Goal: Task Accomplishment & Management: Manage account settings

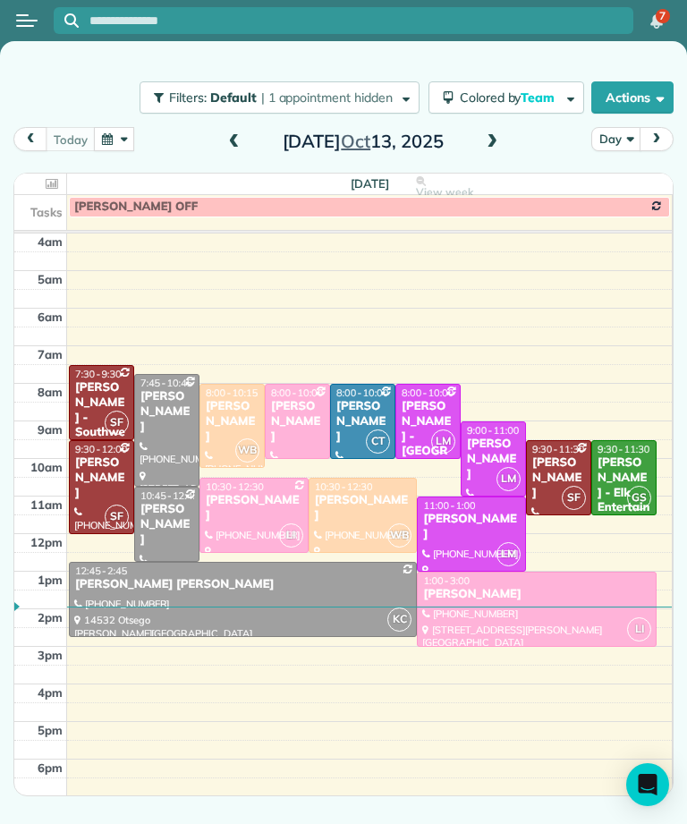
scroll to position [9, 0]
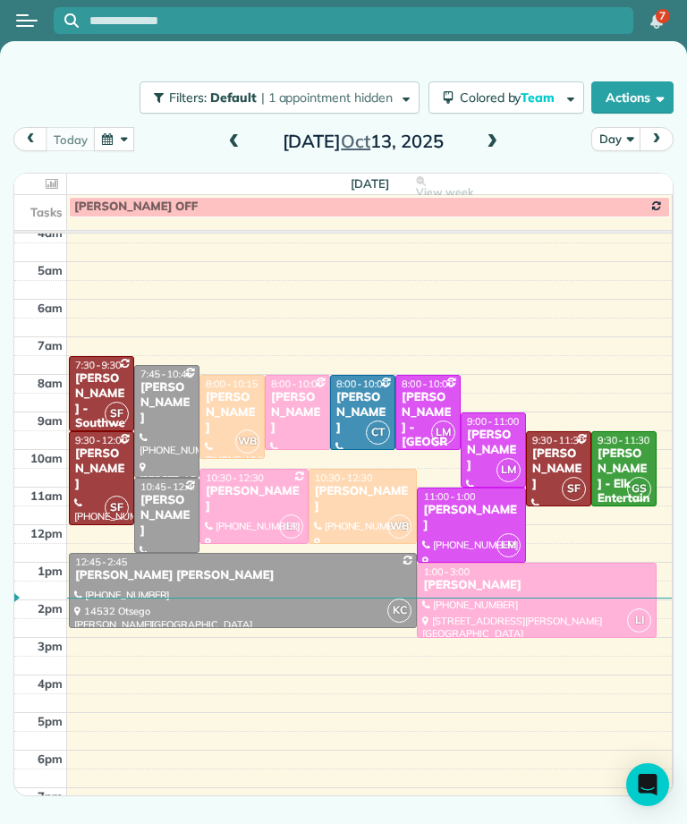
click at [491, 138] on span at bounding box center [492, 142] width 20 height 16
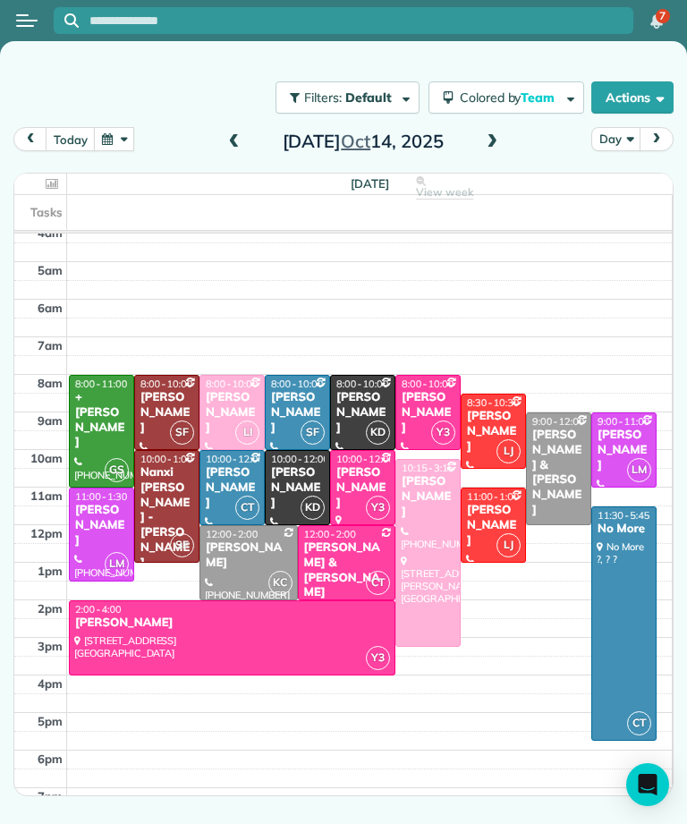
click at [106, 423] on div at bounding box center [101, 431] width 63 height 111
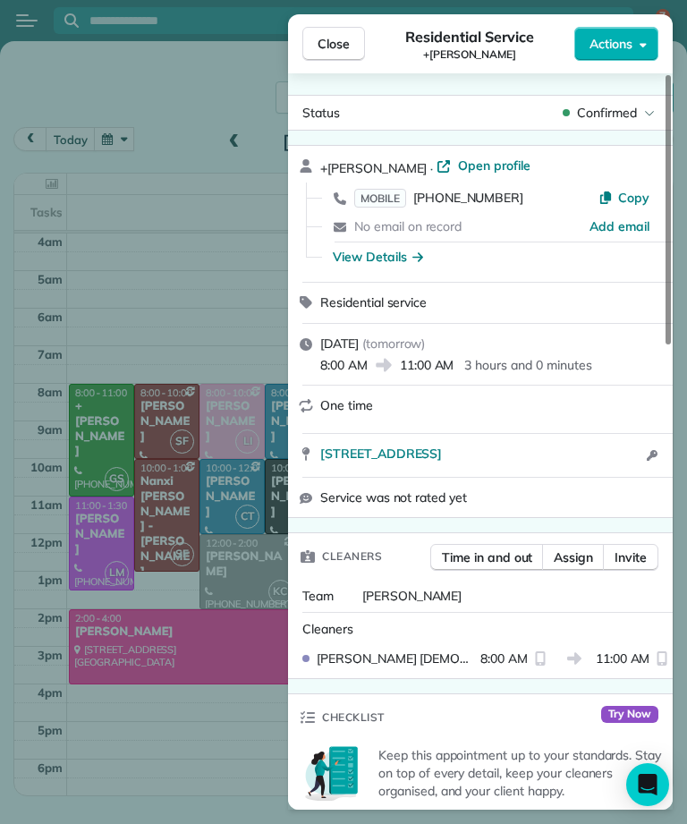
click at [371, 25] on div "Close Residential Service +[PERSON_NAME] Actions" at bounding box center [480, 43] width 385 height 59
click at [356, 38] on button "Close" at bounding box center [333, 44] width 63 height 34
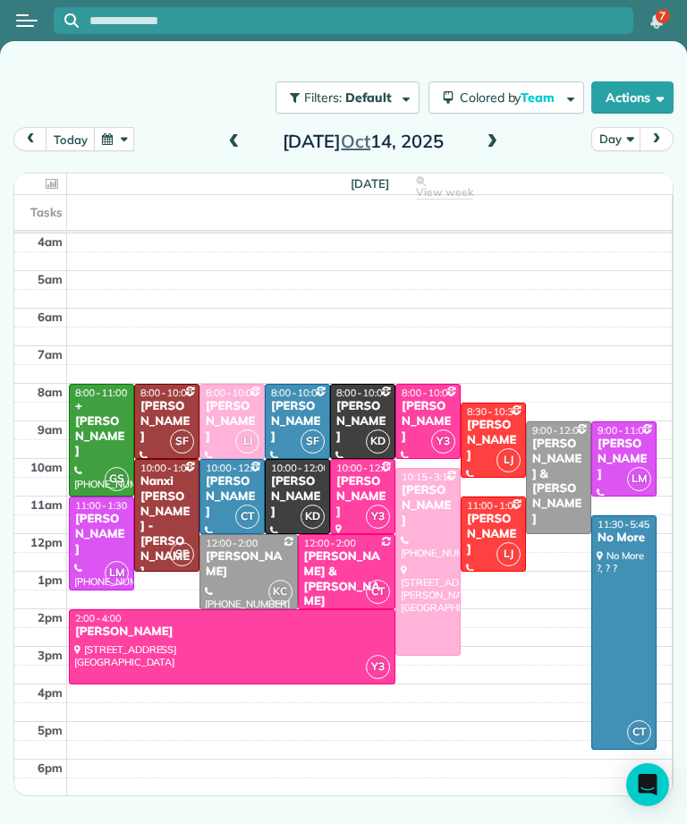
click at [123, 137] on button "button" at bounding box center [114, 139] width 41 height 24
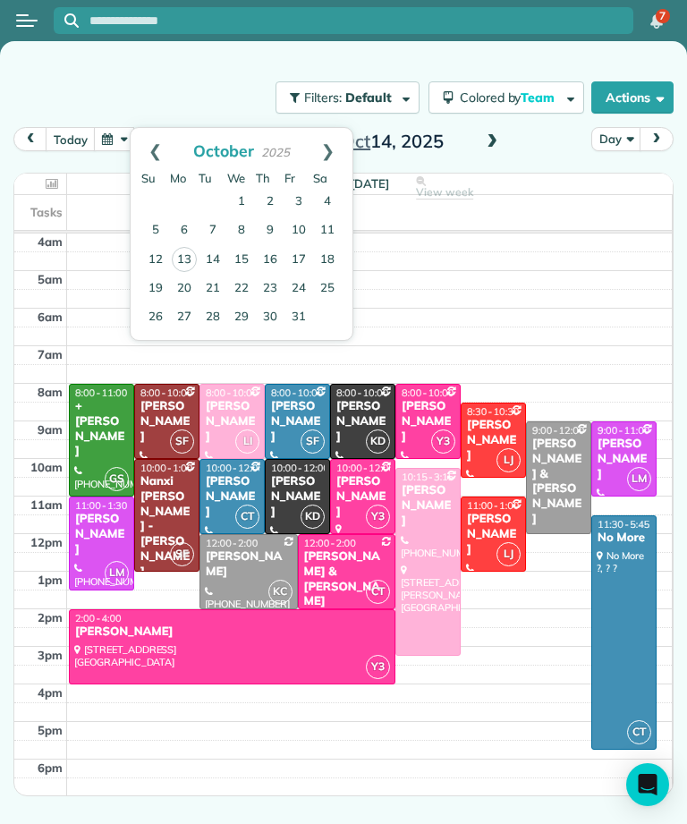
click at [335, 153] on link "Next" at bounding box center [327, 150] width 49 height 45
click at [285, 226] on link "7" at bounding box center [298, 230] width 29 height 29
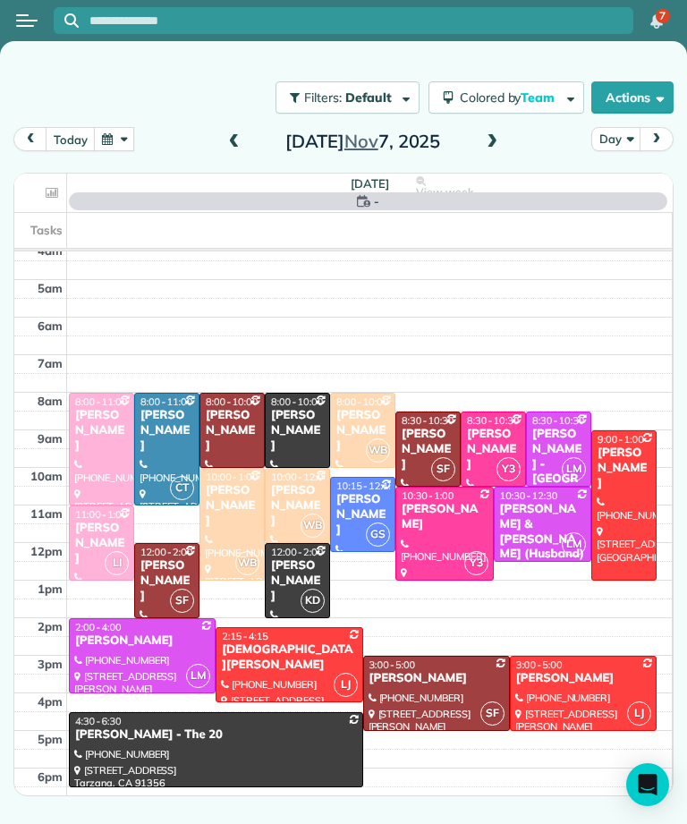
scroll to position [9, 0]
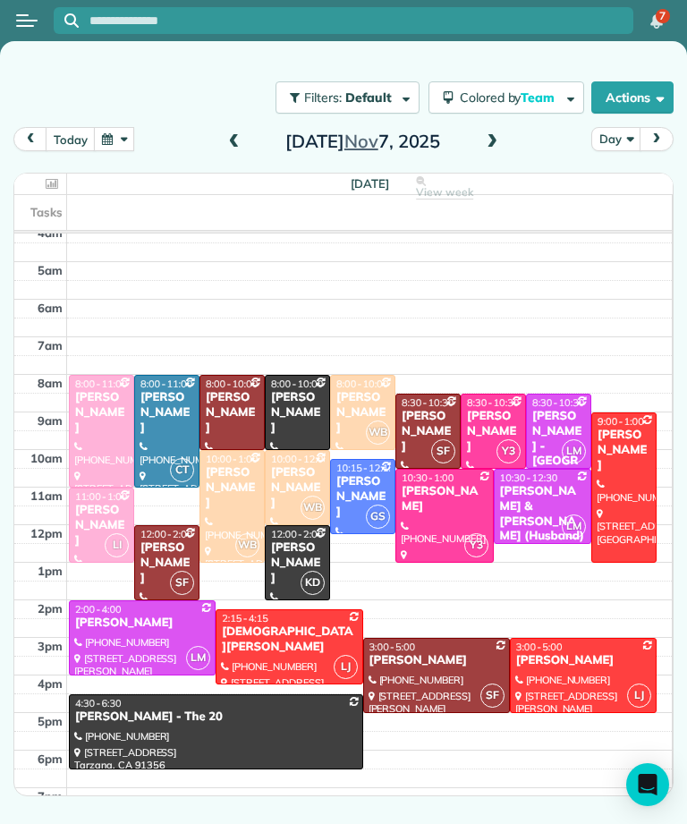
click at [230, 141] on span at bounding box center [234, 142] width 20 height 16
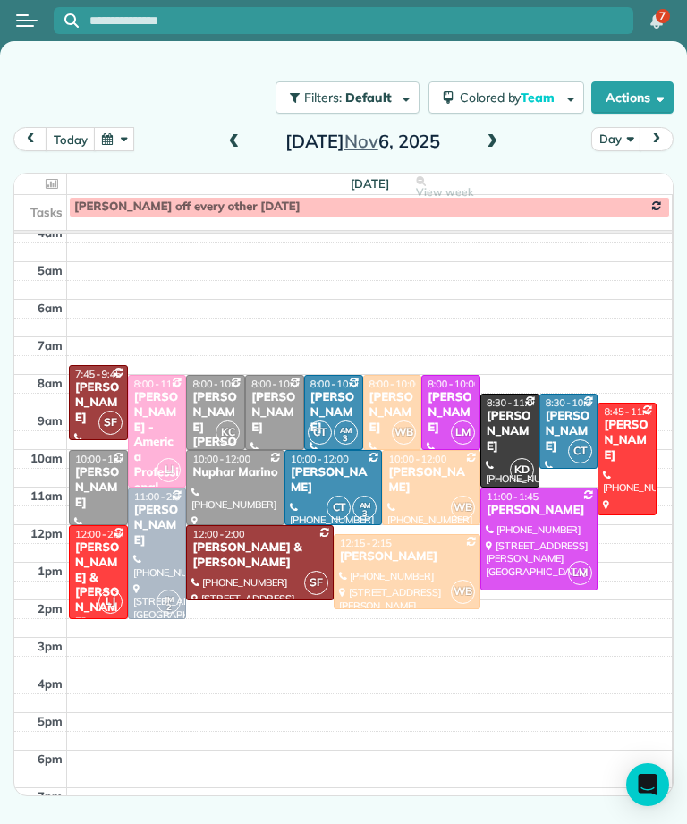
click at [472, 151] on div "[DATE]" at bounding box center [363, 141] width 286 height 29
click at [495, 140] on span at bounding box center [492, 142] width 20 height 16
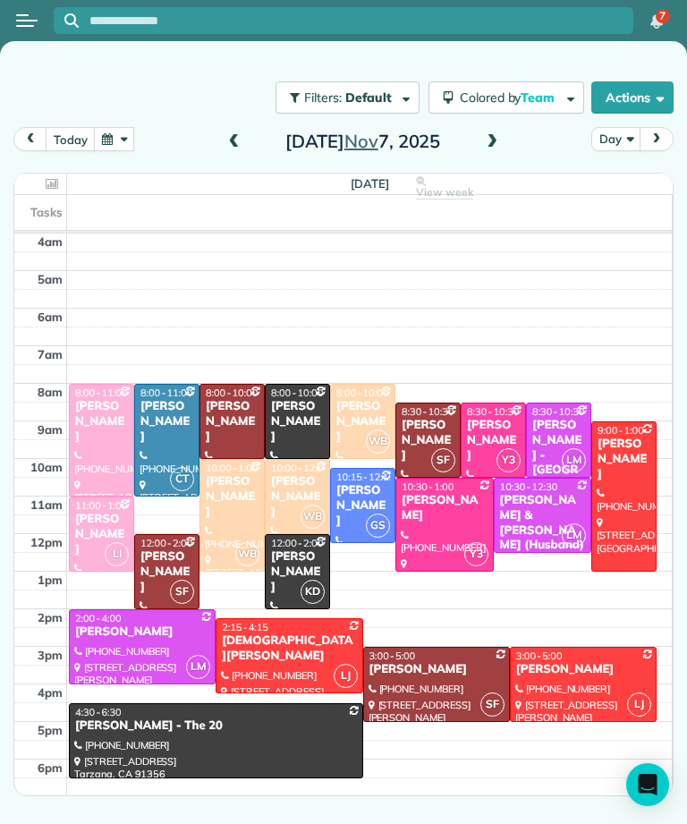
scroll to position [0, 0]
click at [114, 131] on button "button" at bounding box center [114, 139] width 41 height 24
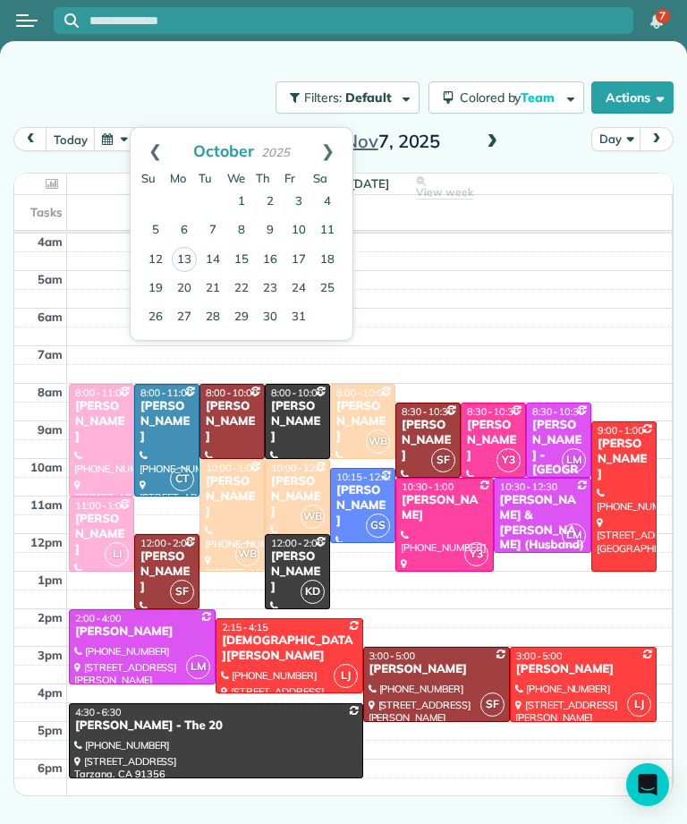
click at [159, 160] on link "Prev" at bounding box center [155, 150] width 49 height 45
click at [211, 292] on link "23" at bounding box center [213, 288] width 29 height 29
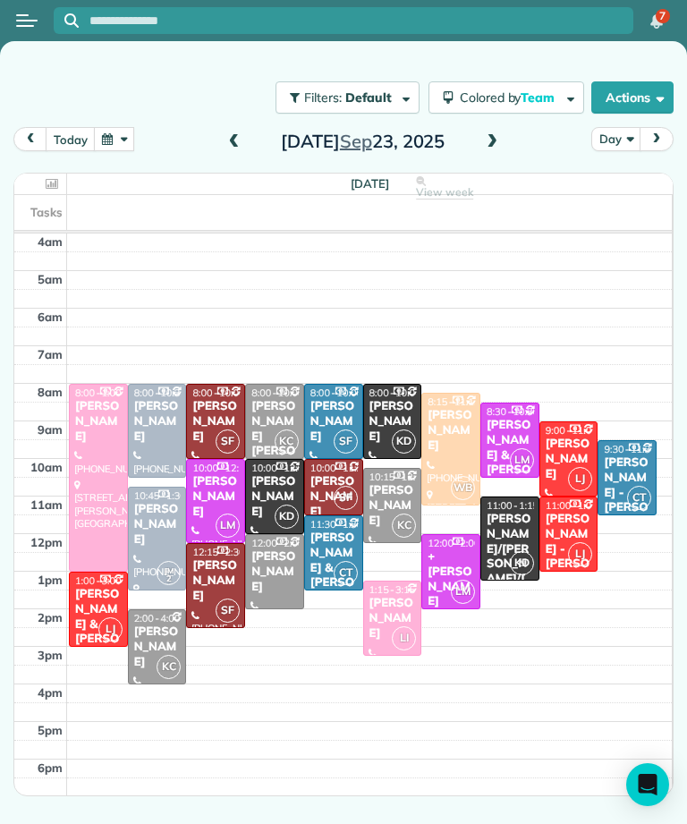
click at [264, 583] on div at bounding box center [274, 571] width 57 height 73
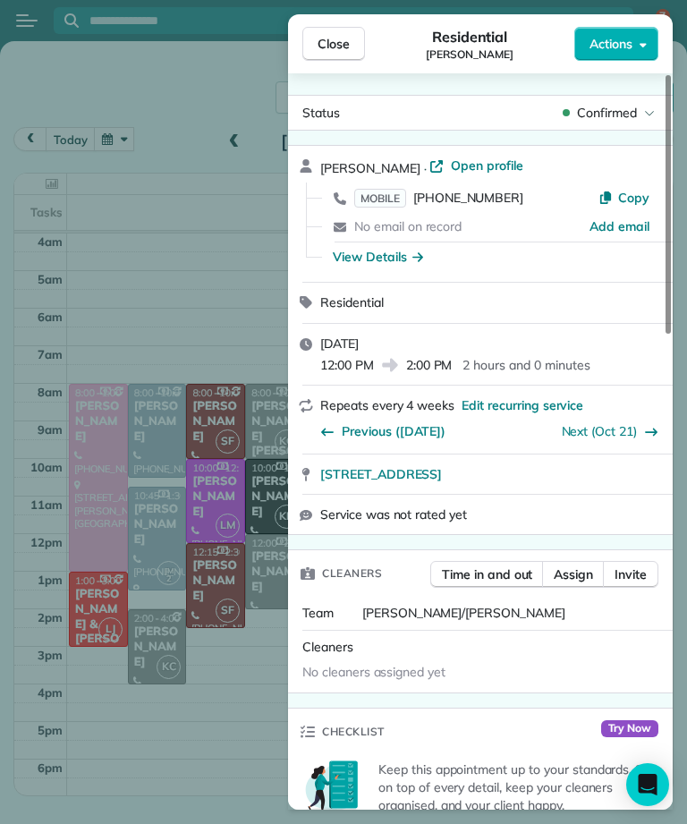
click at [348, 47] on span "Close" at bounding box center [333, 44] width 32 height 18
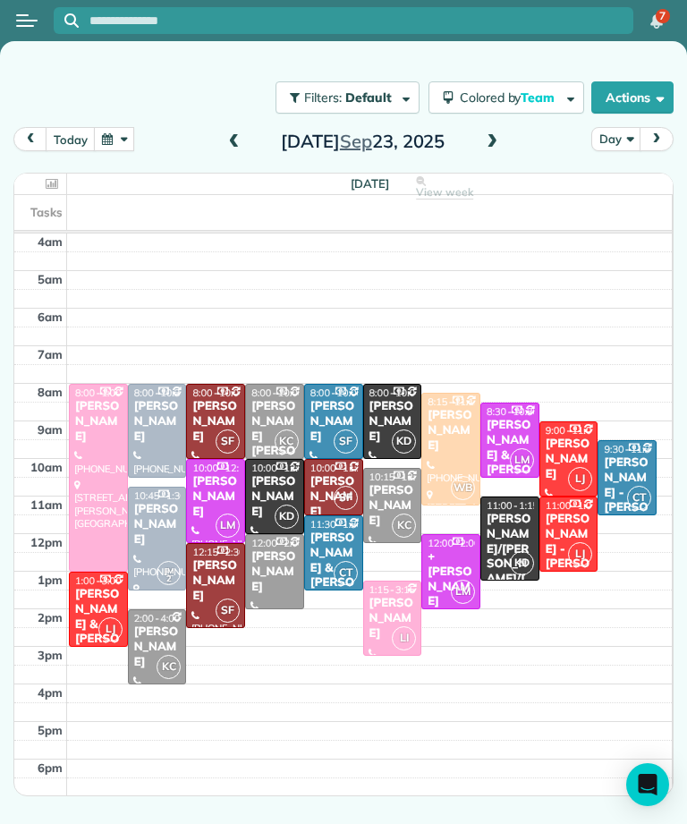
click at [253, 563] on div "[PERSON_NAME]" at bounding box center [274, 572] width 48 height 46
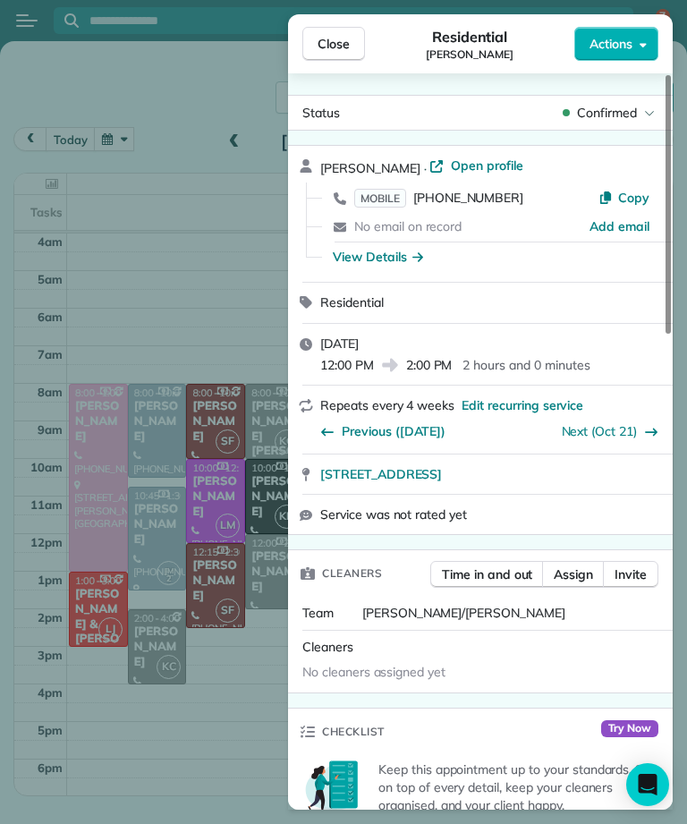
click at [618, 425] on link "Next (Oct 21)" at bounding box center [600, 431] width 76 height 16
click at [314, 57] on button "Close" at bounding box center [333, 44] width 63 height 34
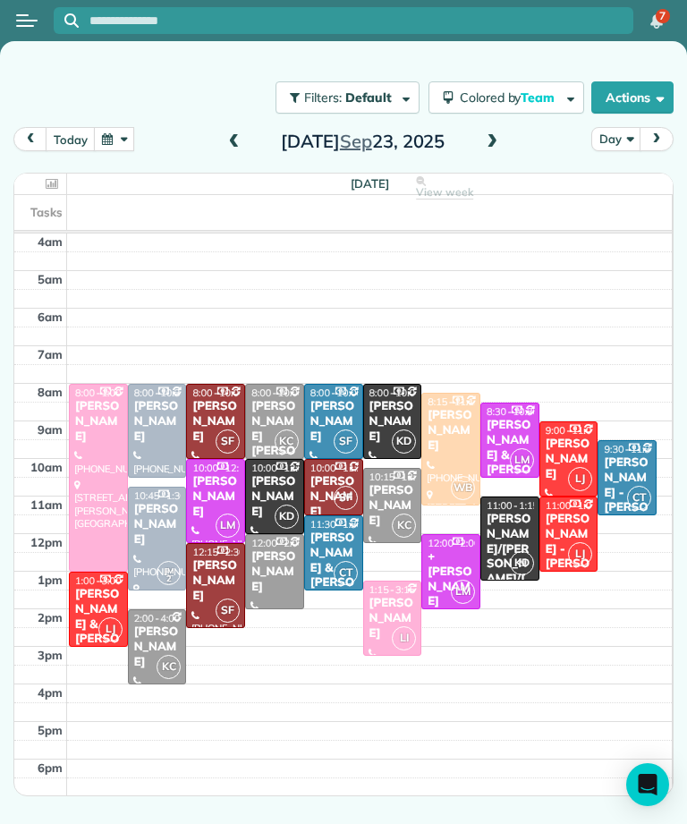
click at [318, 25] on input "text" at bounding box center [361, 20] width 544 height 13
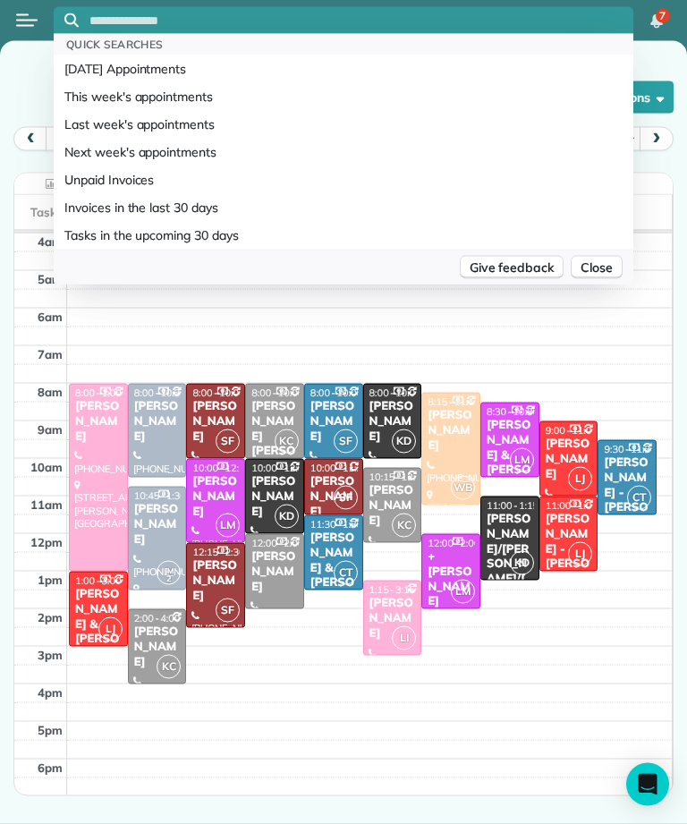
scroll to position [3, 0]
click at [597, 258] on span "Close" at bounding box center [596, 267] width 32 height 18
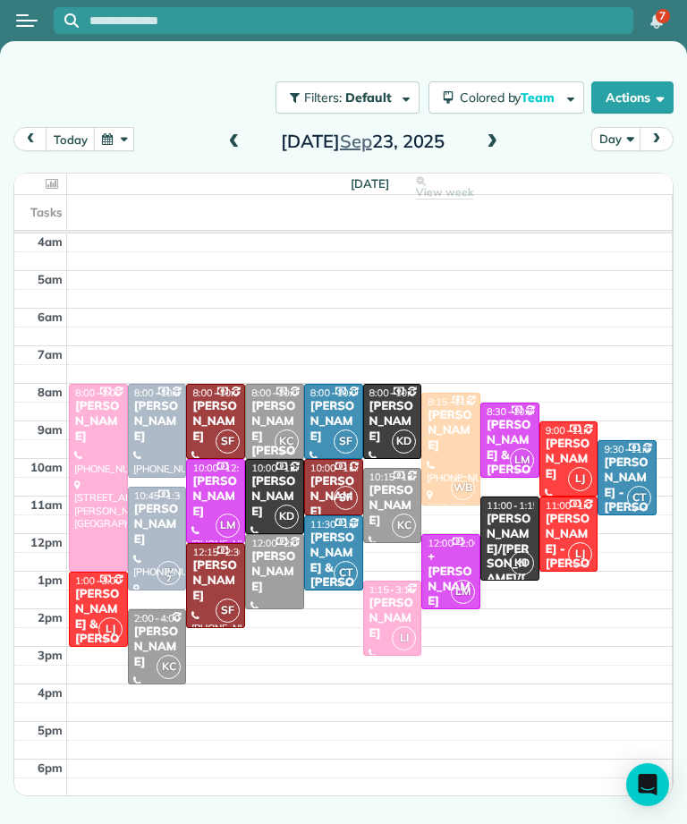
click at [74, 127] on button "today" at bounding box center [70, 139] width 49 height 24
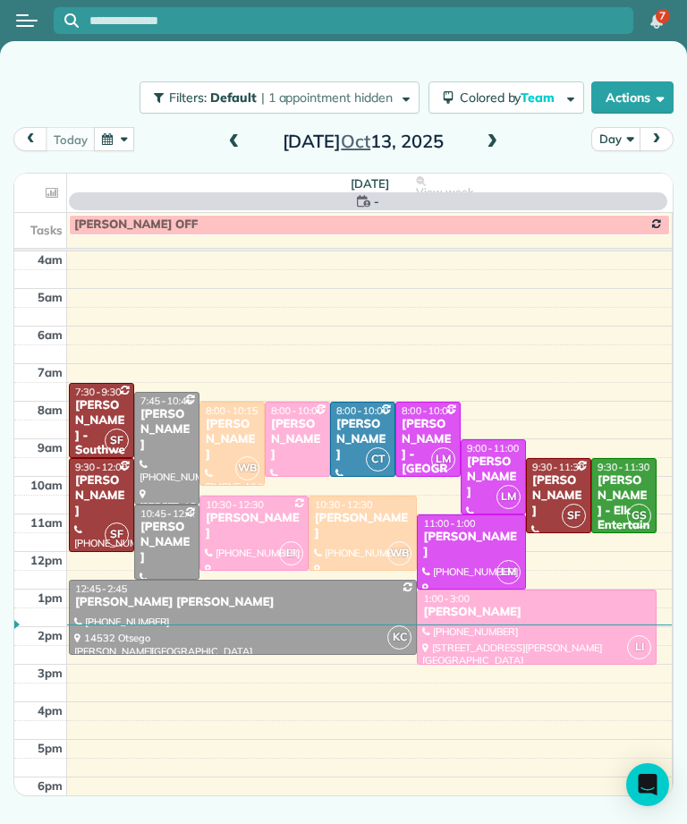
scroll to position [9, 0]
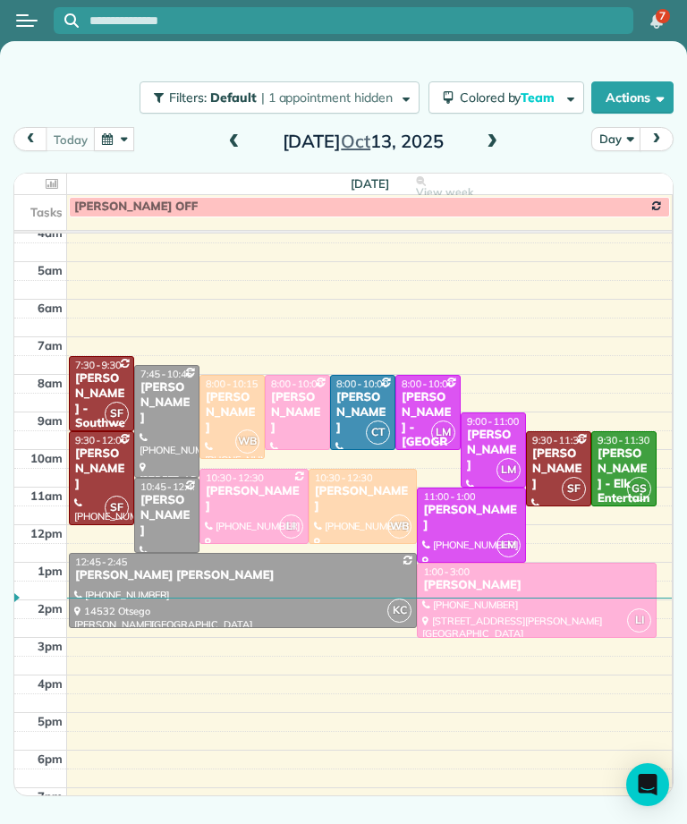
click at [487, 151] on span at bounding box center [492, 142] width 20 height 27
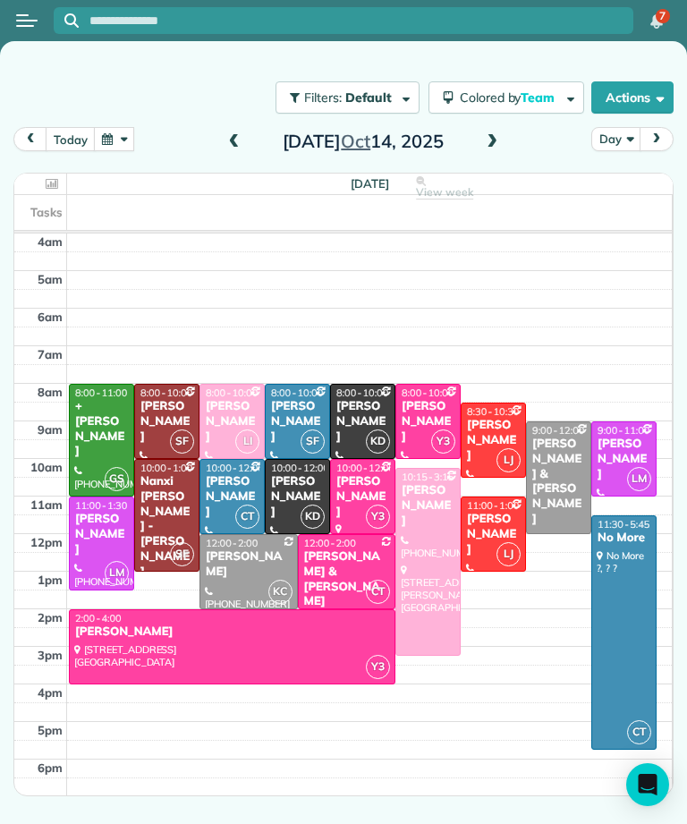
scroll to position [0, 0]
click at [574, 476] on div "[PERSON_NAME] & [PERSON_NAME]" at bounding box center [558, 481] width 55 height 90
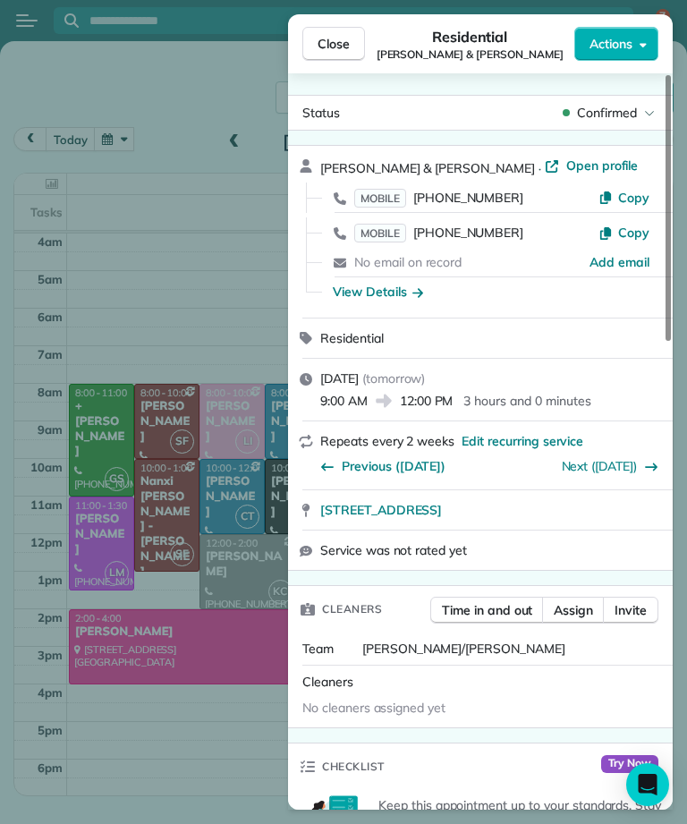
click at [357, 38] on button "Close" at bounding box center [333, 44] width 63 height 34
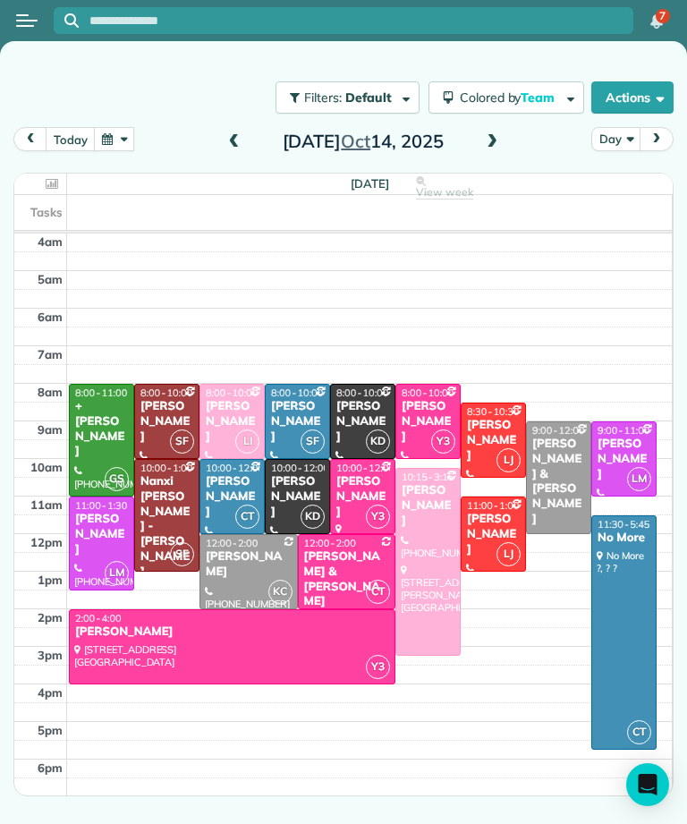
click at [258, 571] on div at bounding box center [248, 571] width 97 height 73
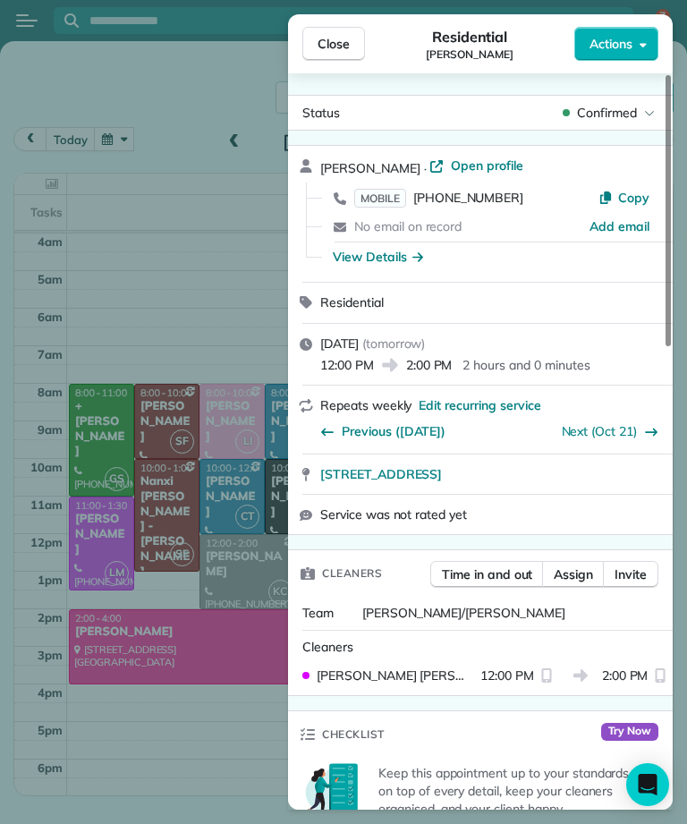
click at [346, 35] on span "Close" at bounding box center [333, 44] width 32 height 18
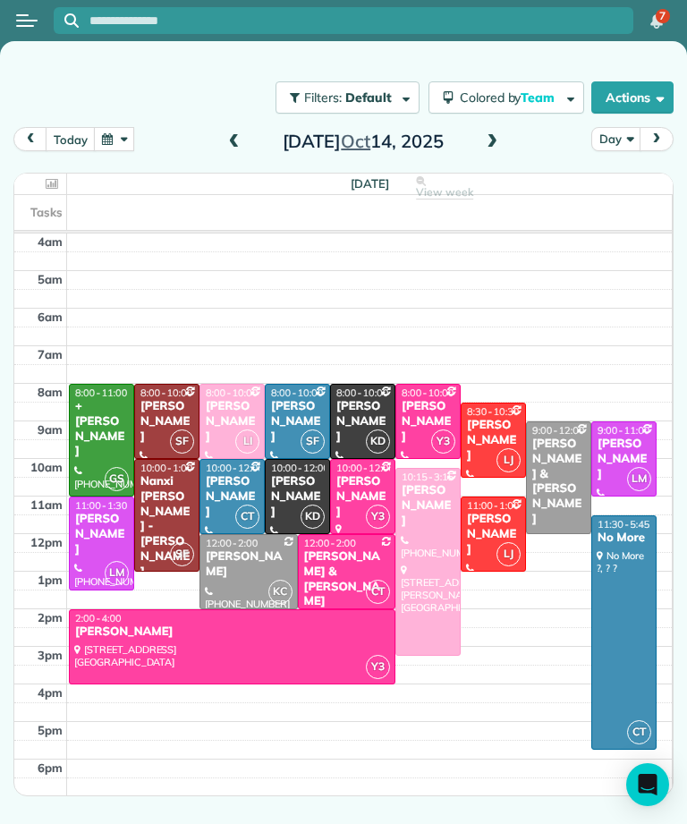
click at [364, 408] on div "[PERSON_NAME]" at bounding box center [362, 422] width 55 height 46
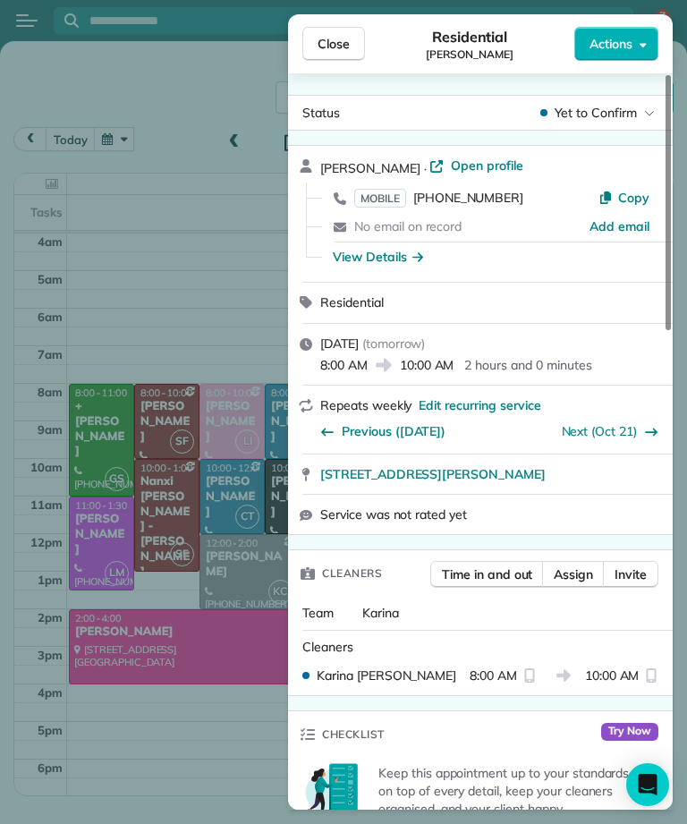
click at [351, 55] on button "Close" at bounding box center [333, 44] width 63 height 34
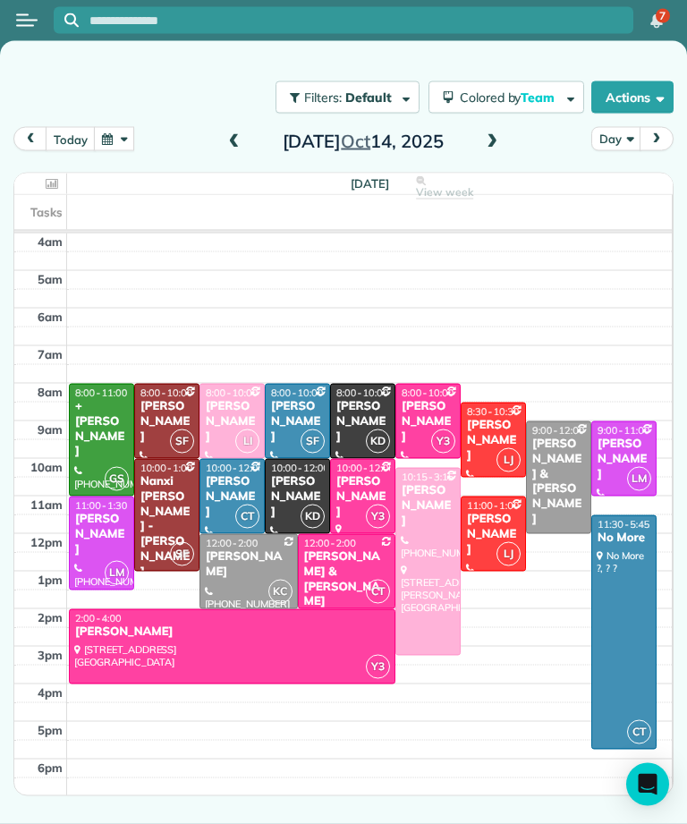
scroll to position [26, 0]
click at [227, 549] on div "[PERSON_NAME]" at bounding box center [249, 564] width 88 height 30
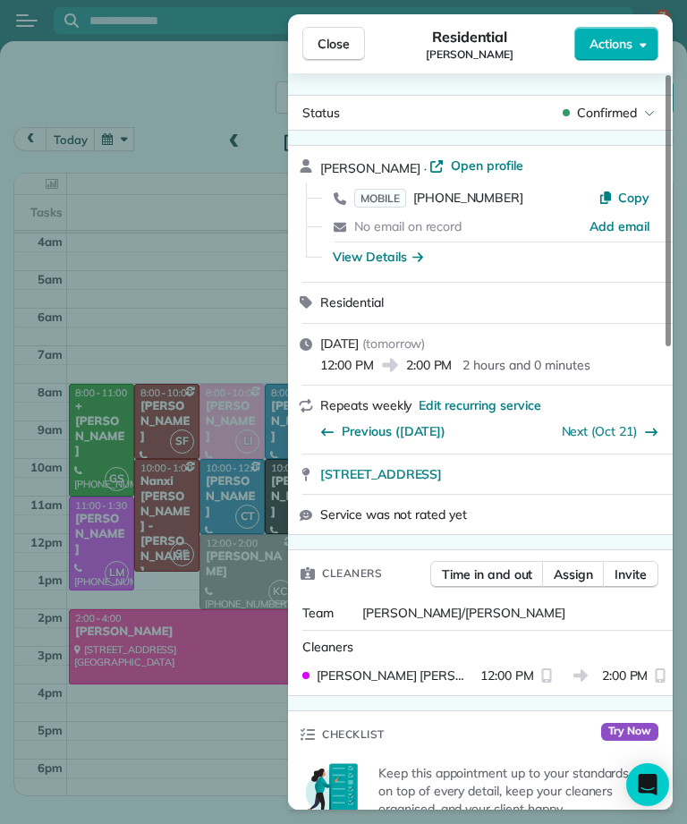
click at [346, 37] on span "Close" at bounding box center [333, 44] width 32 height 18
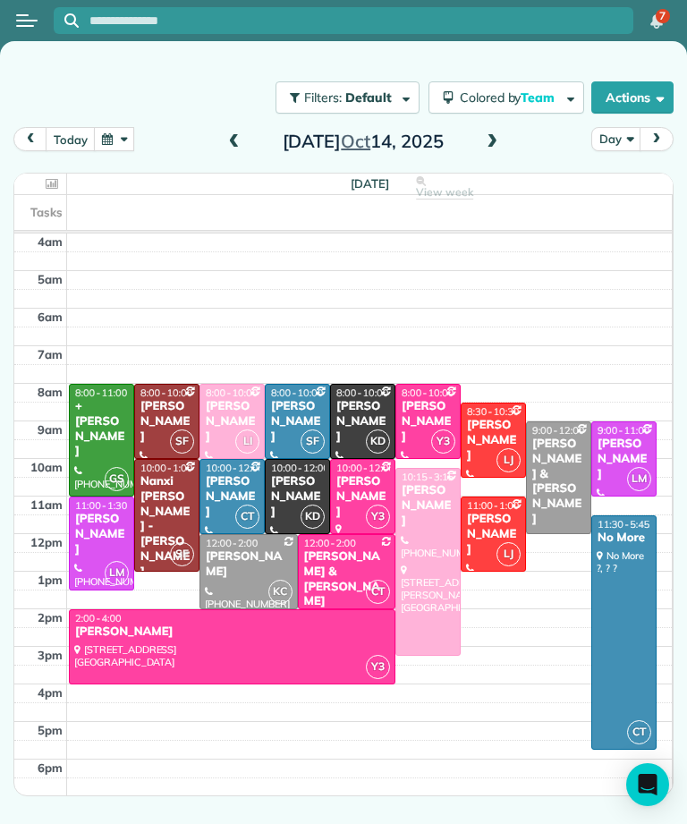
click at [120, 140] on button "button" at bounding box center [114, 139] width 41 height 24
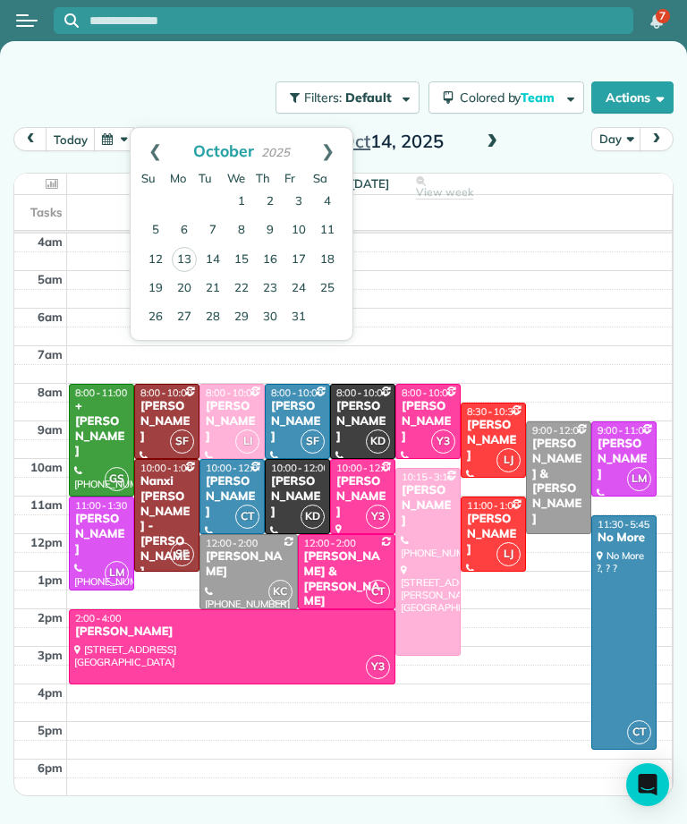
click at [154, 153] on link "Prev" at bounding box center [155, 150] width 49 height 45
click at [206, 287] on link "23" at bounding box center [213, 288] width 29 height 29
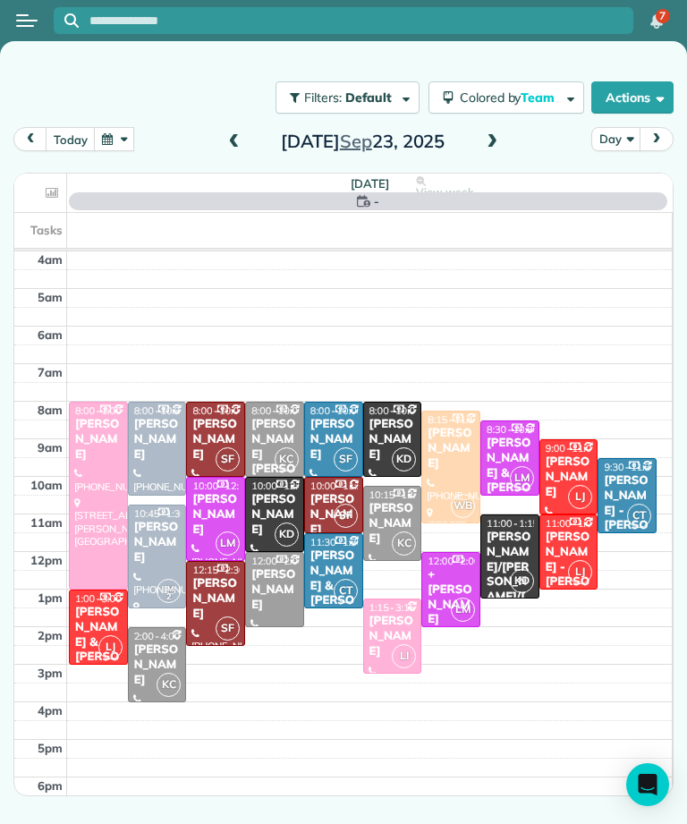
scroll to position [9, 0]
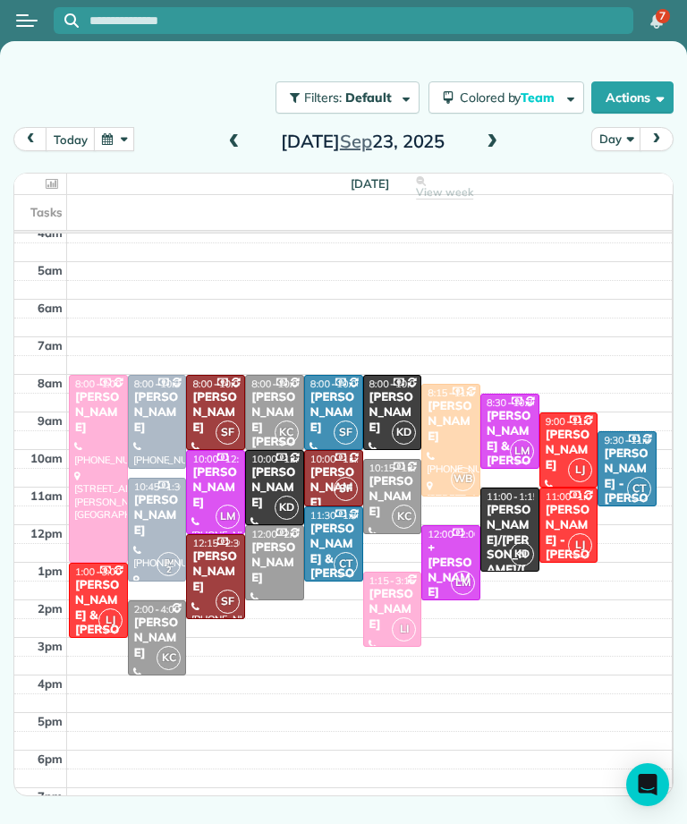
click at [297, 546] on div "[PERSON_NAME]" at bounding box center [274, 563] width 48 height 46
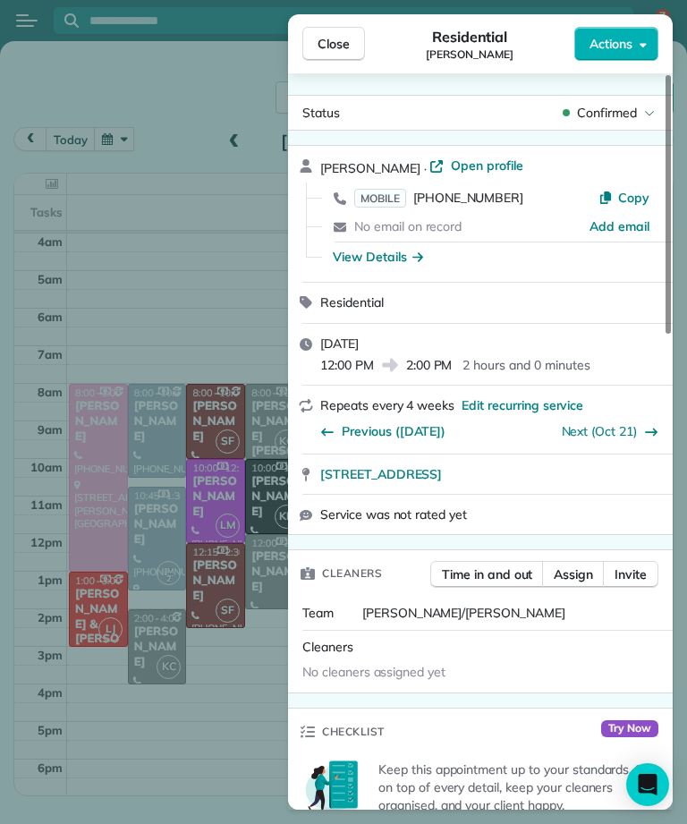
click at [334, 59] on button "Close" at bounding box center [333, 44] width 63 height 34
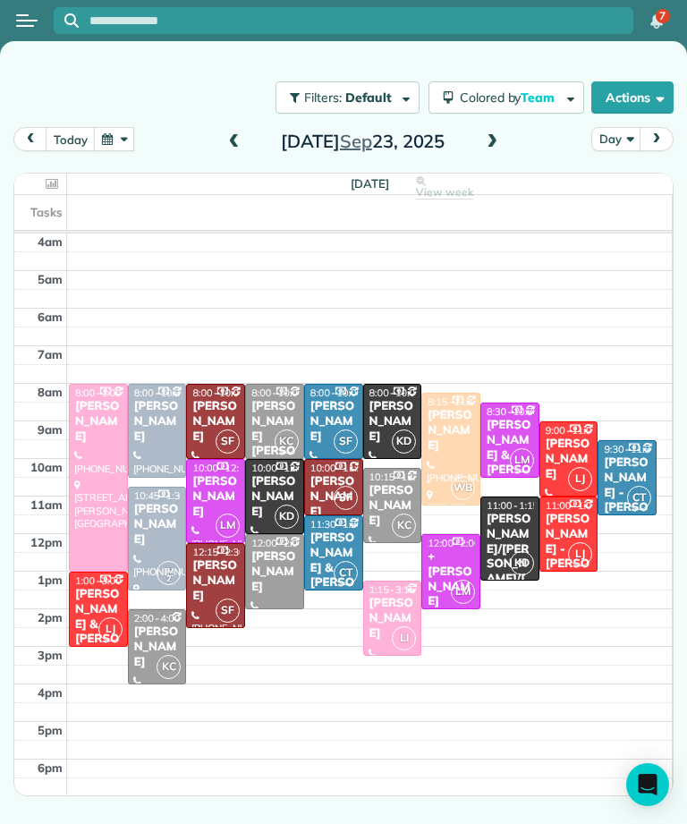
click at [114, 146] on button "button" at bounding box center [114, 139] width 41 height 24
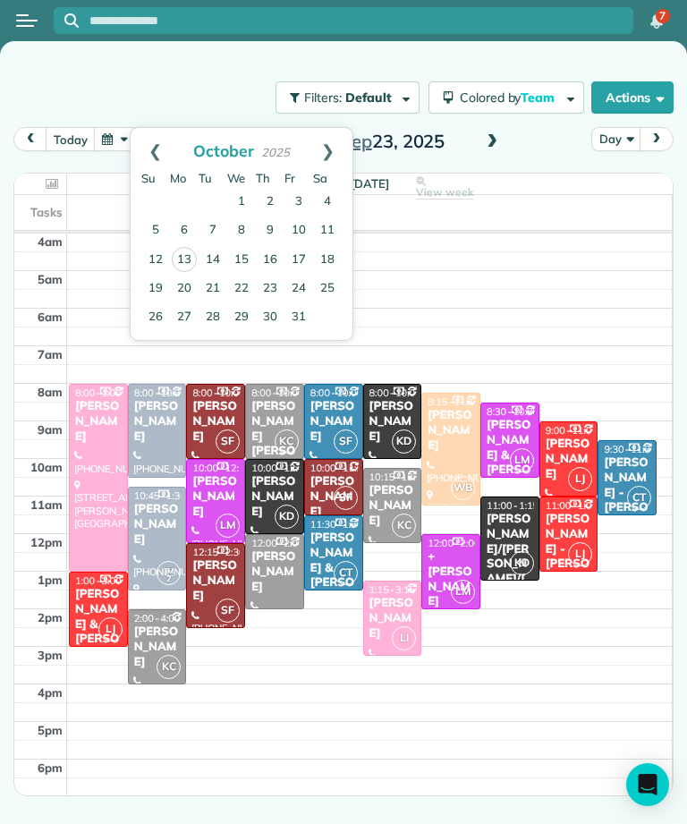
click at [152, 148] on link "Prev" at bounding box center [155, 150] width 49 height 45
click at [148, 146] on link "Prev" at bounding box center [155, 150] width 49 height 45
click at [324, 282] on link "23" at bounding box center [327, 288] width 29 height 29
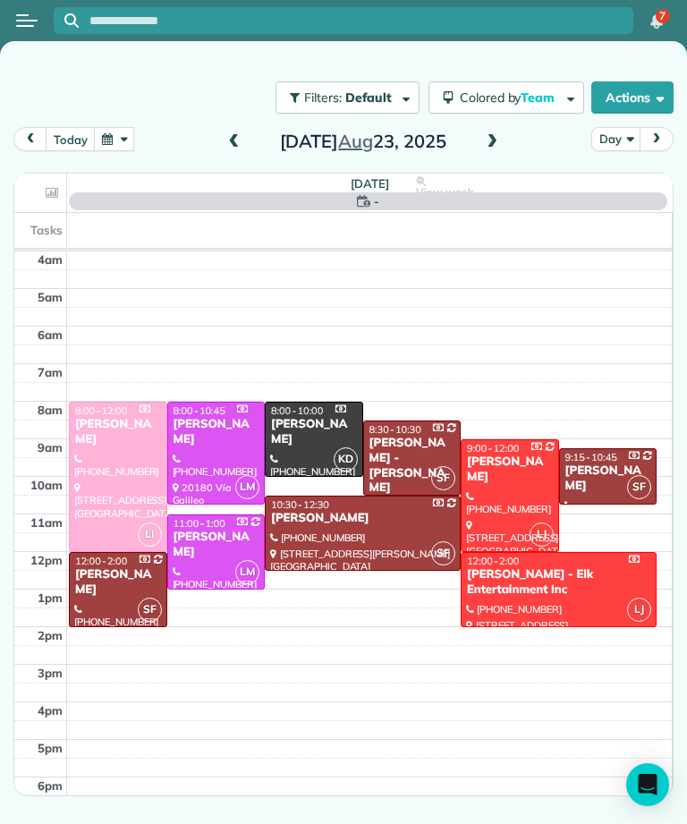
scroll to position [9, 0]
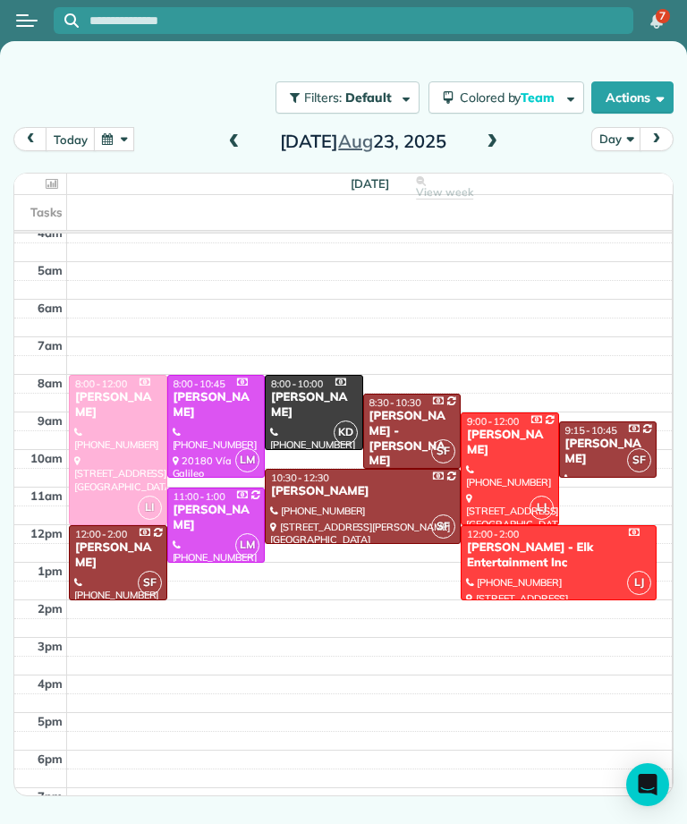
click at [510, 453] on div at bounding box center [509, 468] width 97 height 111
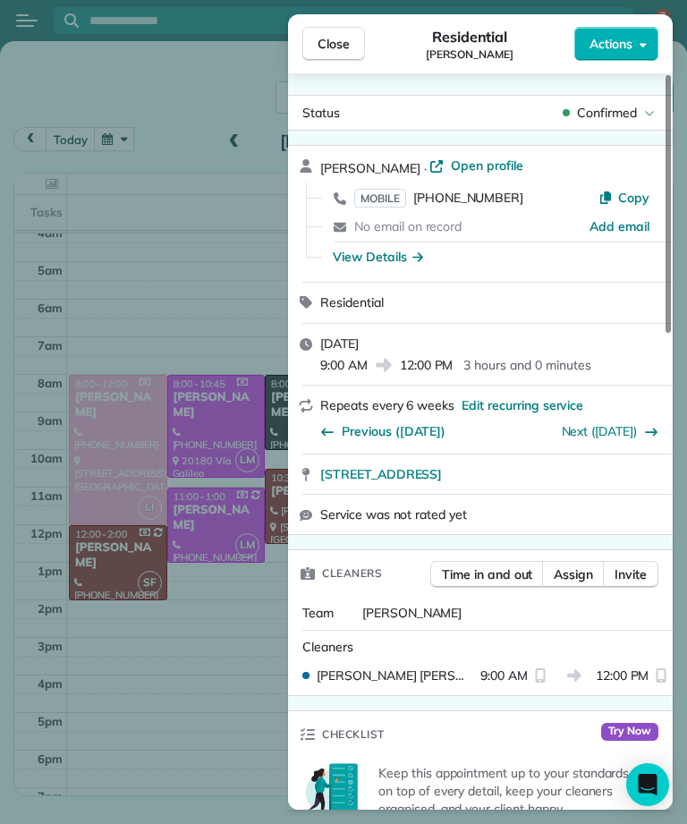
click at [347, 45] on span "Close" at bounding box center [333, 44] width 32 height 18
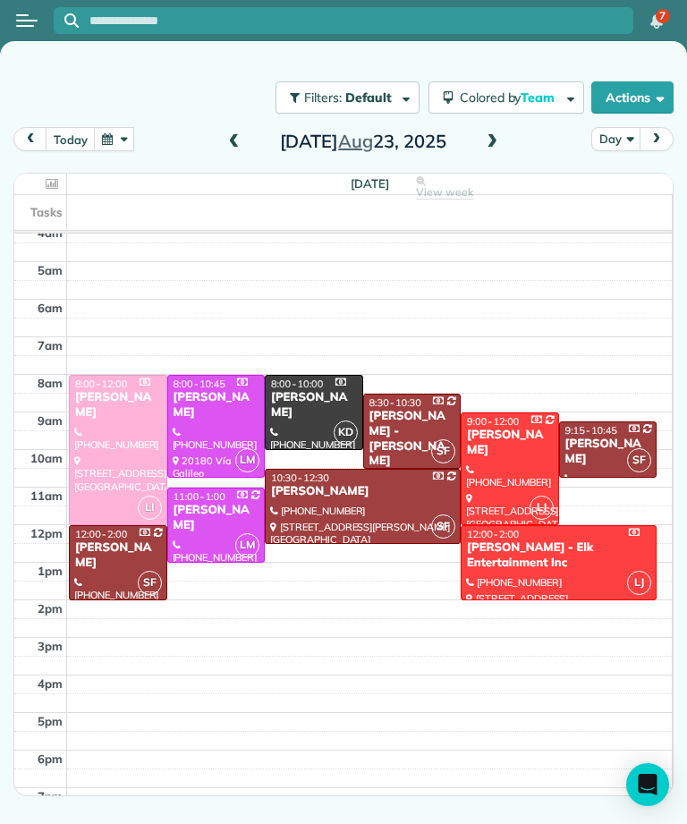
click at [114, 148] on button "button" at bounding box center [114, 139] width 41 height 24
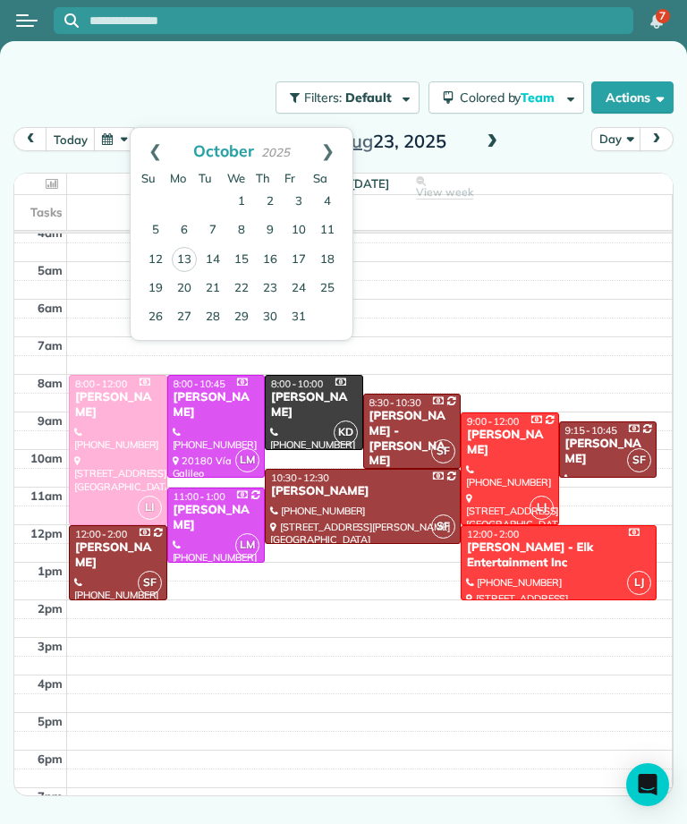
click at [159, 314] on link "26" at bounding box center [155, 317] width 29 height 29
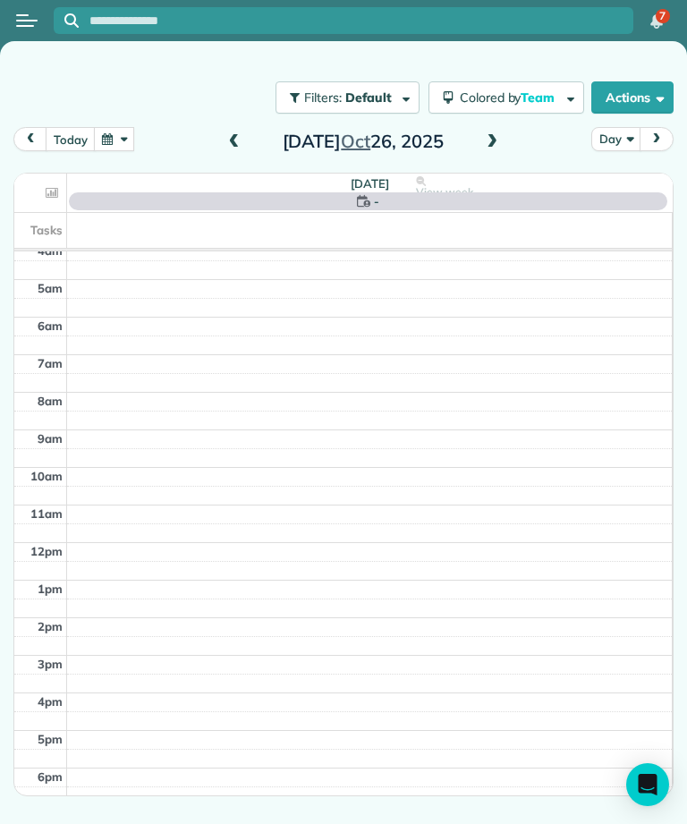
scroll to position [9, 0]
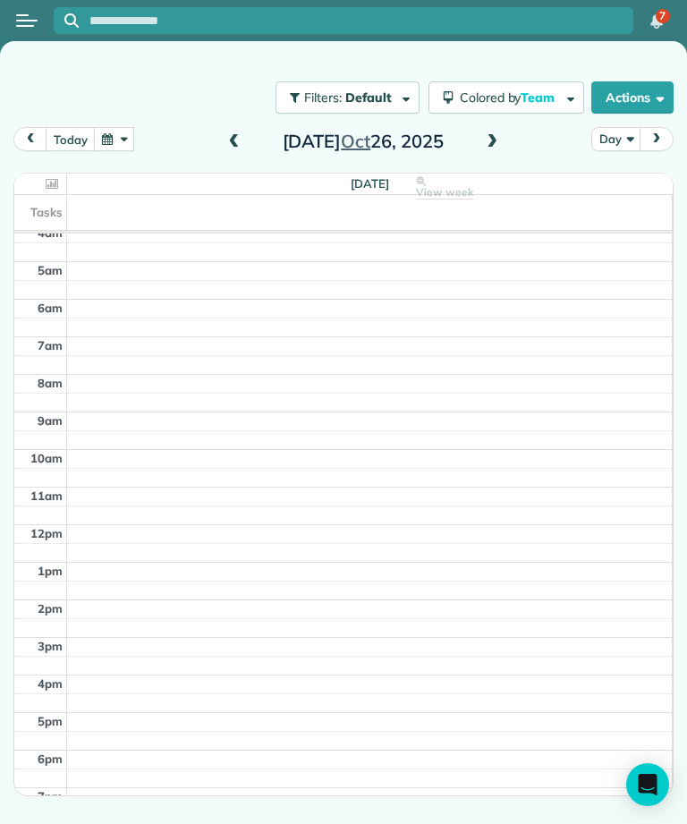
click at [225, 134] on span at bounding box center [234, 142] width 20 height 16
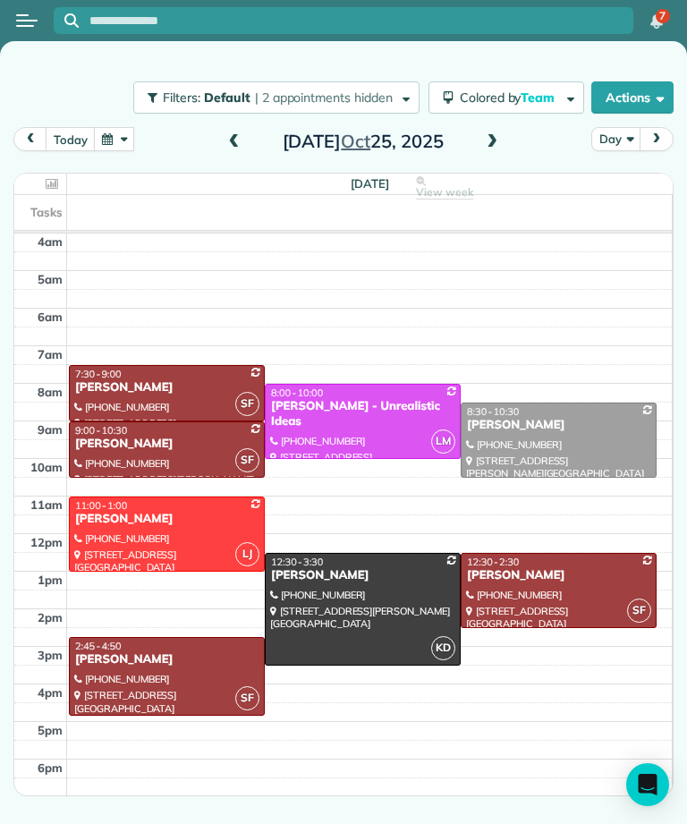
scroll to position [0, 0]
click at [115, 145] on button "button" at bounding box center [114, 139] width 41 height 24
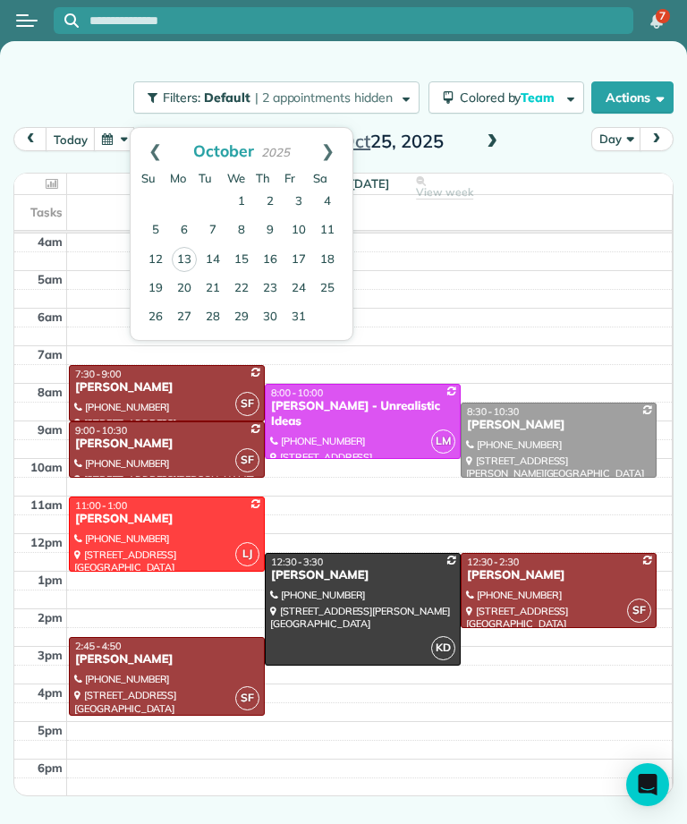
click at [295, 321] on link "31" at bounding box center [298, 317] width 29 height 29
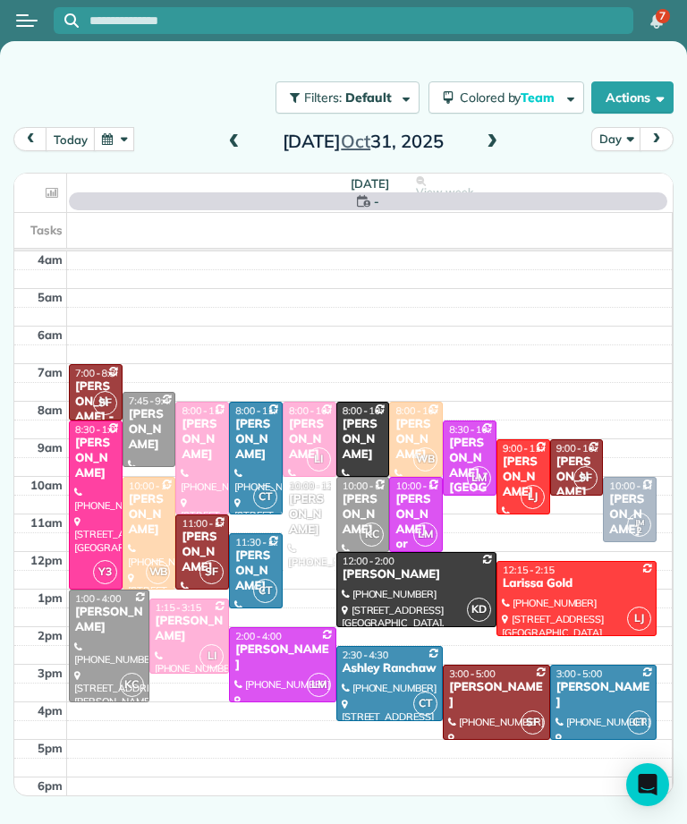
scroll to position [9, 0]
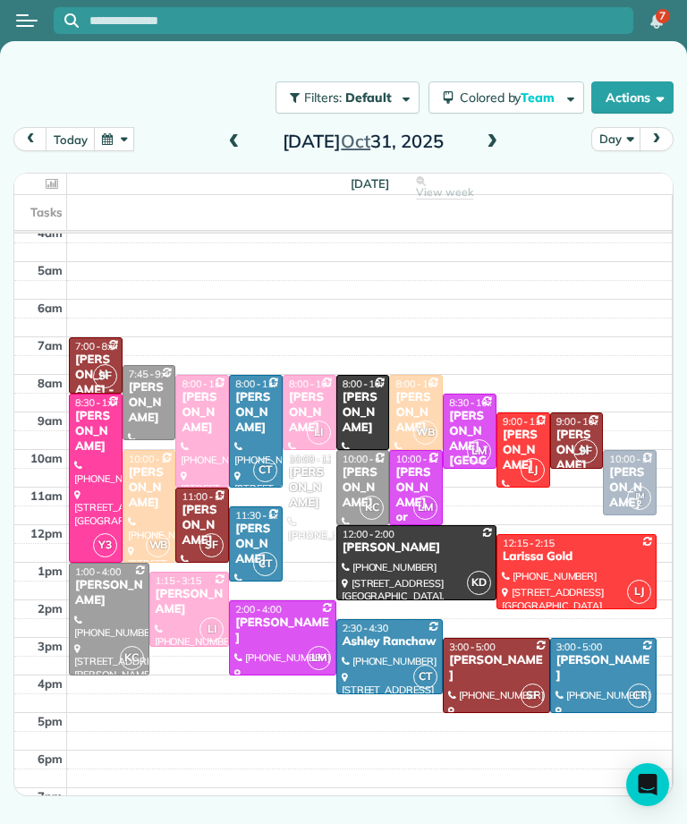
click at [506, 432] on div "[PERSON_NAME]" at bounding box center [523, 450] width 43 height 46
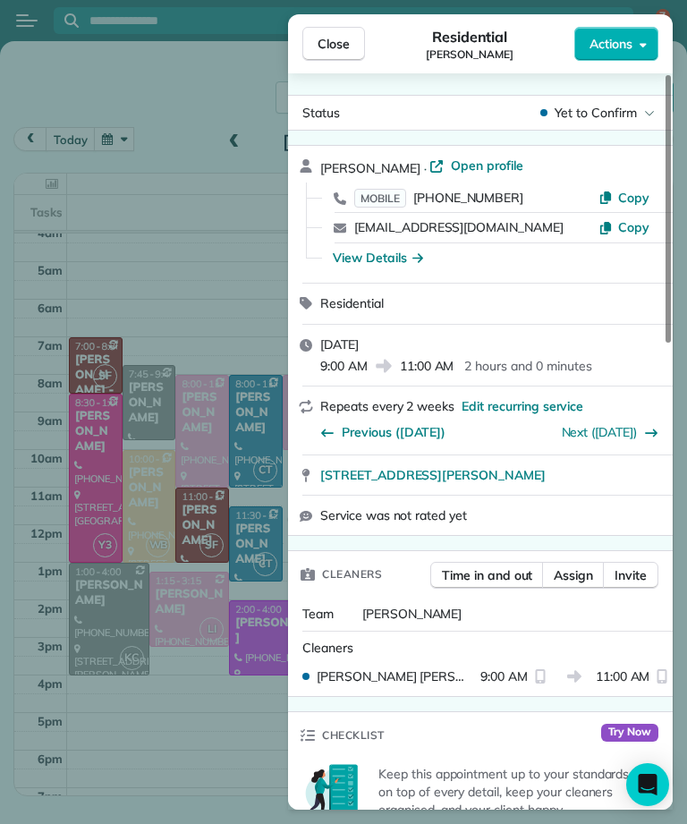
click at [371, 196] on span "MOBILE" at bounding box center [380, 198] width 52 height 19
click at [341, 33] on button "Close" at bounding box center [333, 44] width 63 height 34
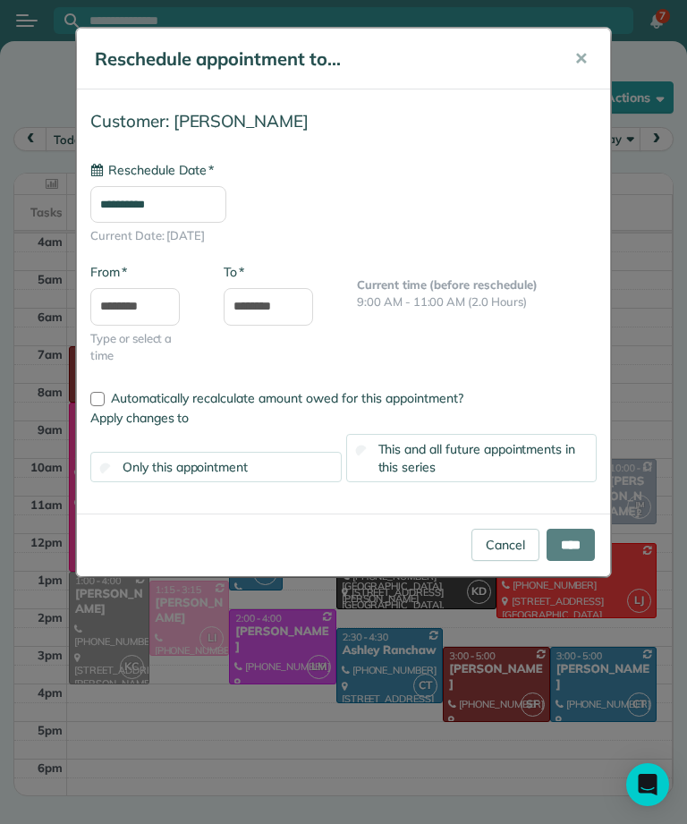
type input "**********"
click at [578, 545] on input "****" at bounding box center [570, 545] width 48 height 32
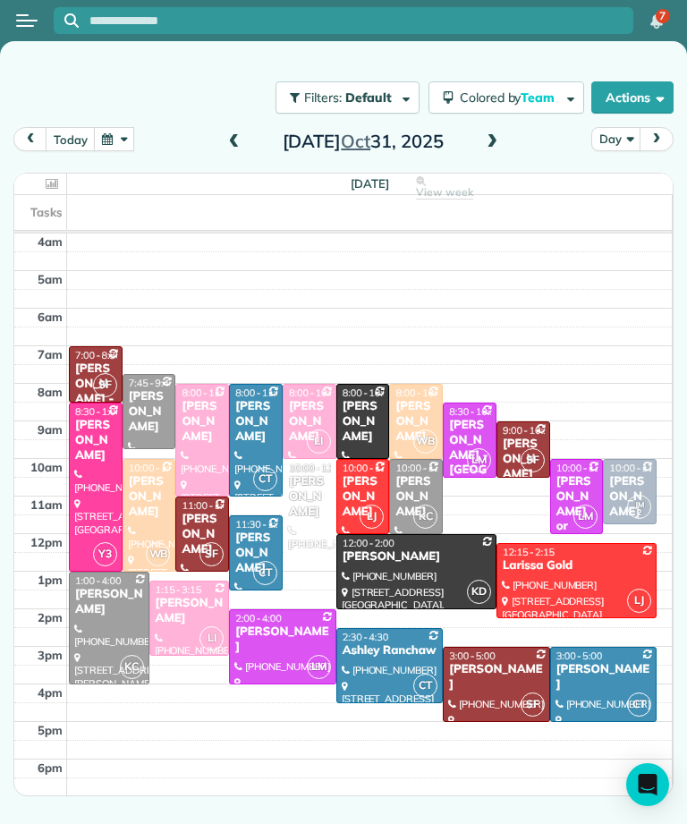
click at [123, 141] on button "button" at bounding box center [114, 139] width 41 height 24
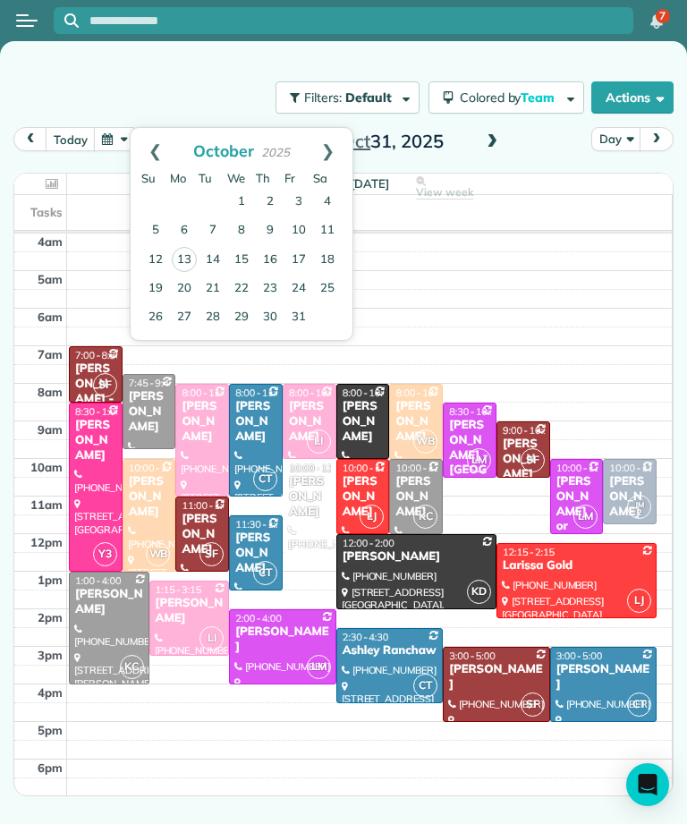
click at [333, 155] on link "Next" at bounding box center [327, 150] width 49 height 45
click at [310, 217] on link "7" at bounding box center [298, 230] width 29 height 29
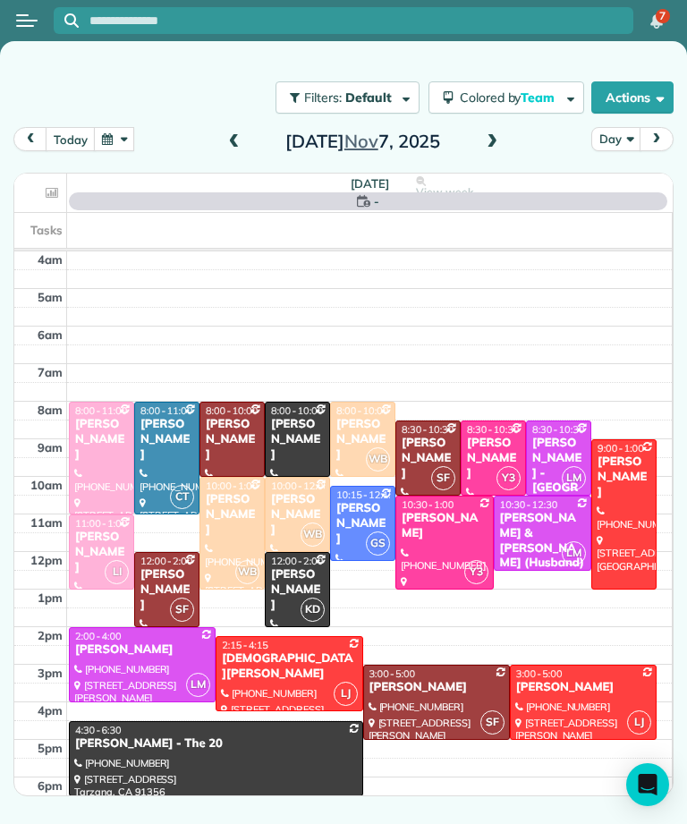
scroll to position [9, 0]
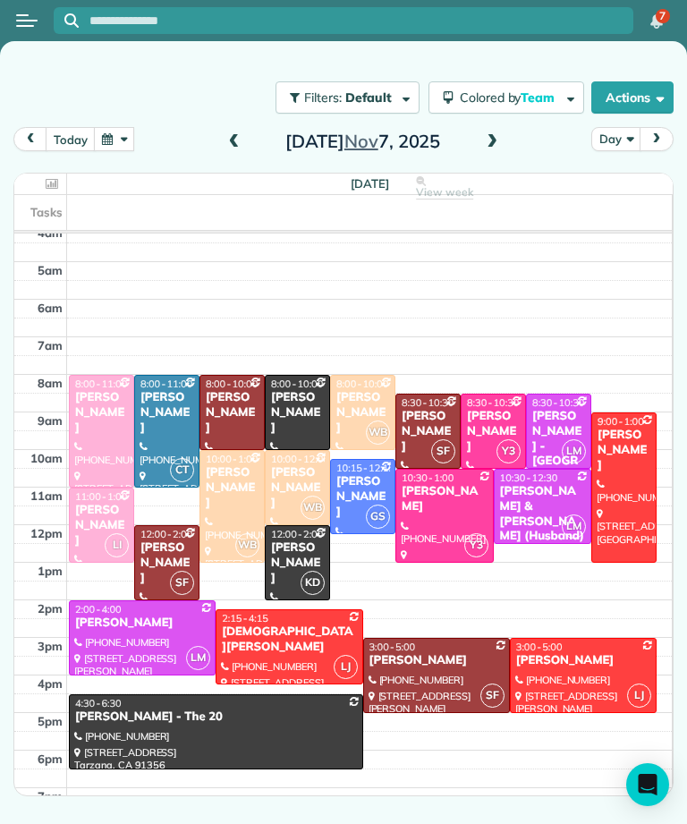
click at [163, 424] on div "[PERSON_NAME]" at bounding box center [167, 413] width 55 height 46
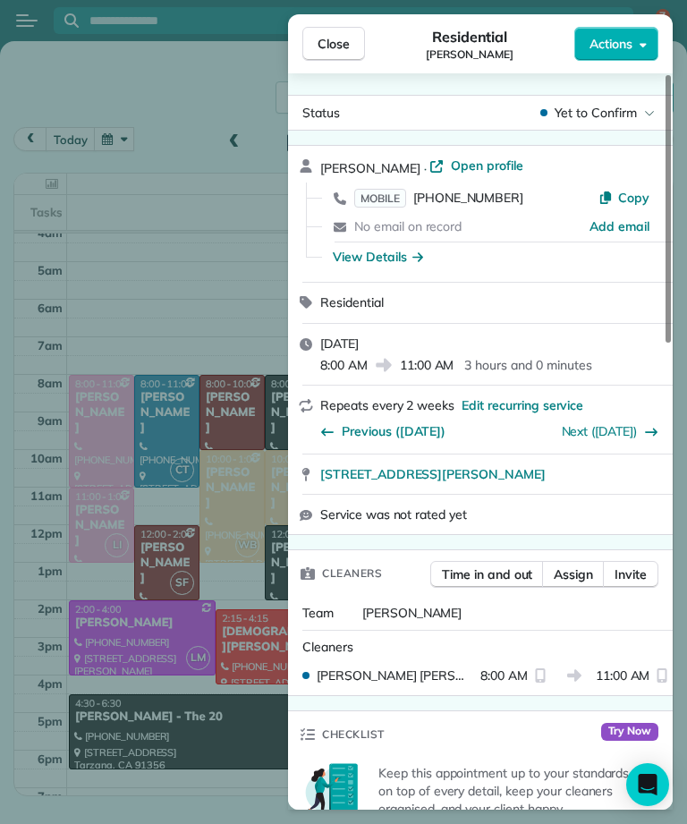
click at [329, 56] on button "Close" at bounding box center [333, 44] width 63 height 34
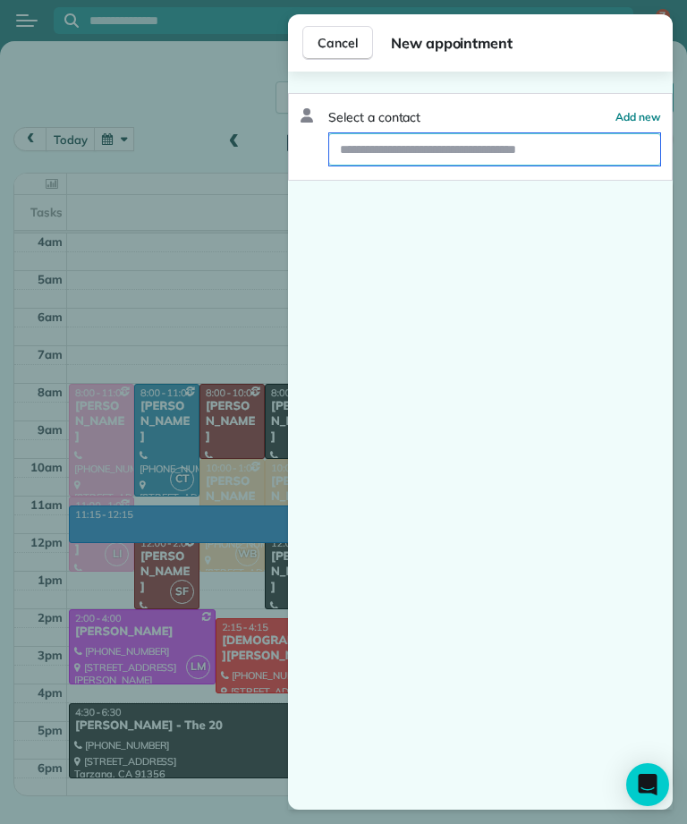
click at [577, 141] on input "text" at bounding box center [494, 149] width 331 height 32
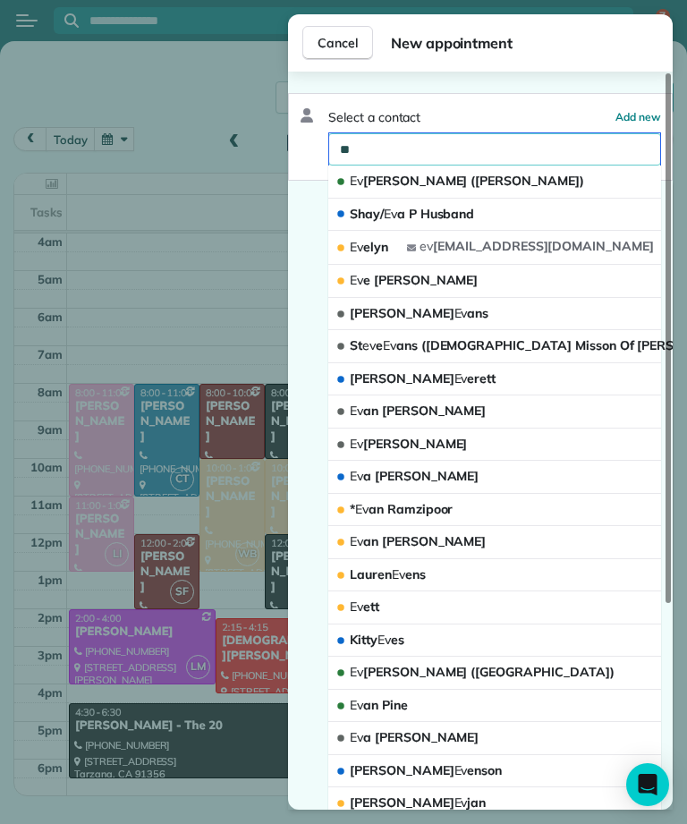
type input "***"
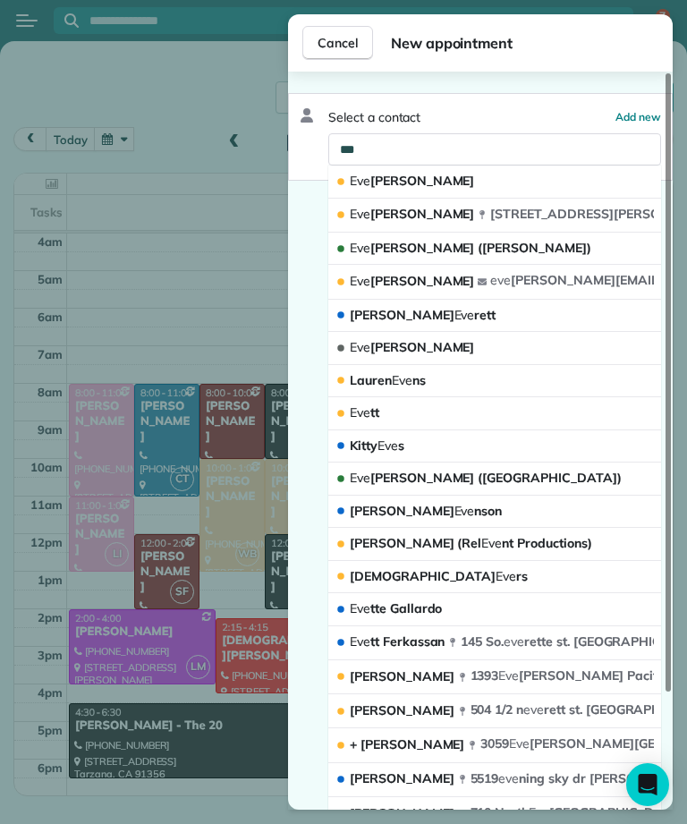
click at [489, 347] on button "[PERSON_NAME]" at bounding box center [494, 348] width 333 height 33
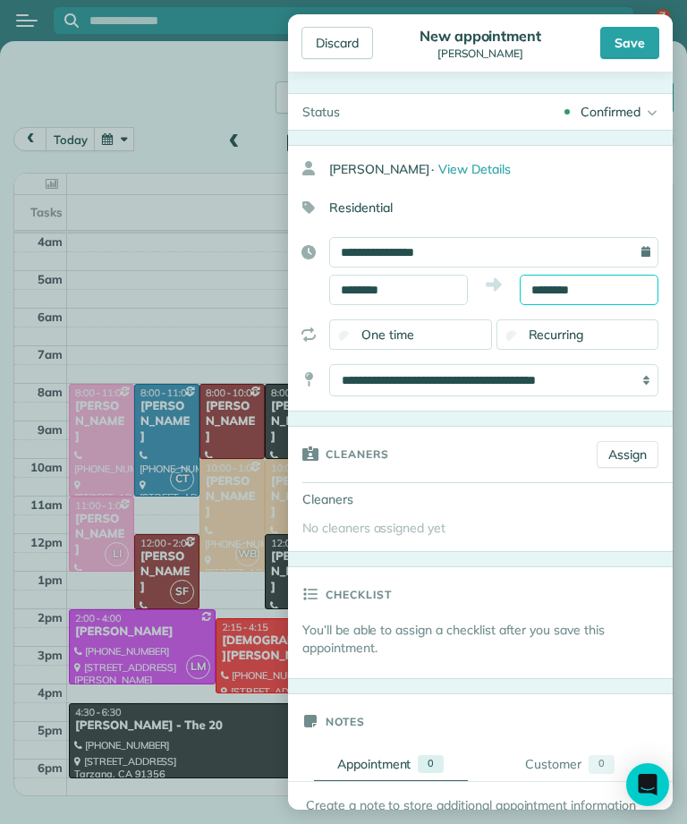
click at [594, 302] on body "7 S Filters: Default | 2 appointments hidden Colored by Team Color by Cleaner C…" at bounding box center [343, 412] width 687 height 824
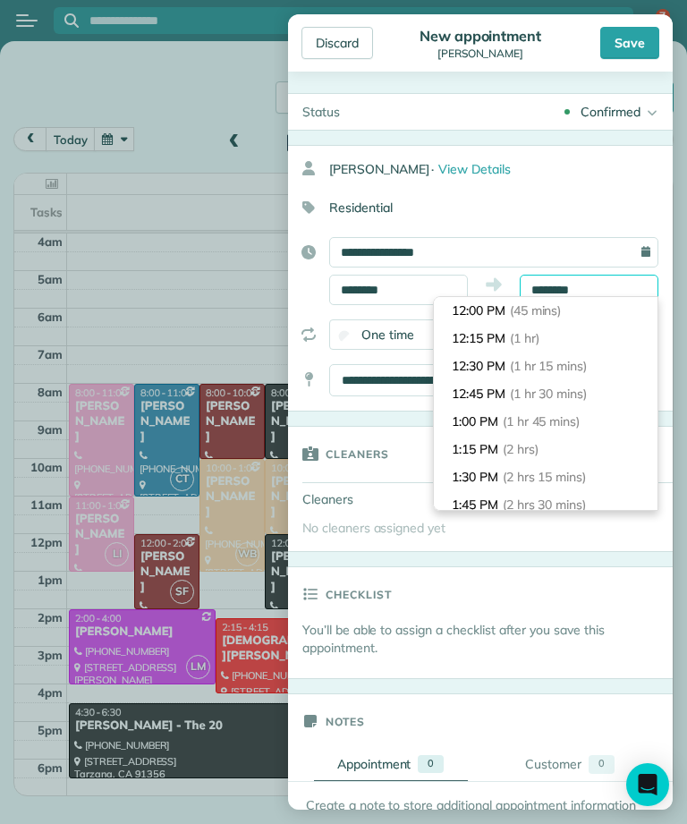
scroll to position [83, 0]
click at [580, 454] on li "1:15 PM (2 hrs)" at bounding box center [546, 450] width 224 height 28
type input "*******"
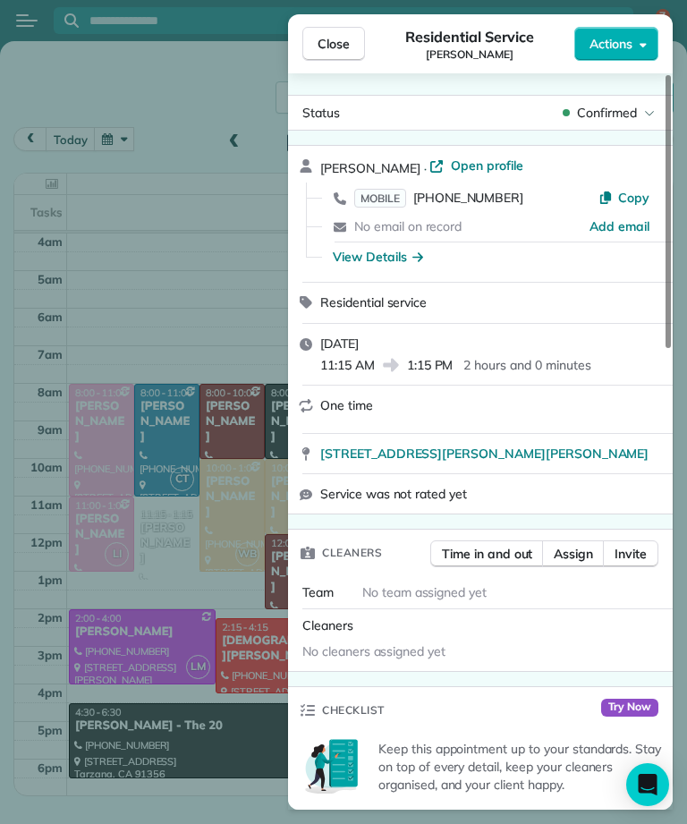
click at [324, 50] on span "Close" at bounding box center [333, 44] width 32 height 18
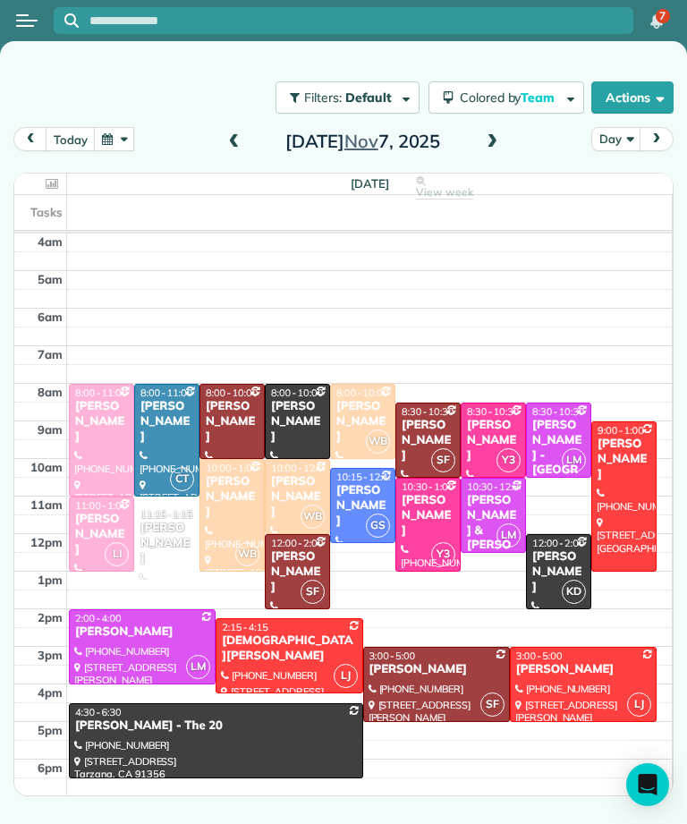
click at [120, 146] on button "button" at bounding box center [114, 139] width 41 height 24
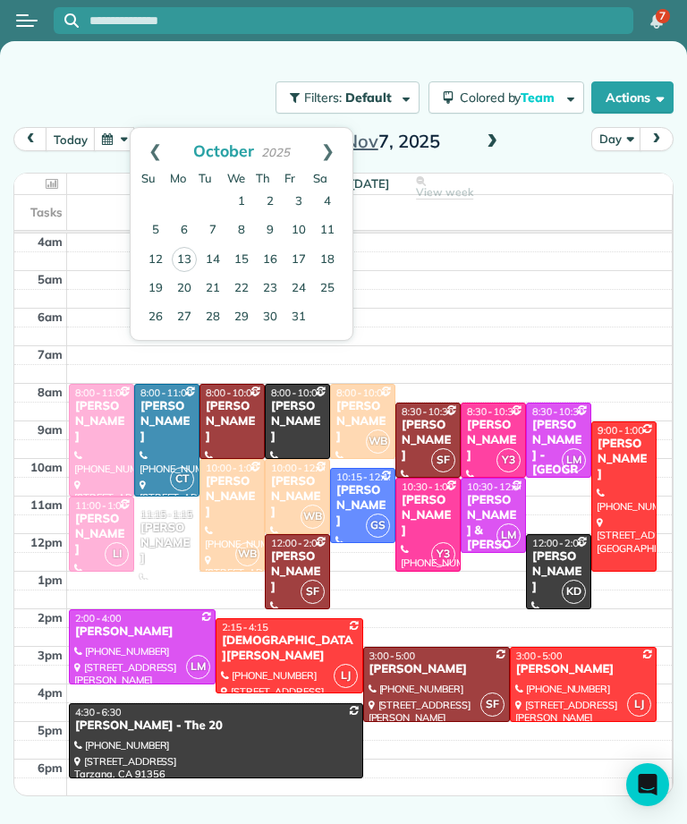
click at [150, 149] on link "Prev" at bounding box center [155, 150] width 49 height 45
click at [151, 151] on link "Prev" at bounding box center [155, 150] width 49 height 45
click at [155, 150] on link "Prev" at bounding box center [155, 150] width 49 height 45
click at [208, 257] on link "15" at bounding box center [213, 259] width 29 height 29
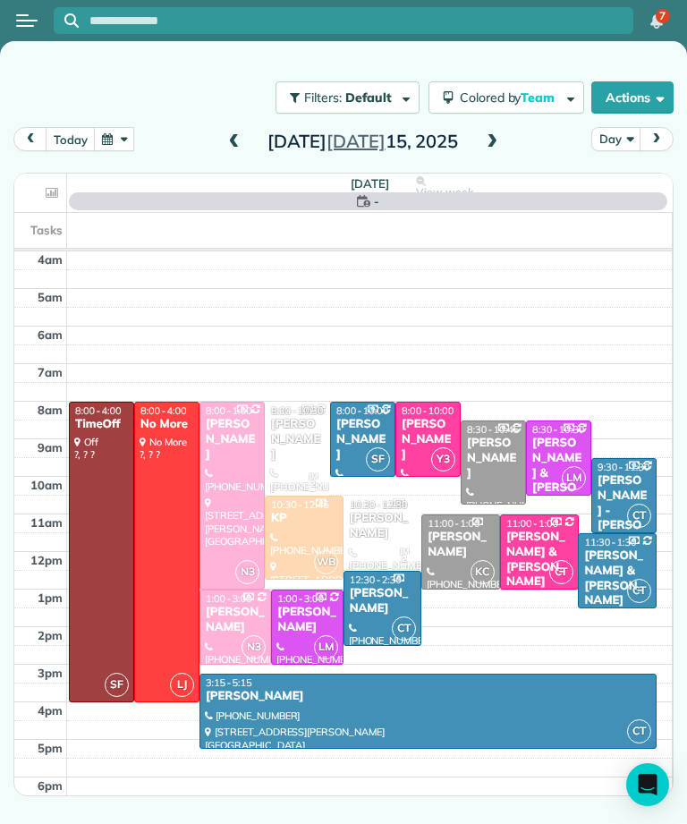
scroll to position [9, 0]
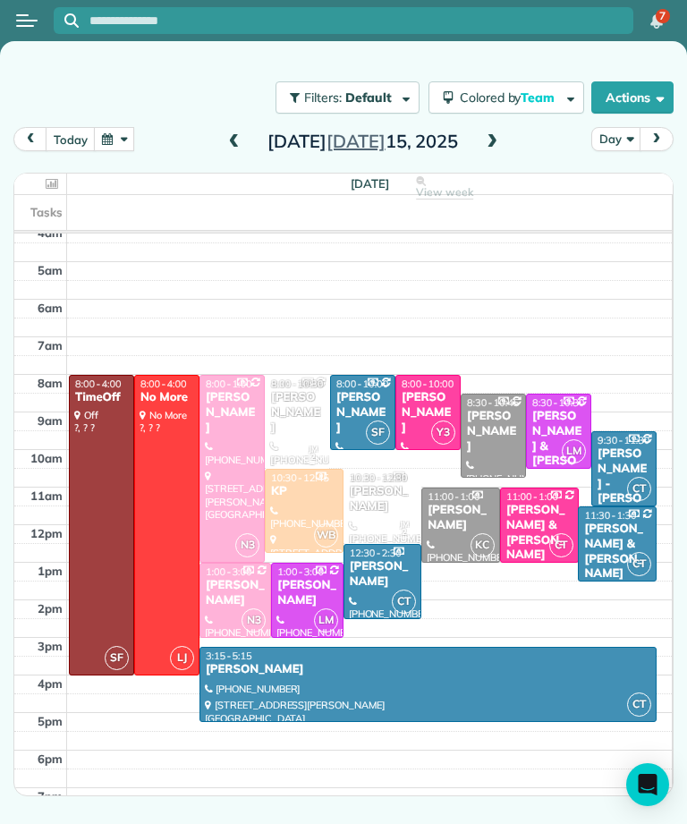
click at [377, 567] on div "[PERSON_NAME]" at bounding box center [383, 574] width 68 height 30
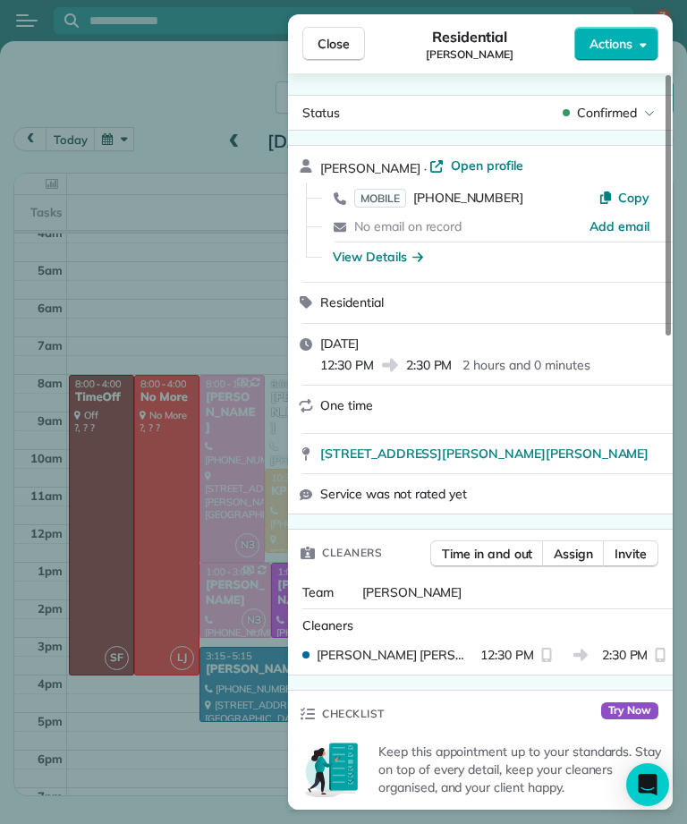
click at [333, 49] on span "Close" at bounding box center [333, 44] width 32 height 18
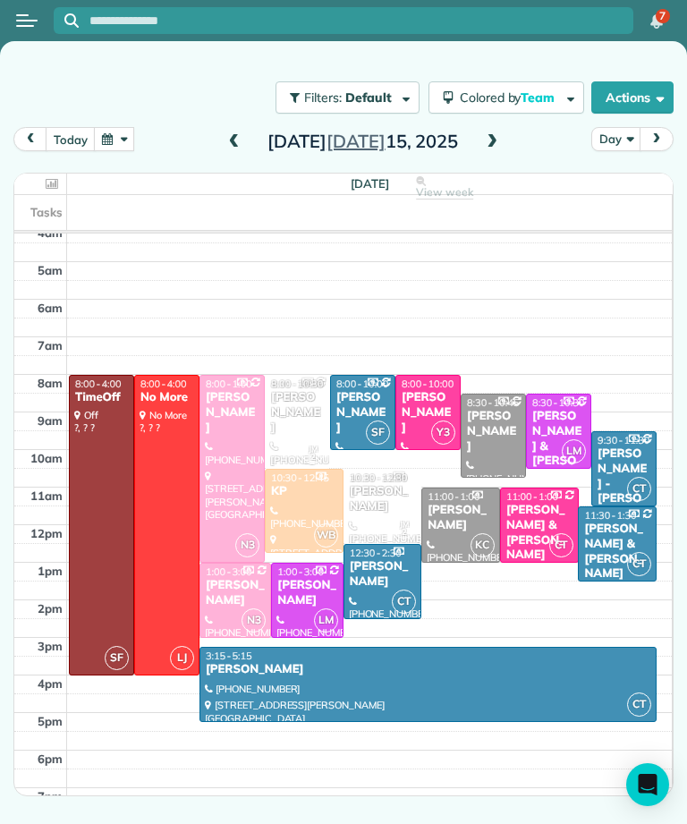
click at [128, 131] on button "button" at bounding box center [114, 139] width 41 height 24
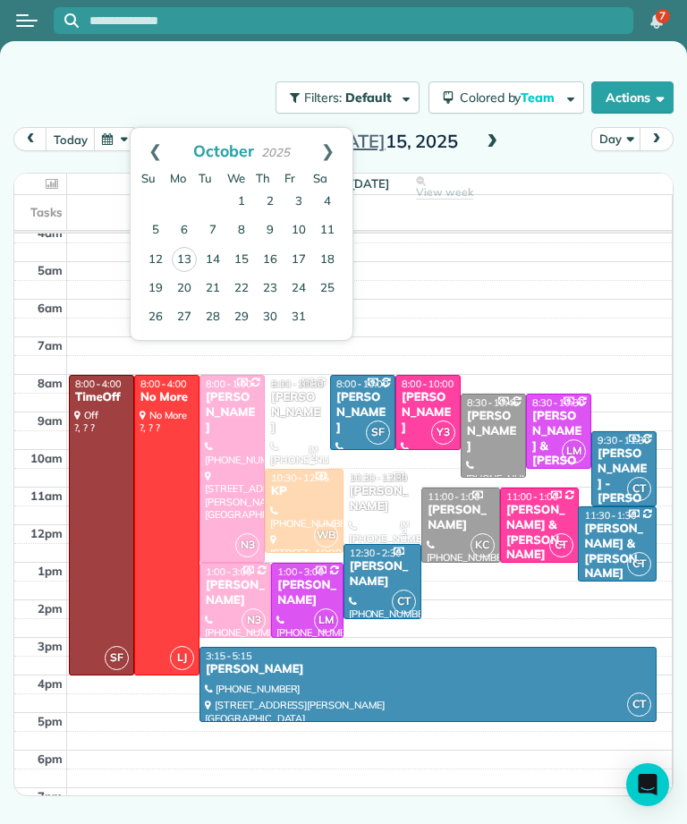
click at [341, 146] on link "Next" at bounding box center [327, 150] width 49 height 45
click at [338, 146] on link "Next" at bounding box center [327, 150] width 49 height 45
click at [157, 142] on link "Prev" at bounding box center [155, 150] width 49 height 45
click at [307, 224] on link "7" at bounding box center [298, 230] width 29 height 29
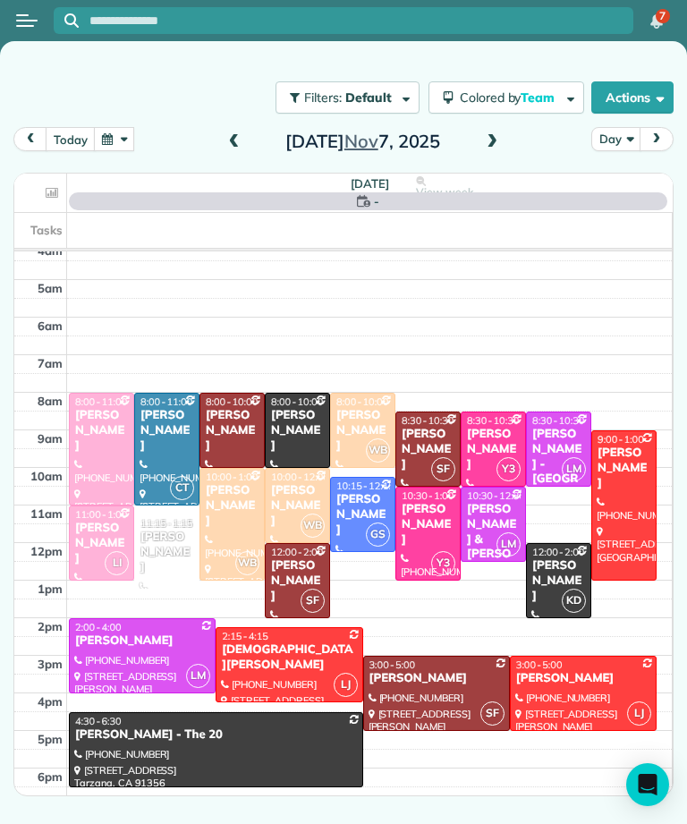
scroll to position [9, 0]
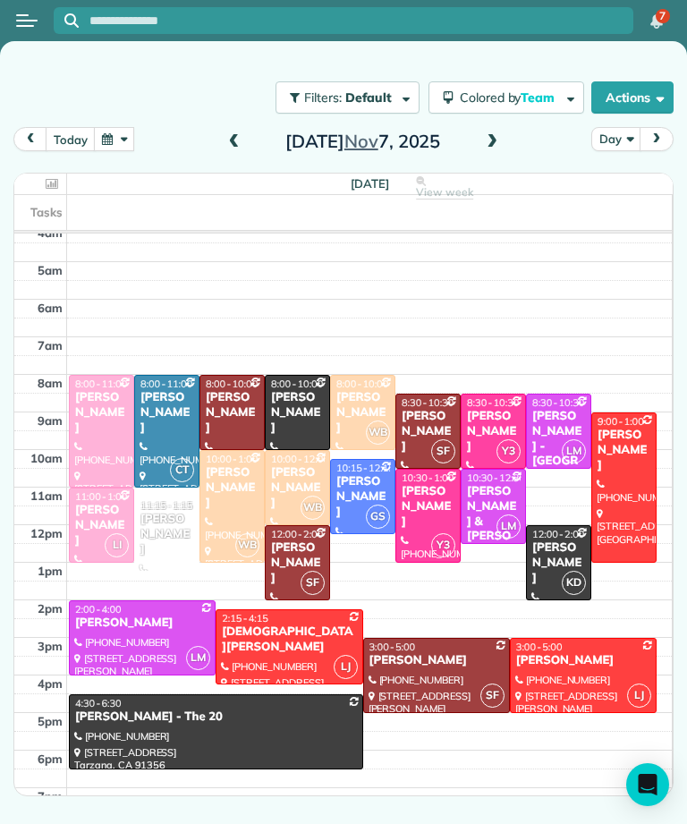
click at [179, 540] on div "[PERSON_NAME]" at bounding box center [167, 535] width 55 height 46
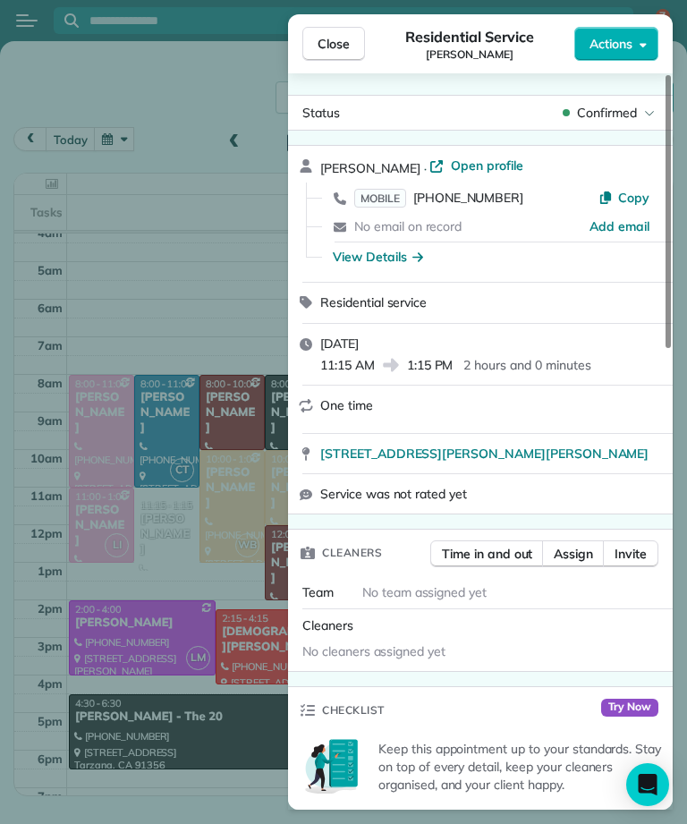
click at [580, 547] on span "Assign" at bounding box center [573, 554] width 39 height 18
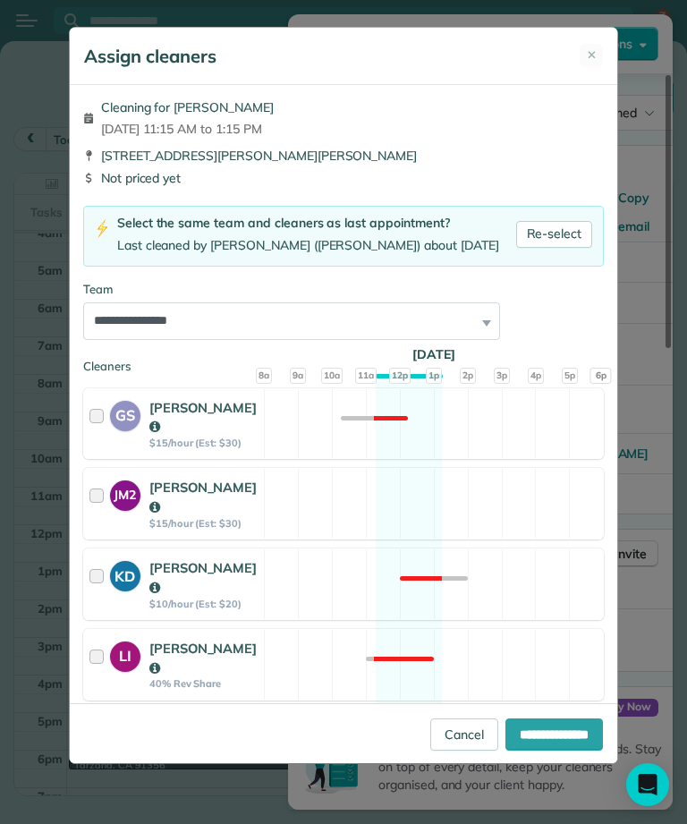
click at [554, 229] on link "Re-select" at bounding box center [554, 234] width 77 height 27
select select "***"
click at [566, 750] on input "**********" at bounding box center [553, 734] width 97 height 32
type input "**********"
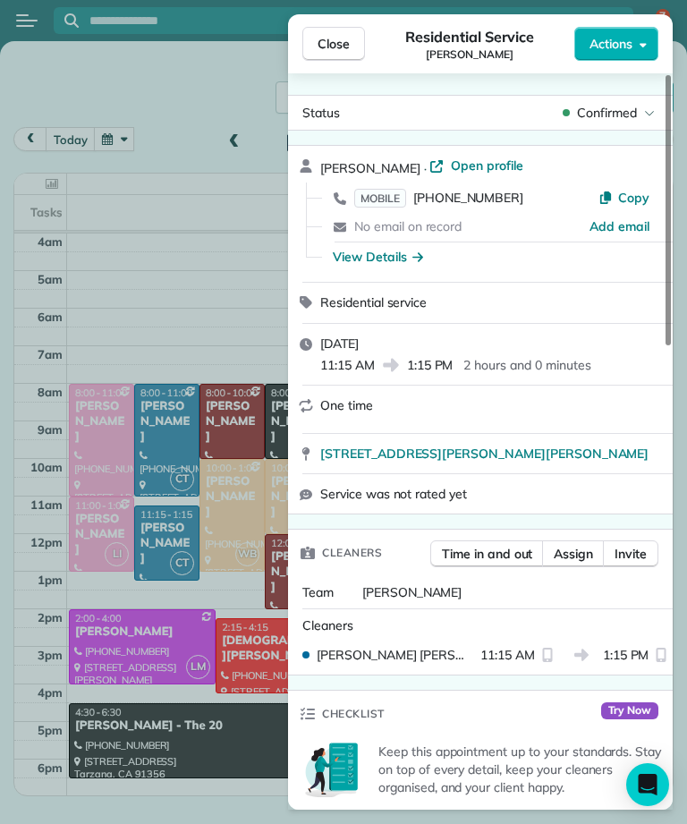
click at [340, 49] on span "Close" at bounding box center [333, 44] width 32 height 18
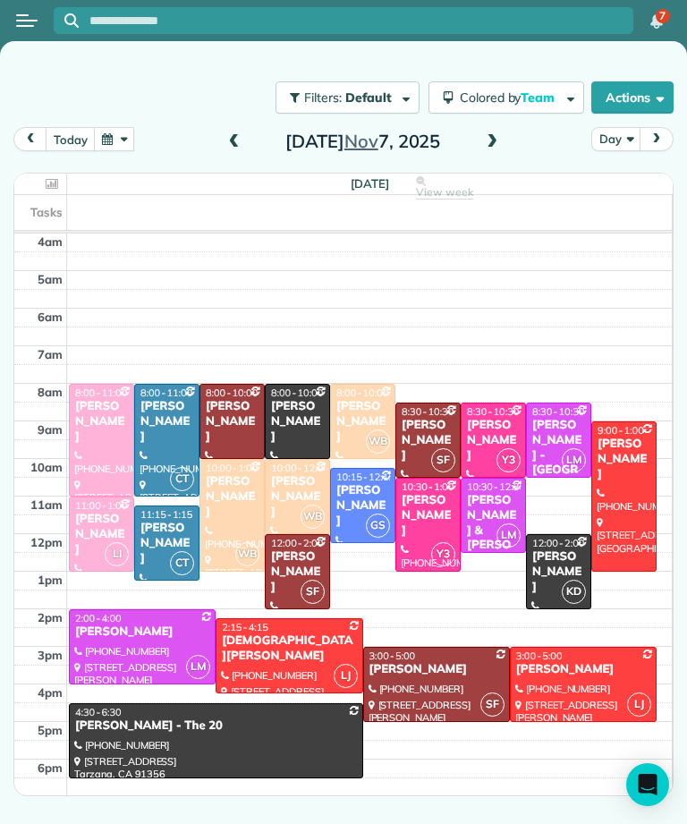
click at [116, 144] on button "button" at bounding box center [114, 139] width 41 height 24
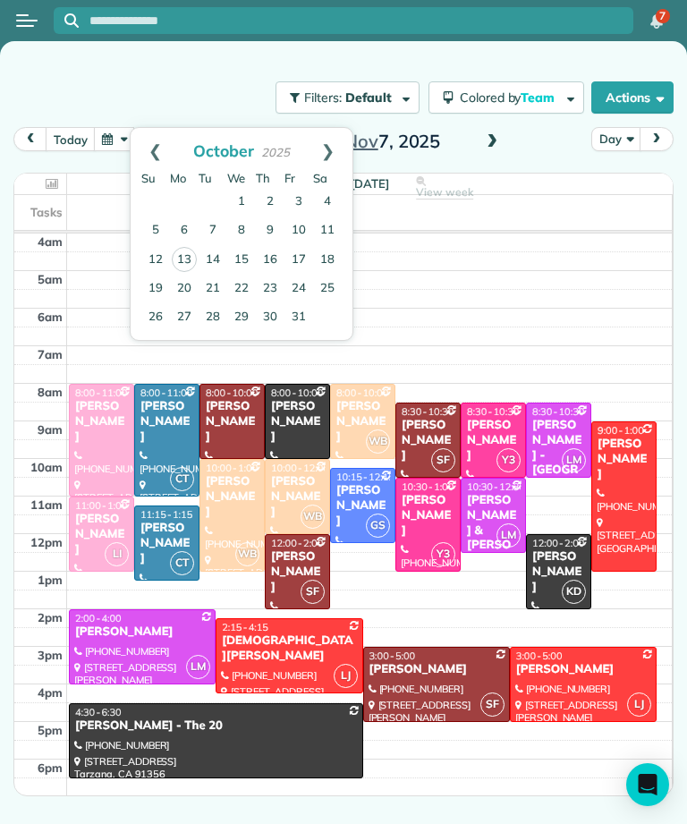
click at [298, 316] on link "31" at bounding box center [298, 317] width 29 height 29
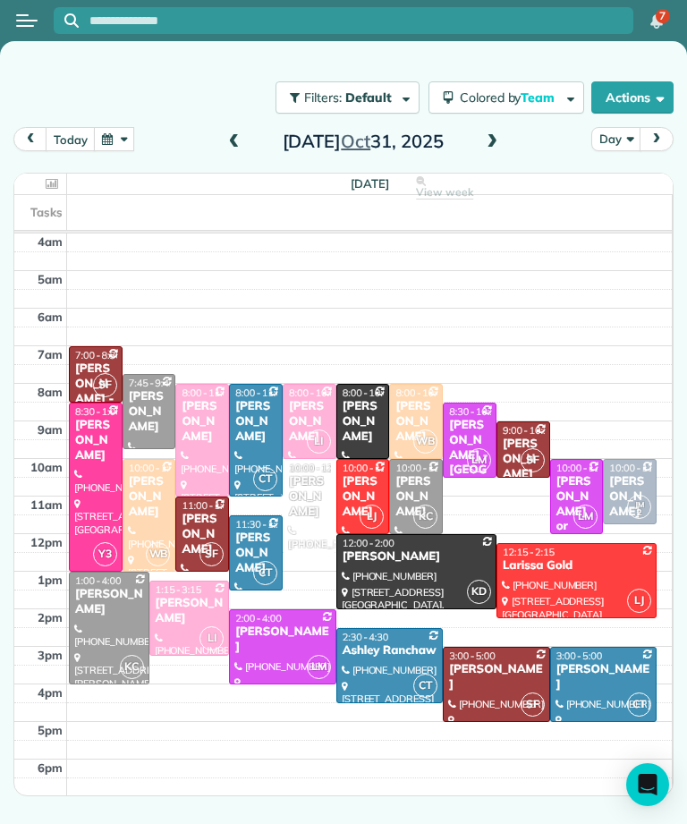
scroll to position [9, 0]
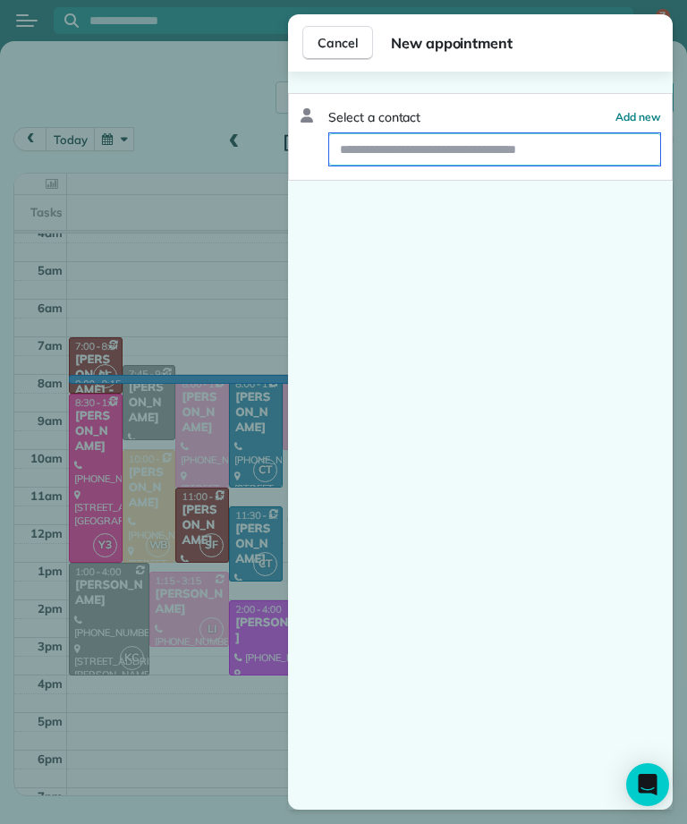
click at [580, 145] on input "text" at bounding box center [494, 149] width 331 height 32
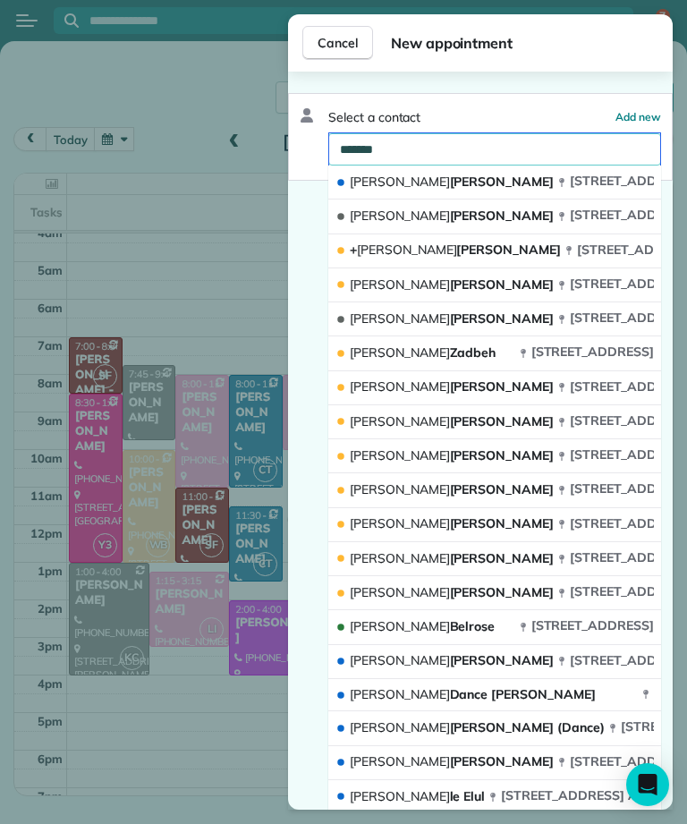
type input "******"
click at [570, 318] on span "[STREET_ADDRESS]" at bounding box center [631, 317] width 123 height 16
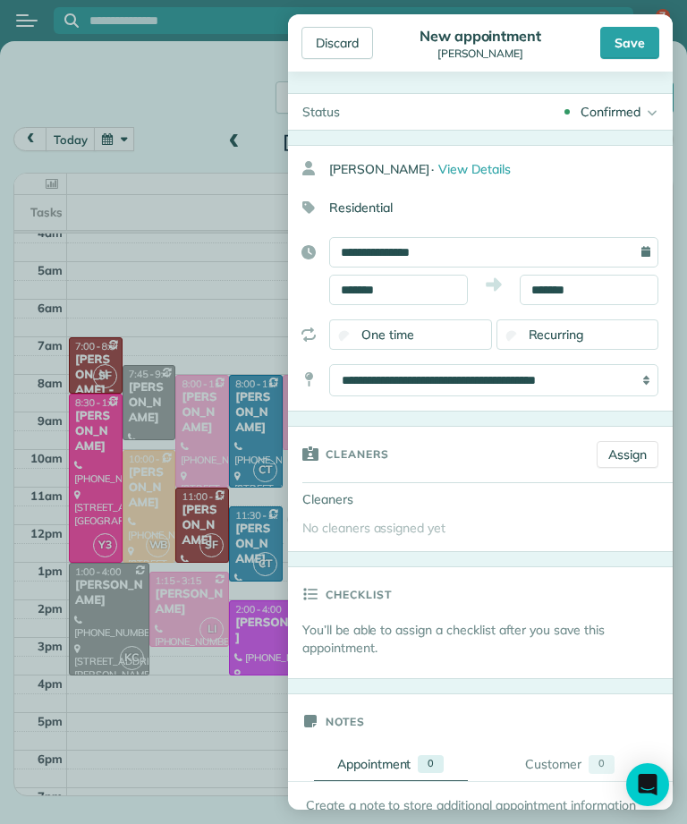
click at [344, 44] on div "Discard" at bounding box center [337, 43] width 72 height 32
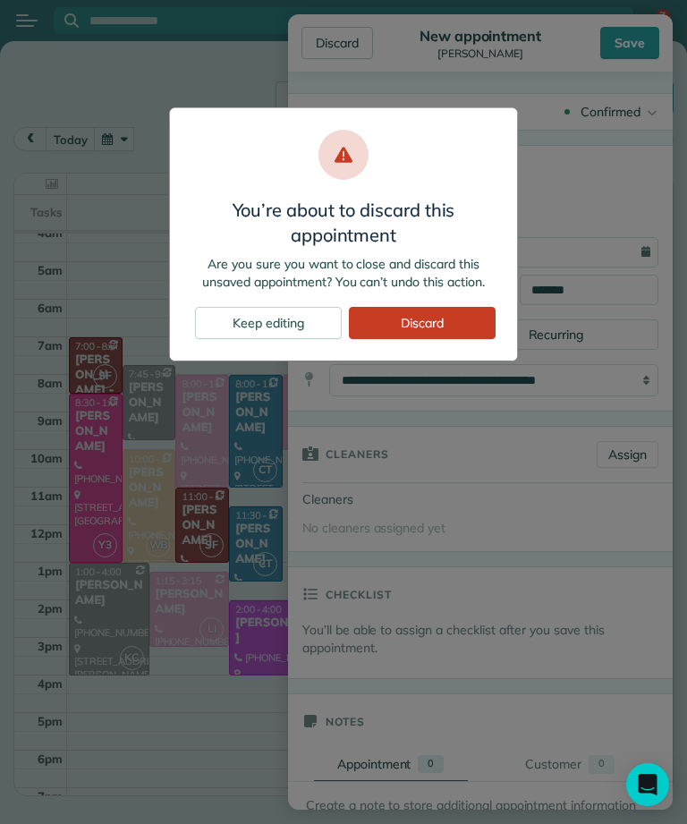
click at [438, 318] on div "Discard" at bounding box center [422, 323] width 147 height 32
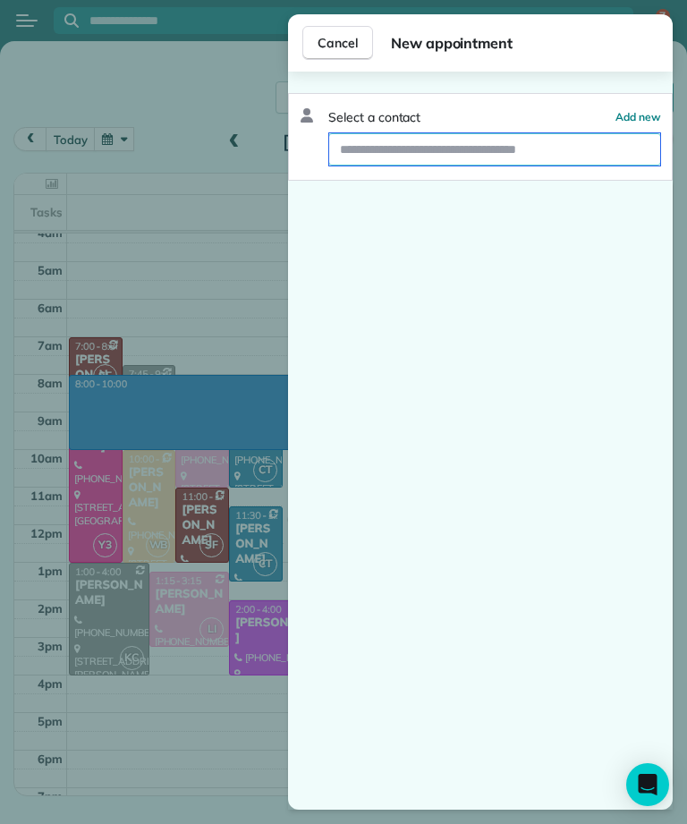
click at [596, 147] on input "text" at bounding box center [494, 149] width 331 height 32
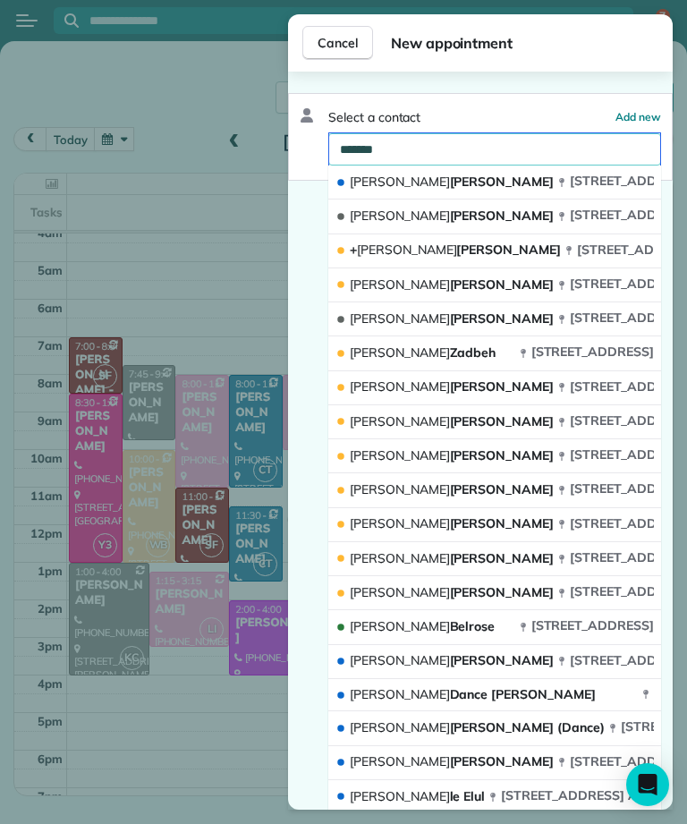
type input "********"
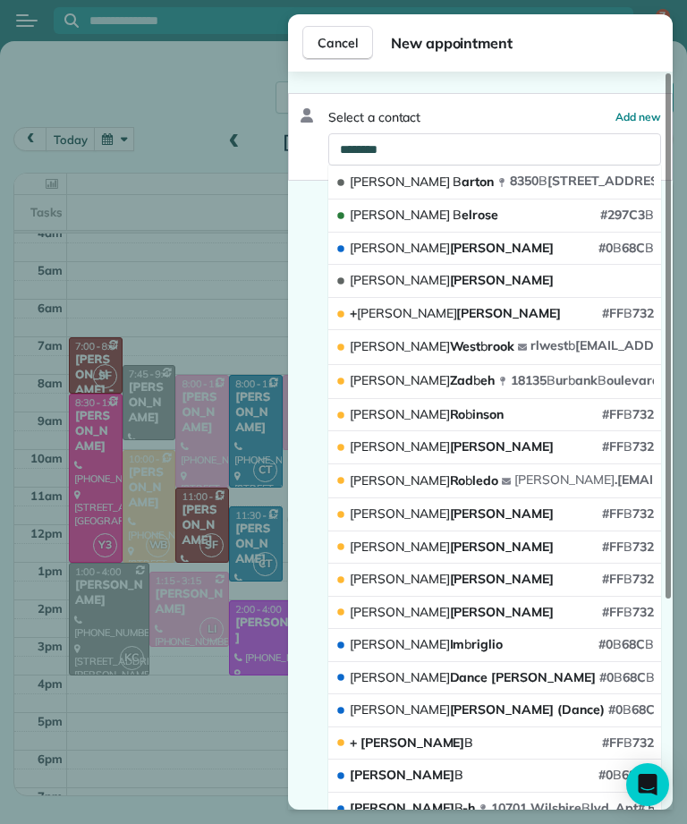
click at [508, 218] on button "[PERSON_NAME] #297C3 B" at bounding box center [494, 215] width 333 height 33
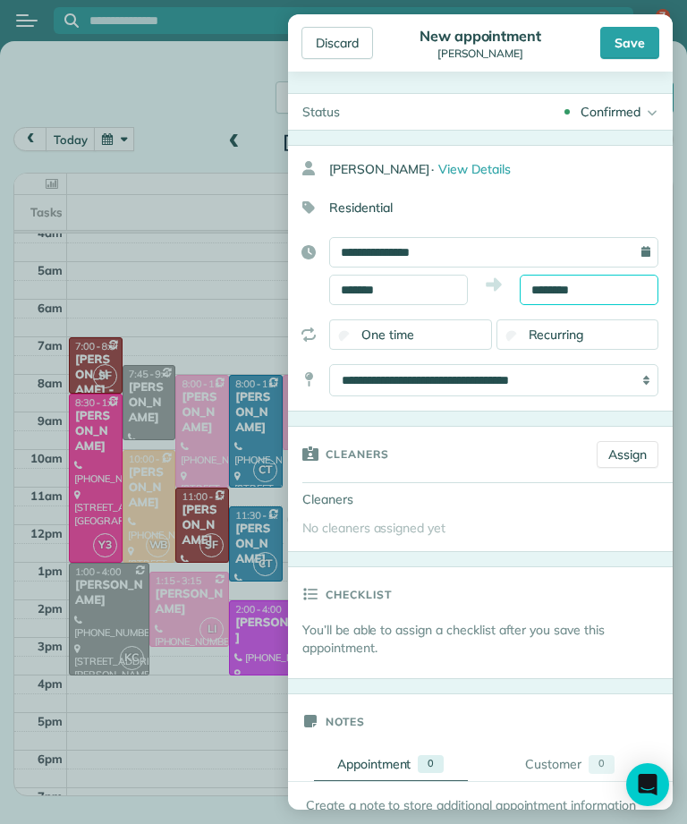
click at [605, 286] on input "********" at bounding box center [589, 290] width 139 height 30
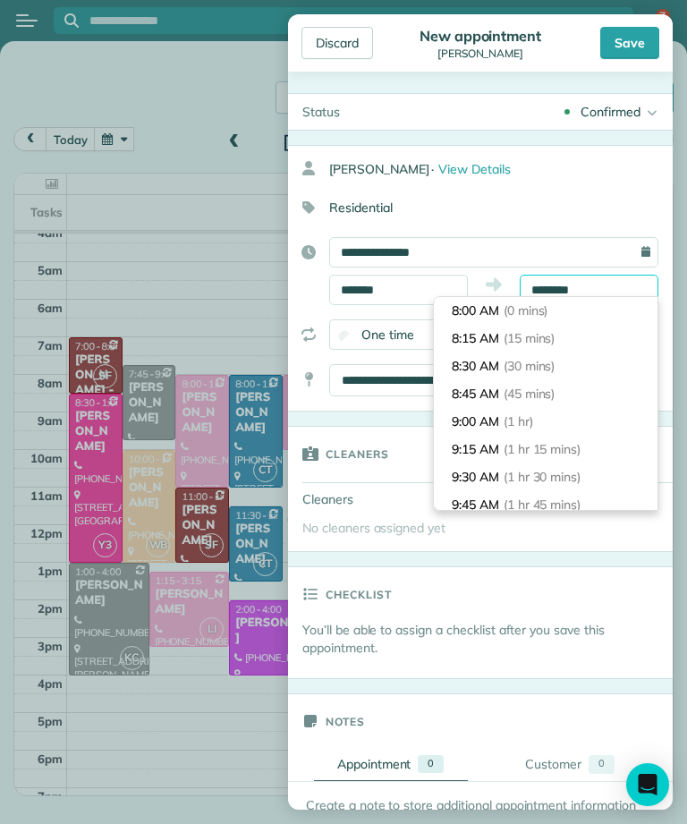
scroll to position [194, 0]
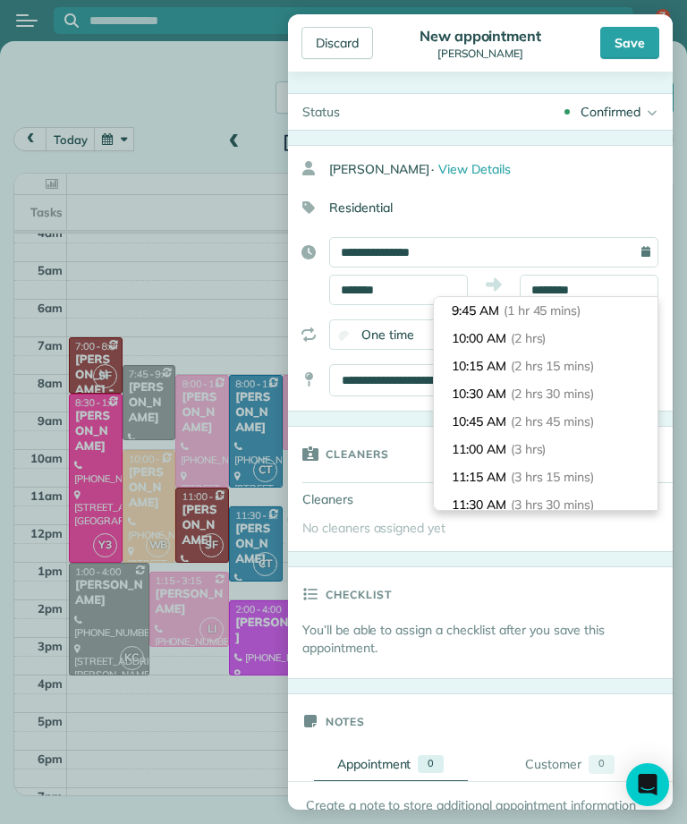
click at [582, 336] on li "10:00 AM (2 hrs)" at bounding box center [546, 339] width 224 height 28
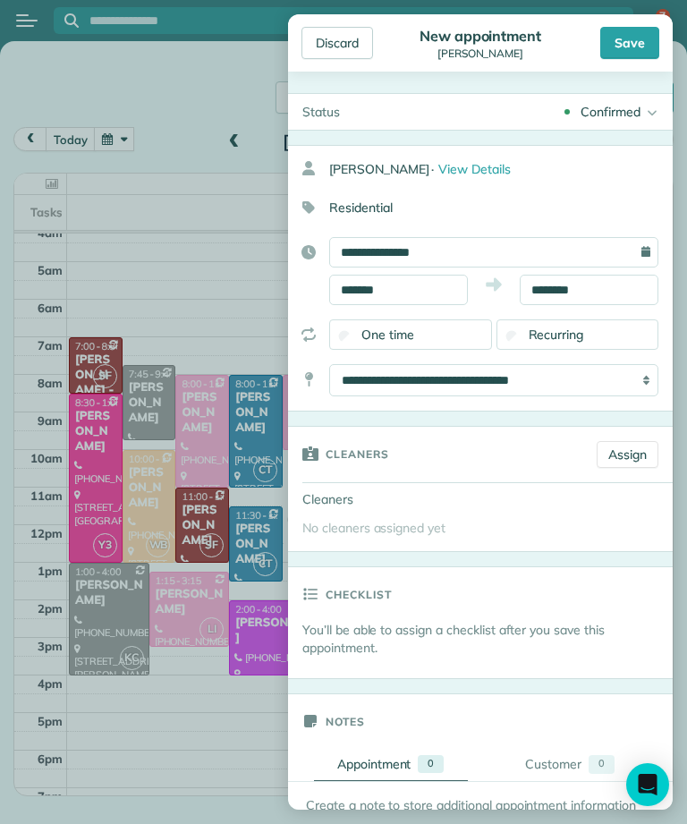
click at [629, 456] on link "Assign" at bounding box center [627, 454] width 62 height 27
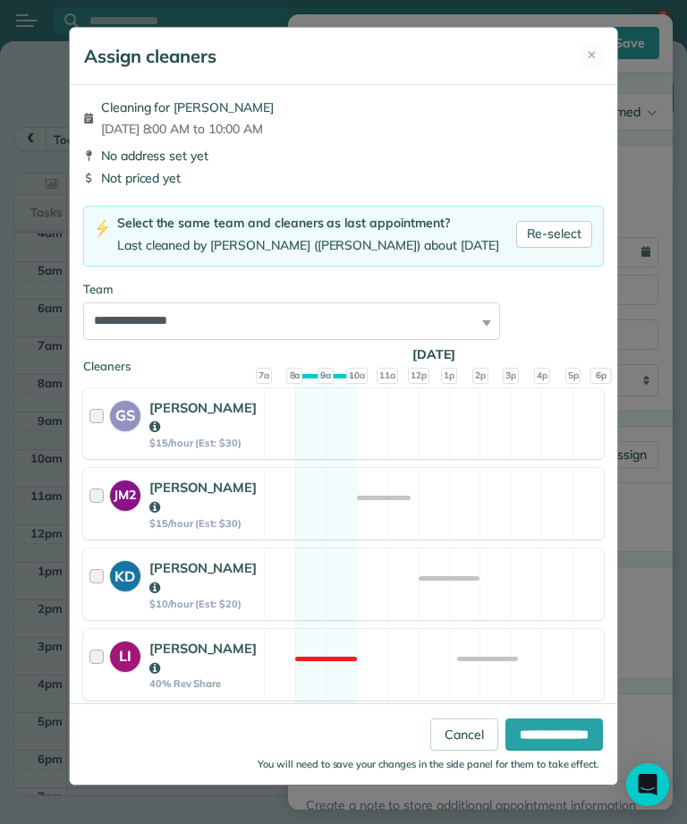
click at [559, 228] on link "Re-select" at bounding box center [554, 234] width 77 height 27
select select "**"
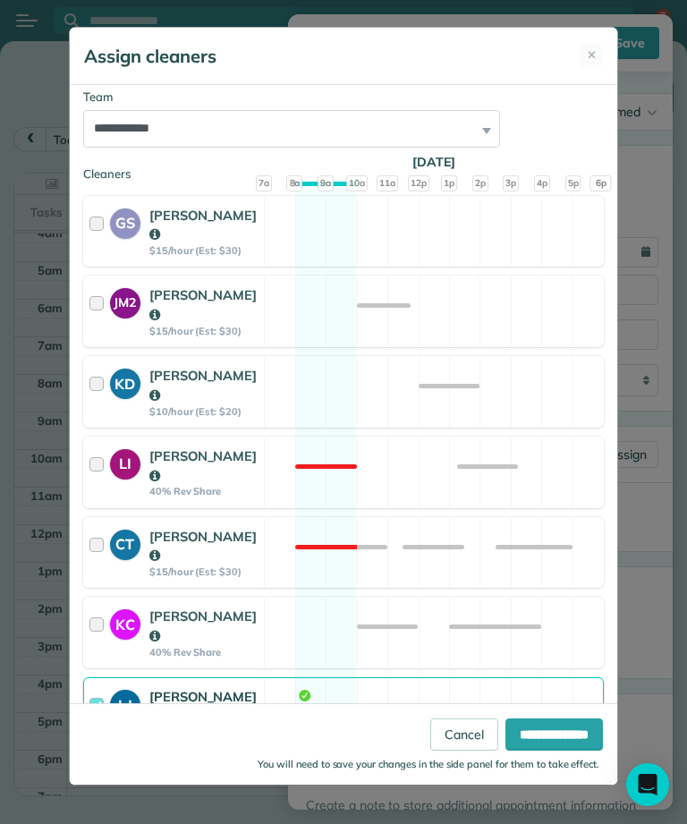
scroll to position [194, 0]
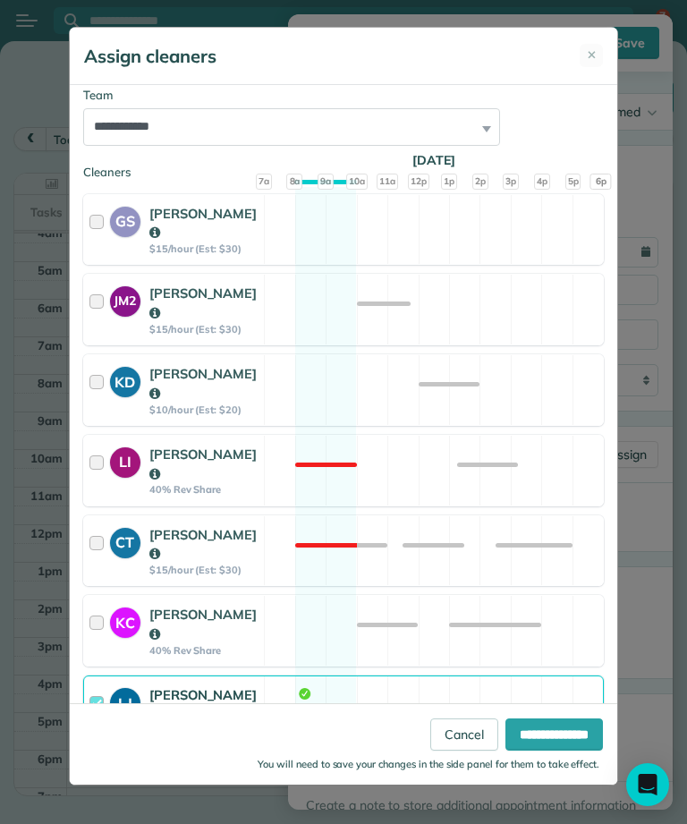
click at [535, 750] on input "**********" at bounding box center [553, 734] width 97 height 32
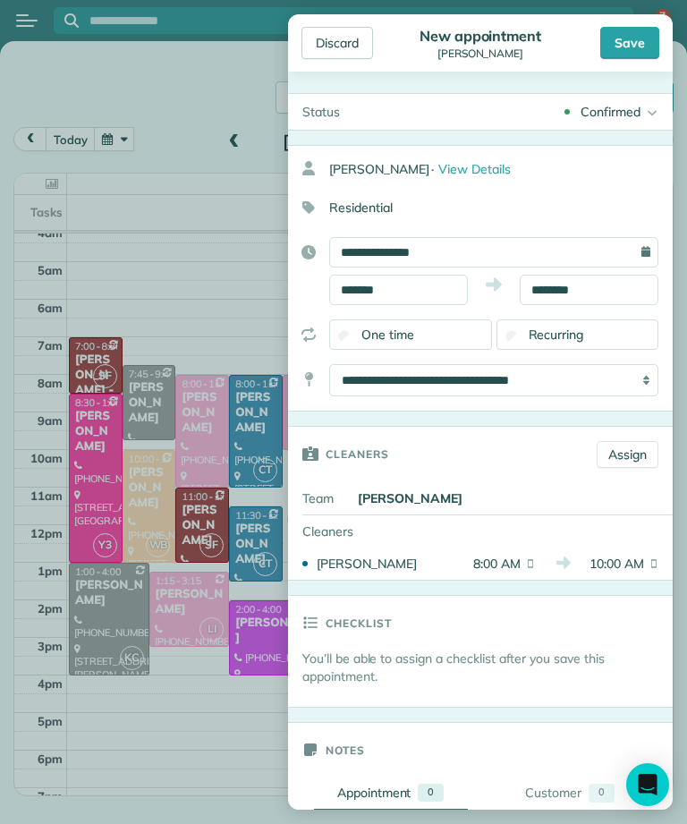
click at [622, 37] on div "Save" at bounding box center [629, 43] width 59 height 32
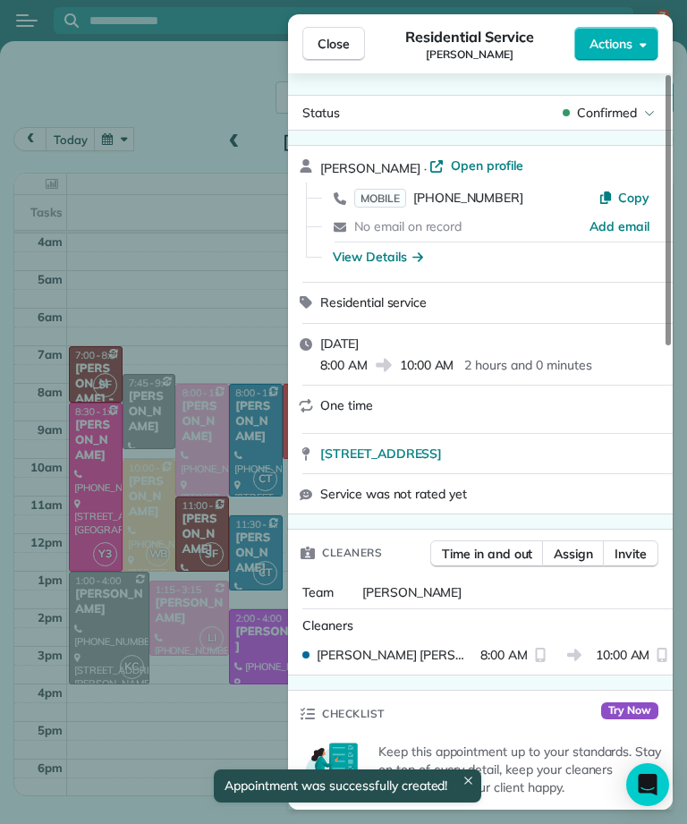
click at [344, 36] on span "Close" at bounding box center [333, 44] width 32 height 18
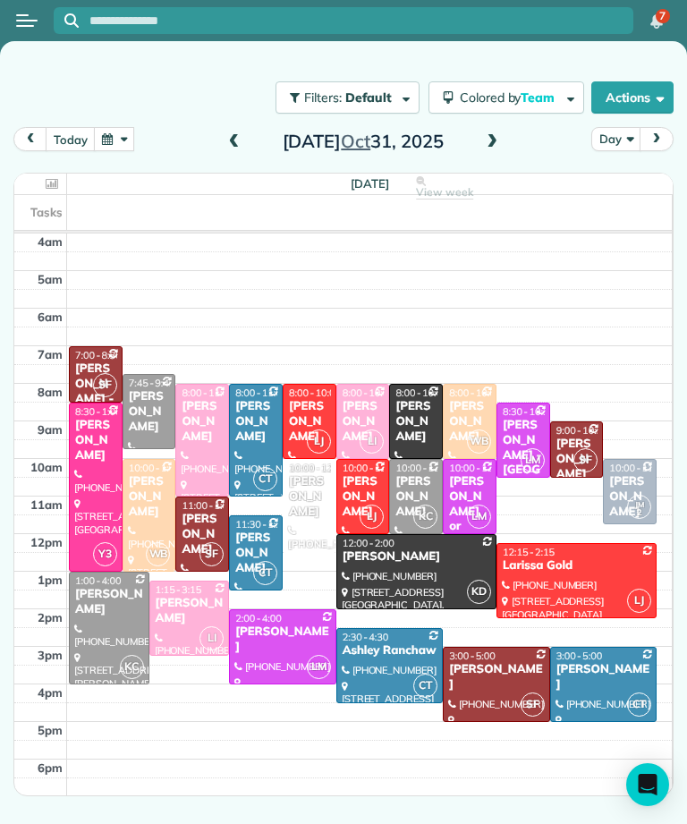
click at [114, 148] on button "button" at bounding box center [114, 139] width 41 height 24
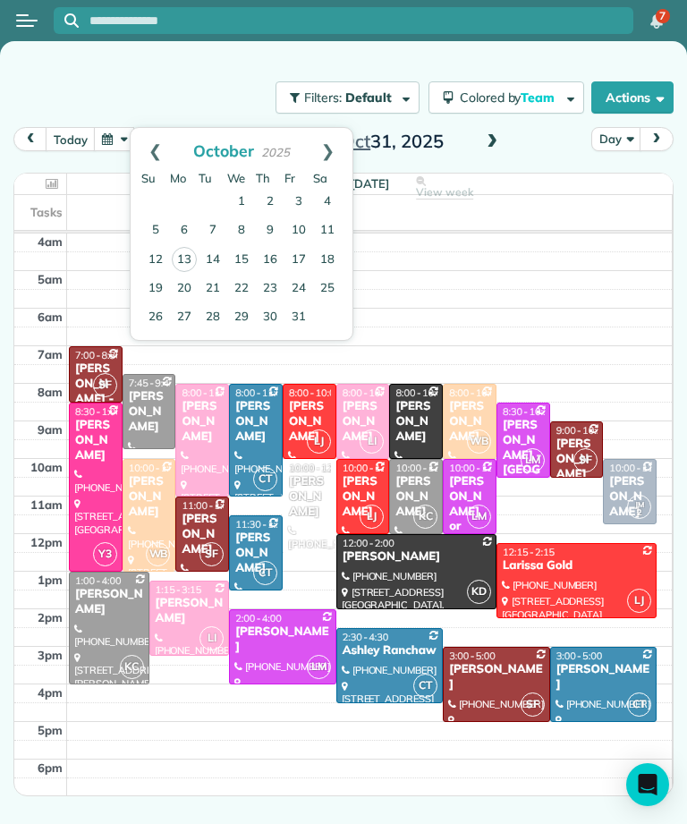
click at [108, 144] on button "button" at bounding box center [114, 139] width 41 height 24
click at [153, 150] on link "Prev" at bounding box center [155, 150] width 49 height 45
click at [151, 149] on link "Prev" at bounding box center [155, 150] width 49 height 45
click at [322, 287] on link "23" at bounding box center [327, 288] width 29 height 29
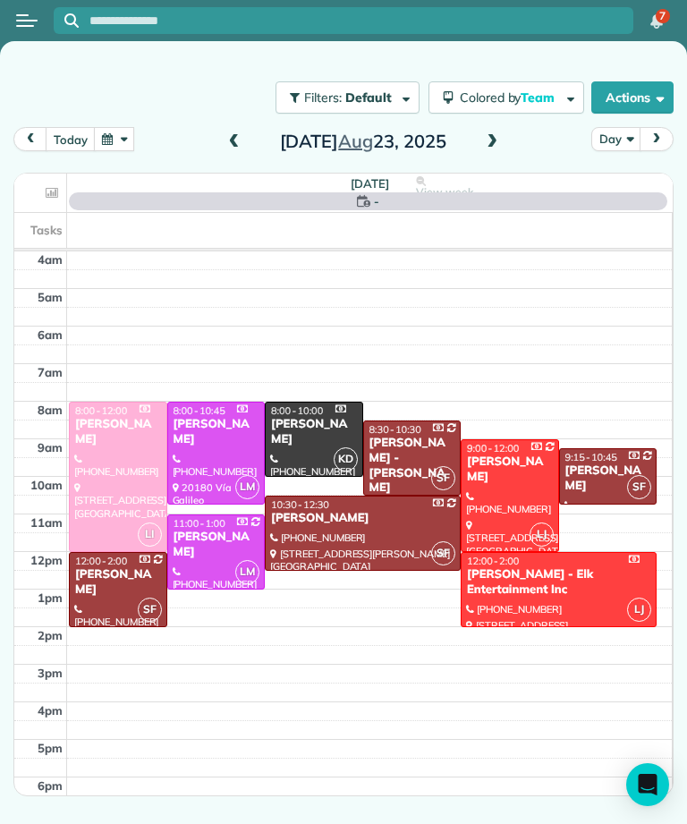
scroll to position [9, 0]
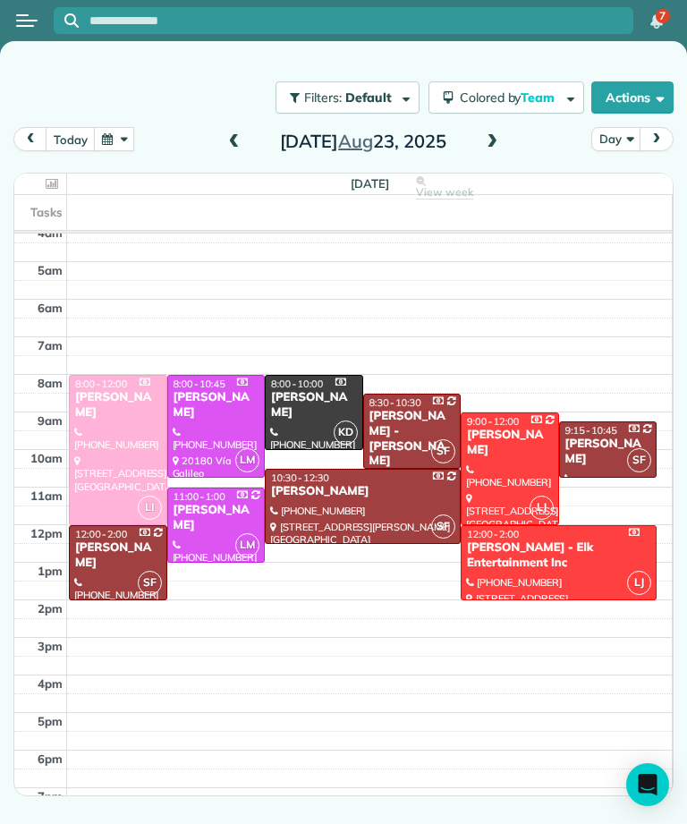
click at [524, 453] on div at bounding box center [509, 468] width 97 height 111
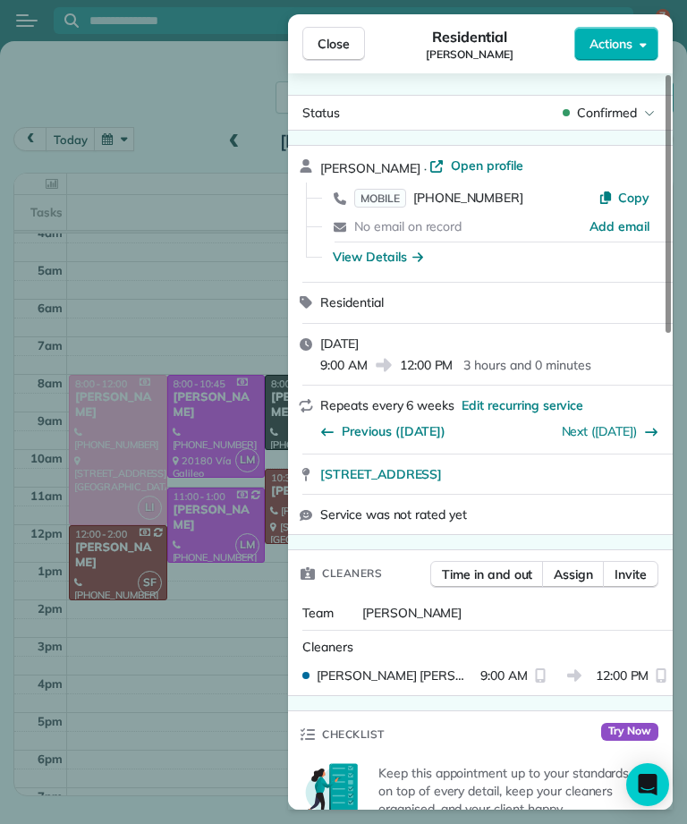
click at [343, 45] on span "Close" at bounding box center [333, 44] width 32 height 18
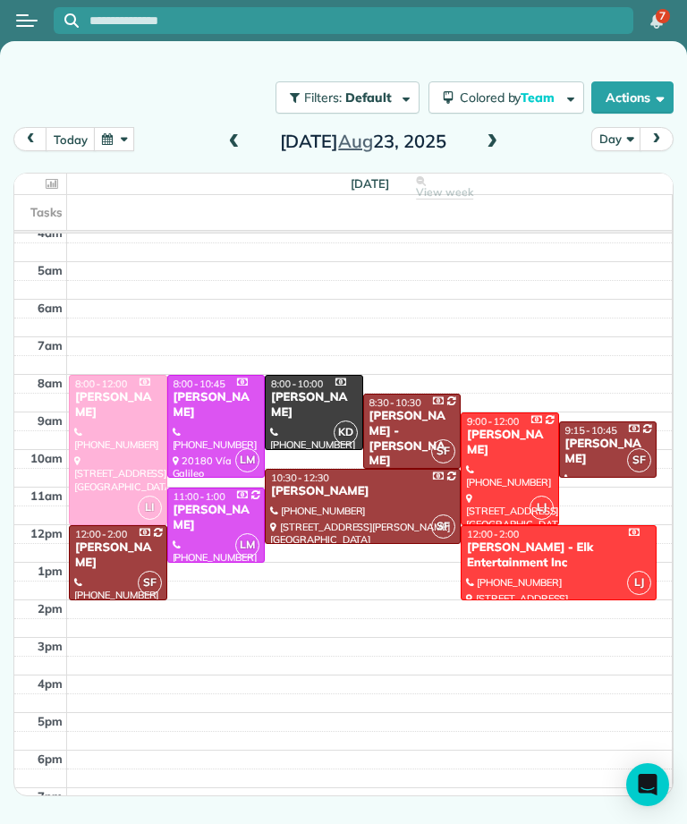
click at [125, 138] on button "button" at bounding box center [114, 139] width 41 height 24
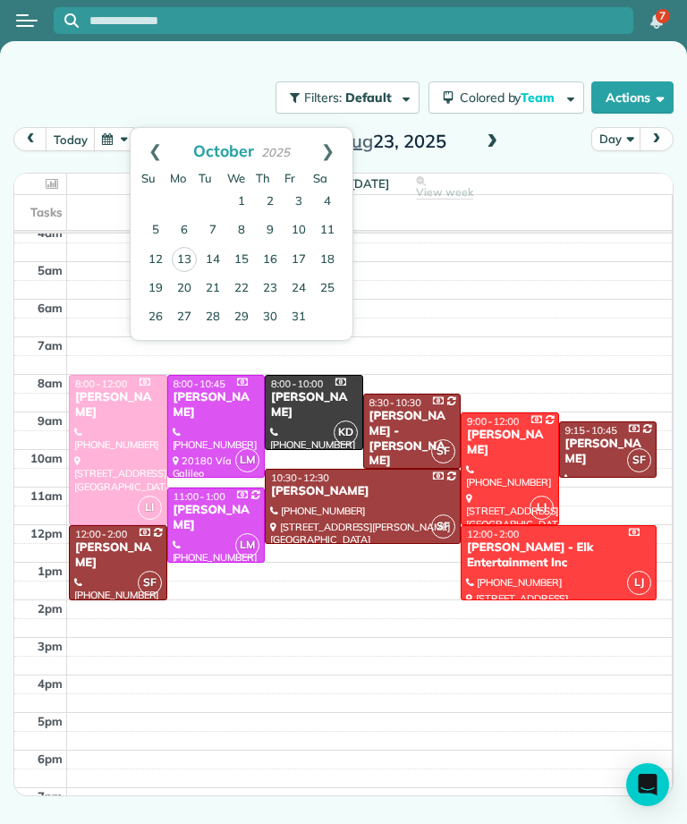
click at [300, 316] on link "31" at bounding box center [298, 317] width 29 height 29
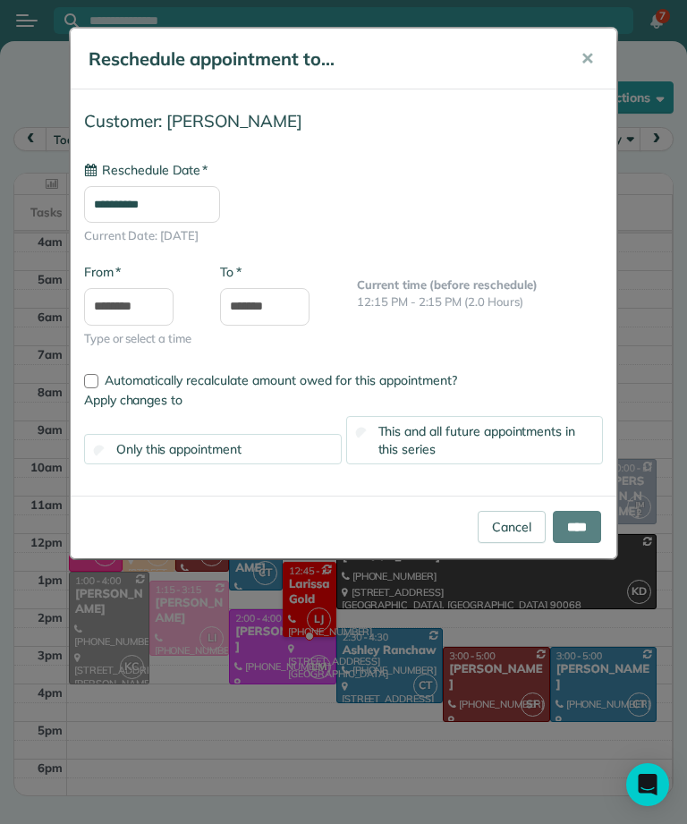
type input "**********"
click at [572, 537] on input "****" at bounding box center [577, 527] width 48 height 32
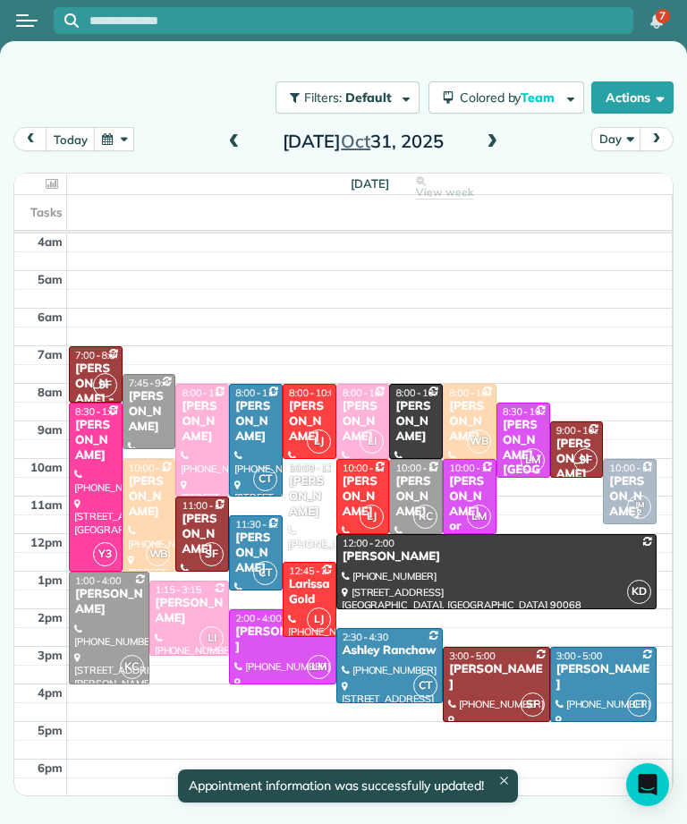
click at [318, 402] on div "[PERSON_NAME]" at bounding box center [309, 422] width 43 height 46
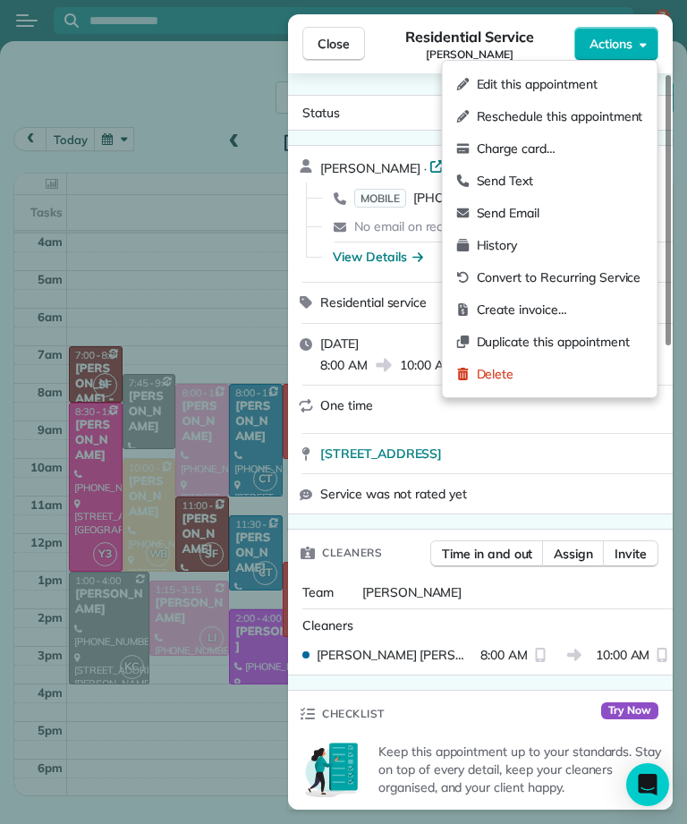
click at [581, 81] on span "Edit this appointment" at bounding box center [560, 84] width 166 height 18
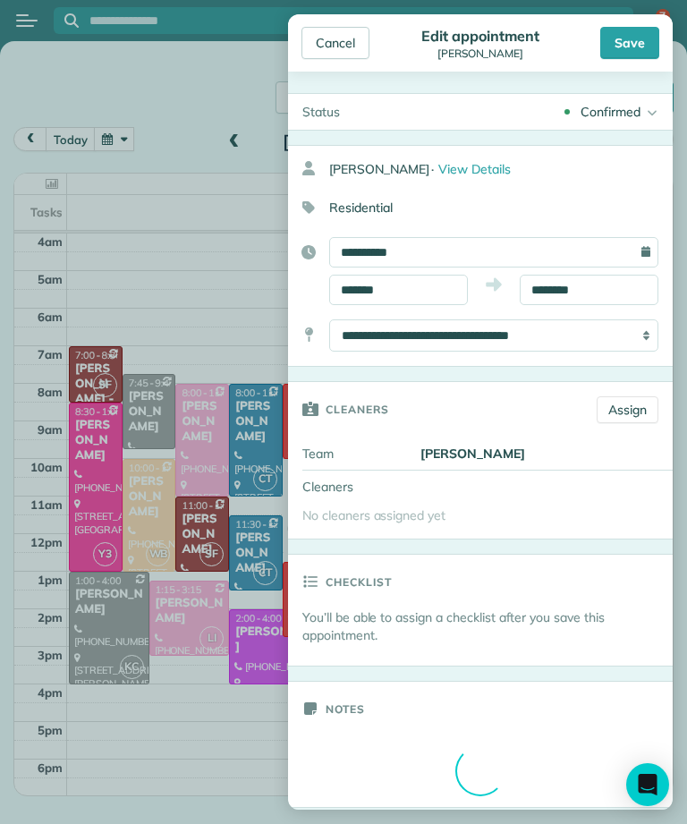
type input "**********"
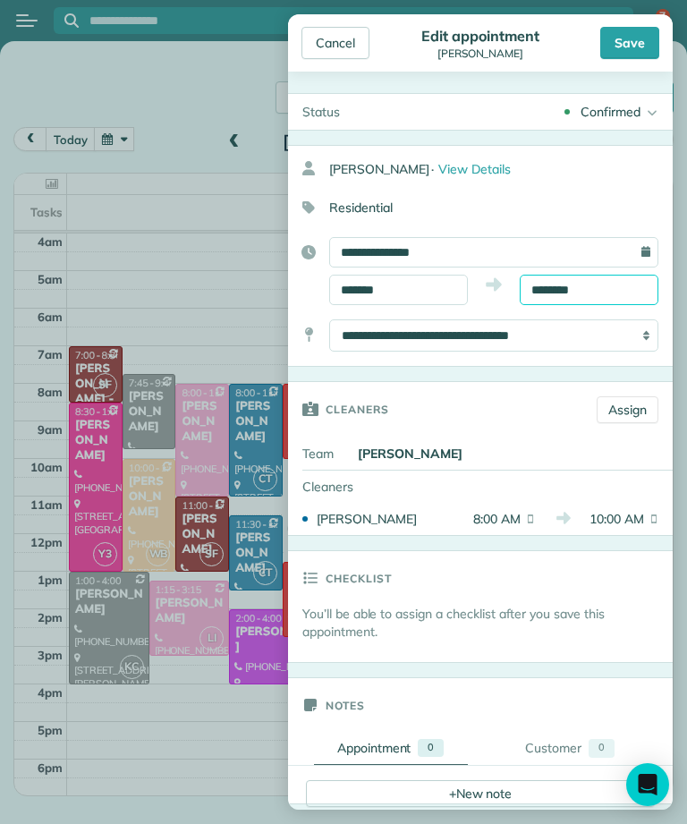
click at [590, 294] on input "********" at bounding box center [589, 290] width 139 height 30
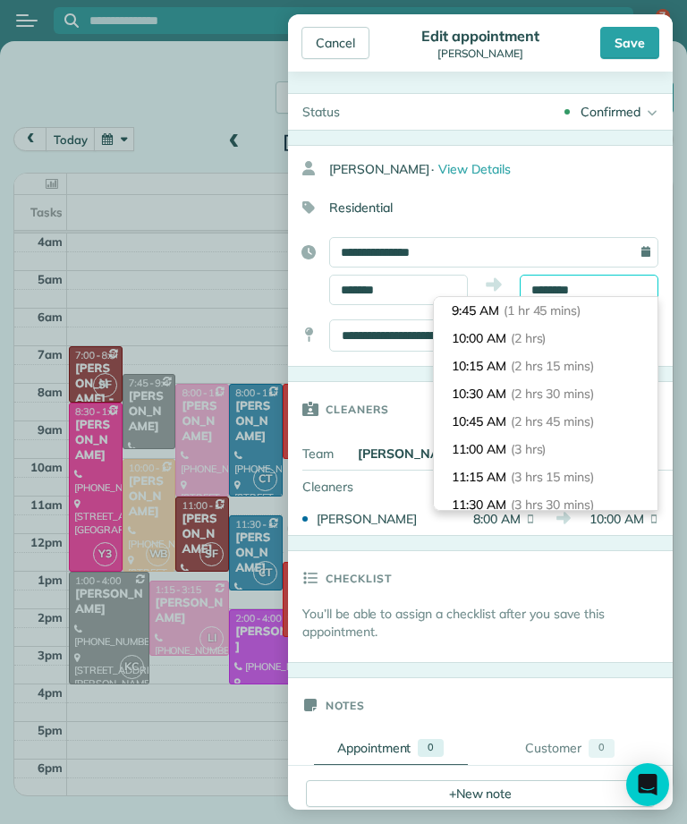
scroll to position [194, 0]
click at [580, 449] on li "11:00 AM (3 hrs)" at bounding box center [546, 450] width 224 height 28
type input "********"
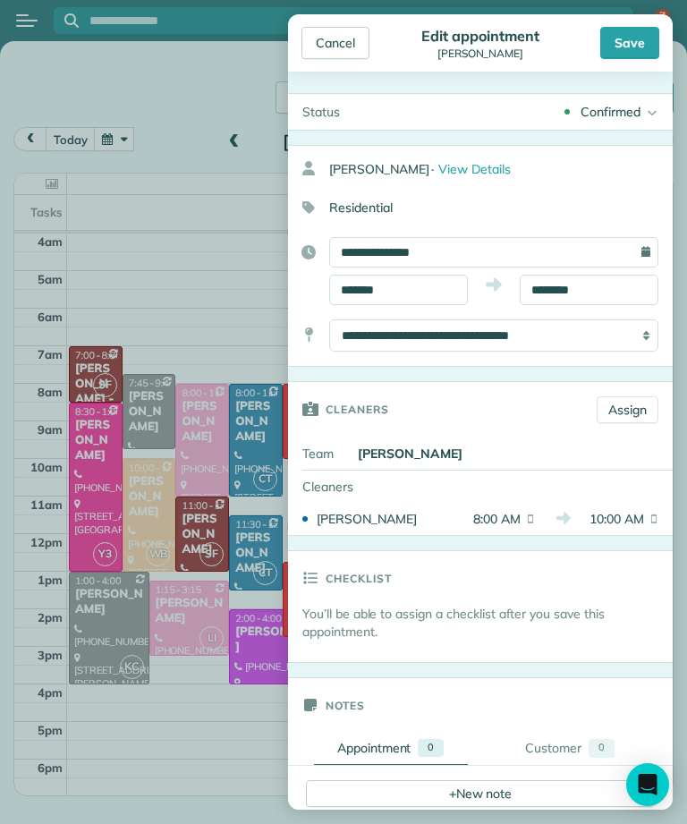
click at [644, 44] on div "Save" at bounding box center [629, 43] width 59 height 32
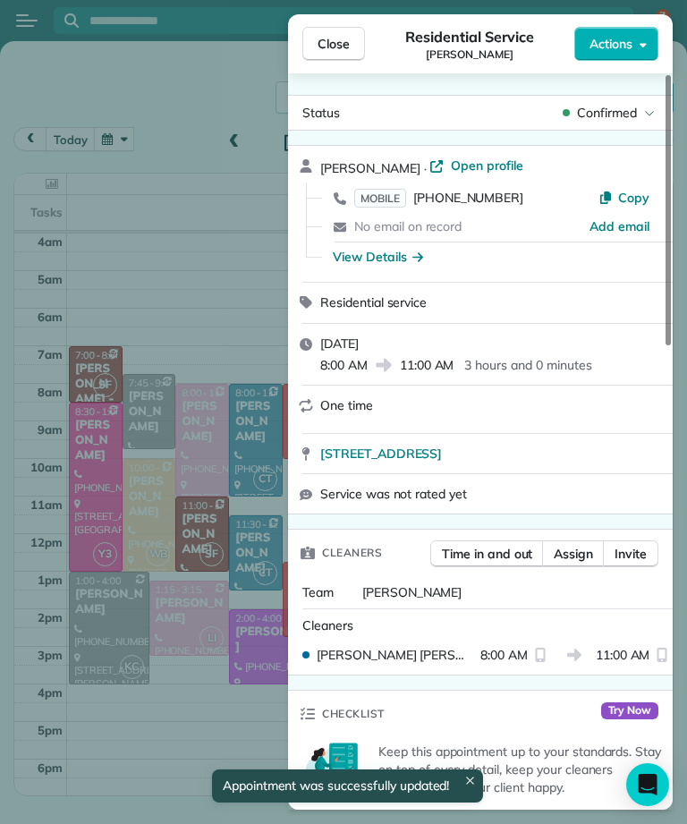
click at [324, 53] on button "Close" at bounding box center [333, 44] width 63 height 34
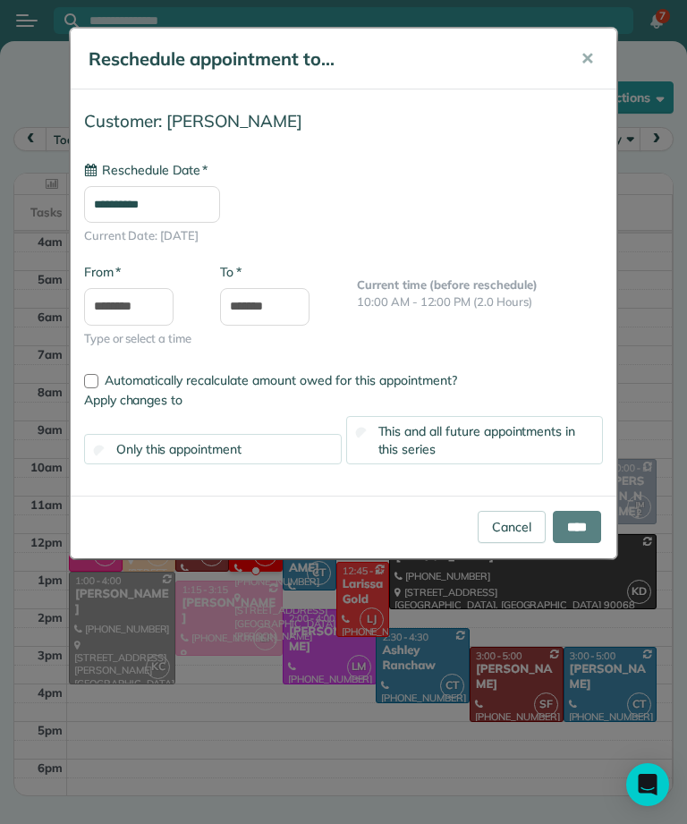
type input "**********"
click at [586, 522] on input "****" at bounding box center [577, 527] width 48 height 32
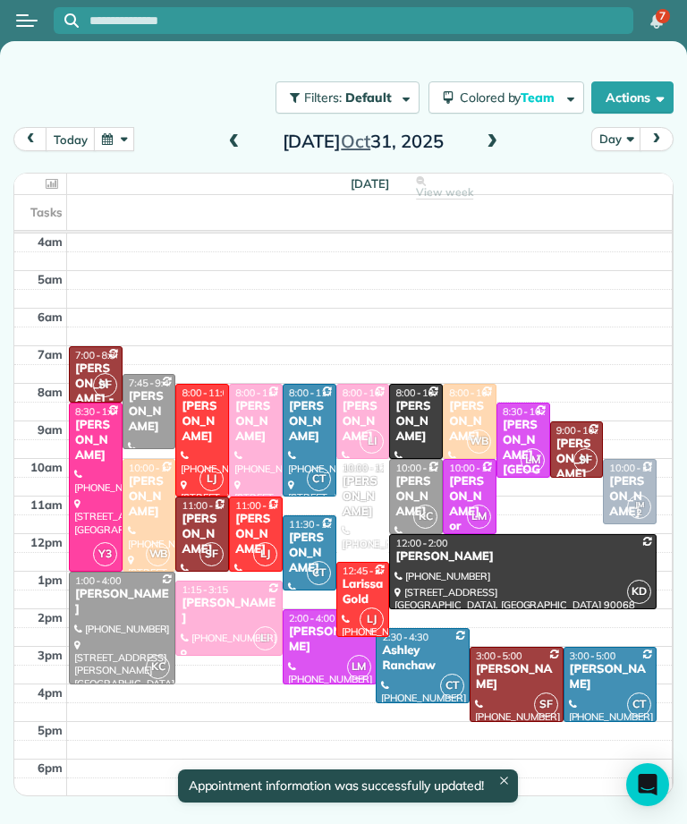
click at [253, 517] on div "[PERSON_NAME]" at bounding box center [255, 535] width 43 height 46
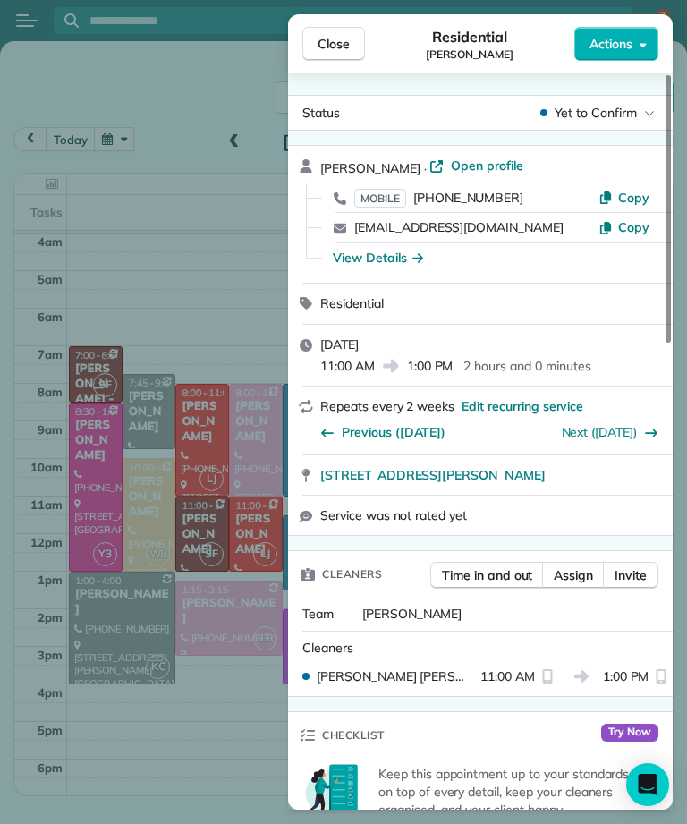
click at [355, 48] on button "Close" at bounding box center [333, 44] width 63 height 34
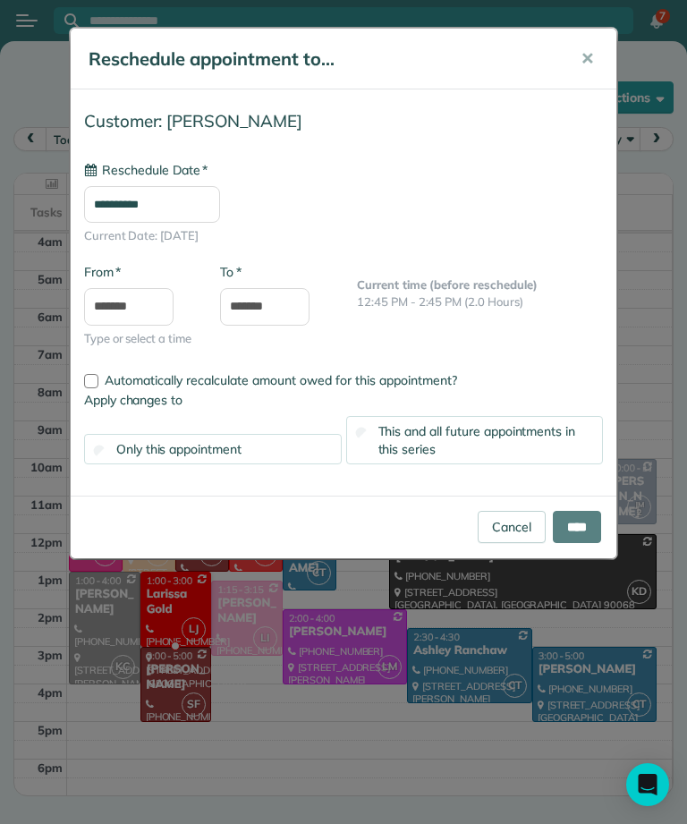
type input "**********"
click at [586, 520] on input "****" at bounding box center [577, 527] width 48 height 32
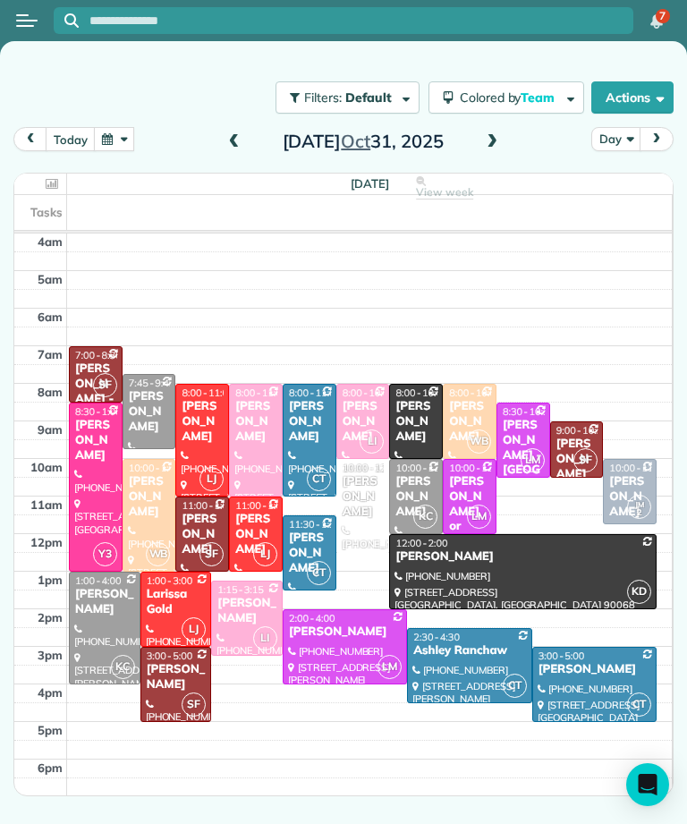
click at [123, 143] on button "button" at bounding box center [114, 139] width 41 height 24
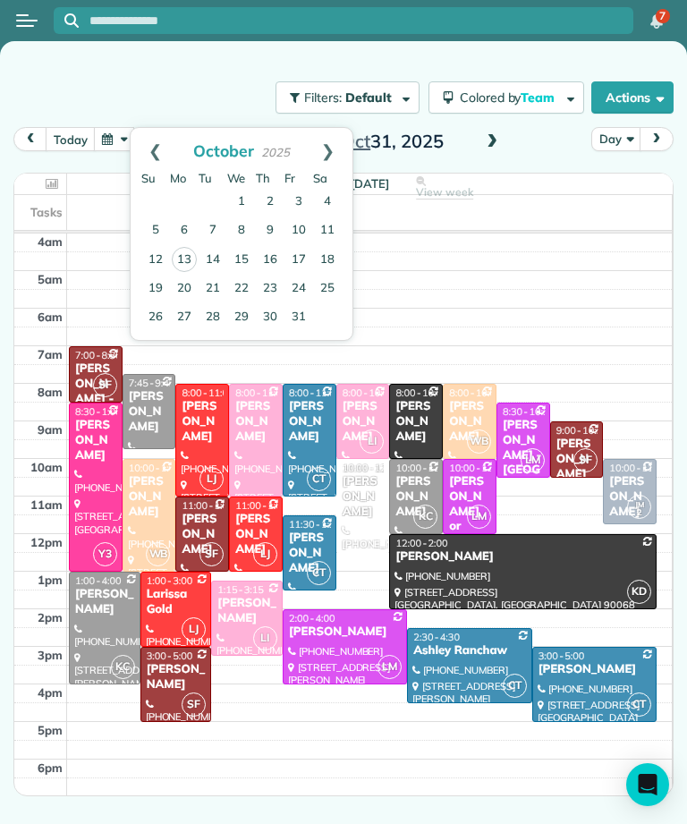
click at [246, 202] on link "1" at bounding box center [241, 202] width 29 height 29
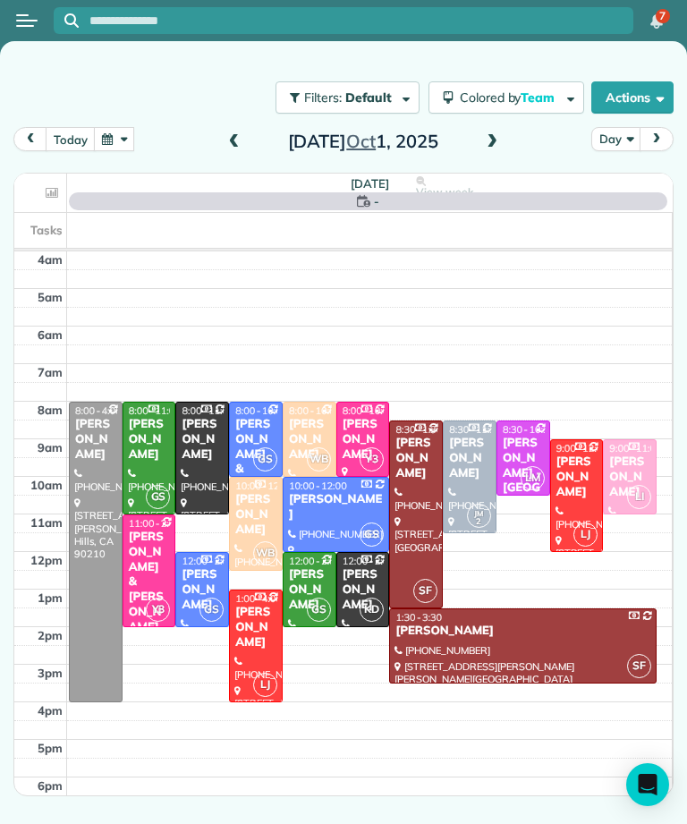
scroll to position [9, 0]
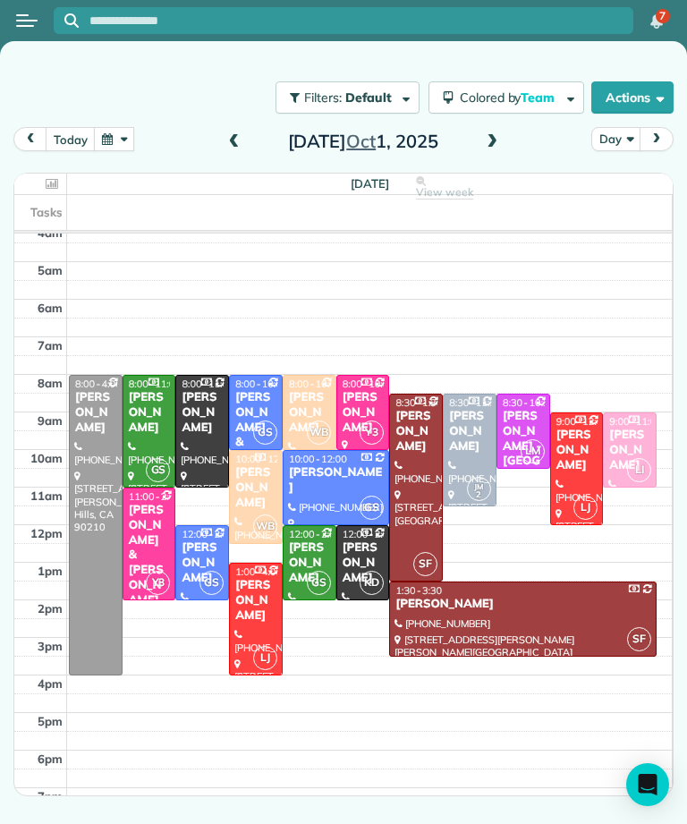
click at [157, 525] on div "[PERSON_NAME] & [PERSON_NAME] /[PERSON_NAME]" at bounding box center [149, 578] width 43 height 151
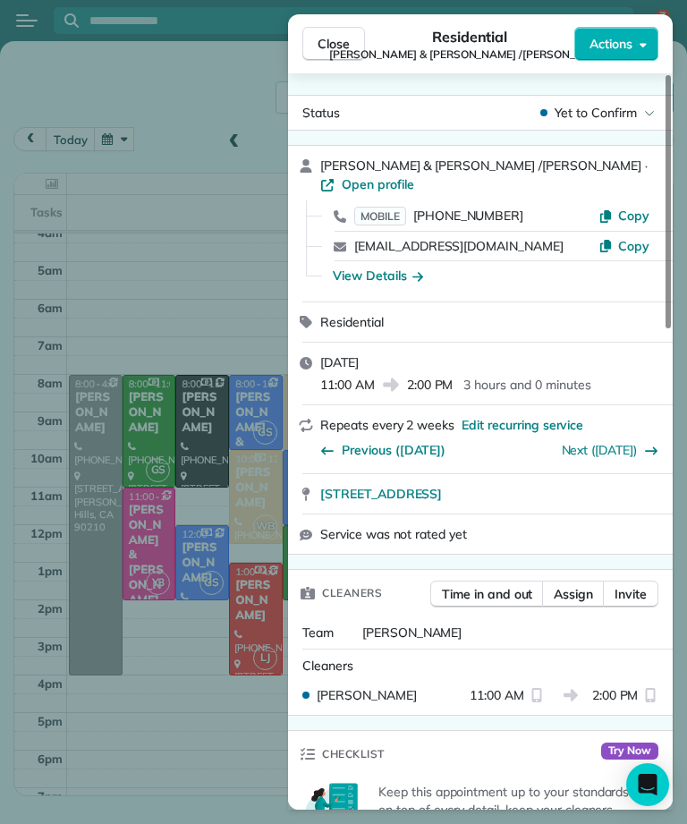
click at [623, 449] on link "Next ([DATE])" at bounding box center [600, 450] width 76 height 16
click at [355, 450] on span "Previous ([DATE])" at bounding box center [394, 450] width 104 height 18
click at [639, 445] on button "Next ([DATE])" at bounding box center [610, 450] width 97 height 18
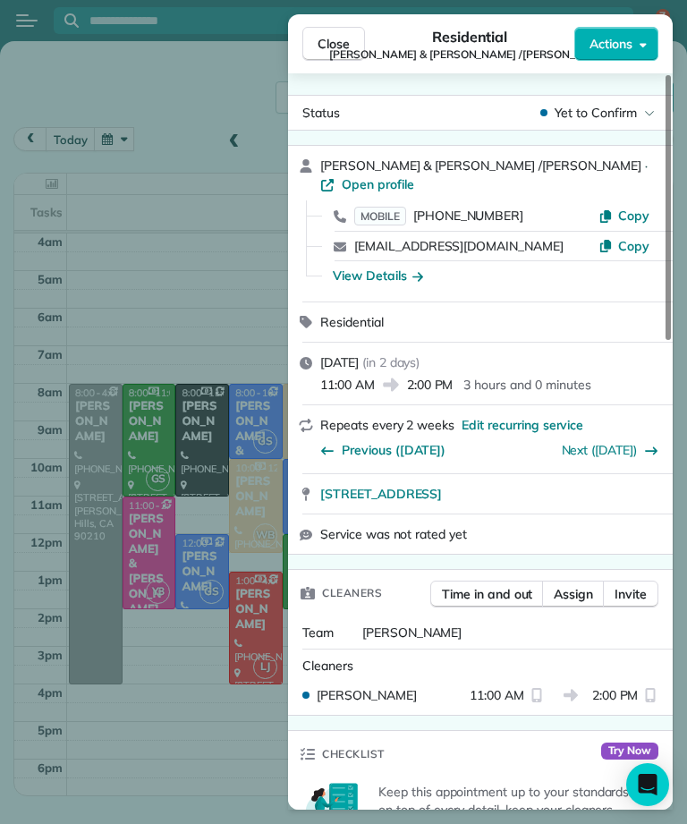
click at [350, 30] on button "Close" at bounding box center [333, 44] width 63 height 34
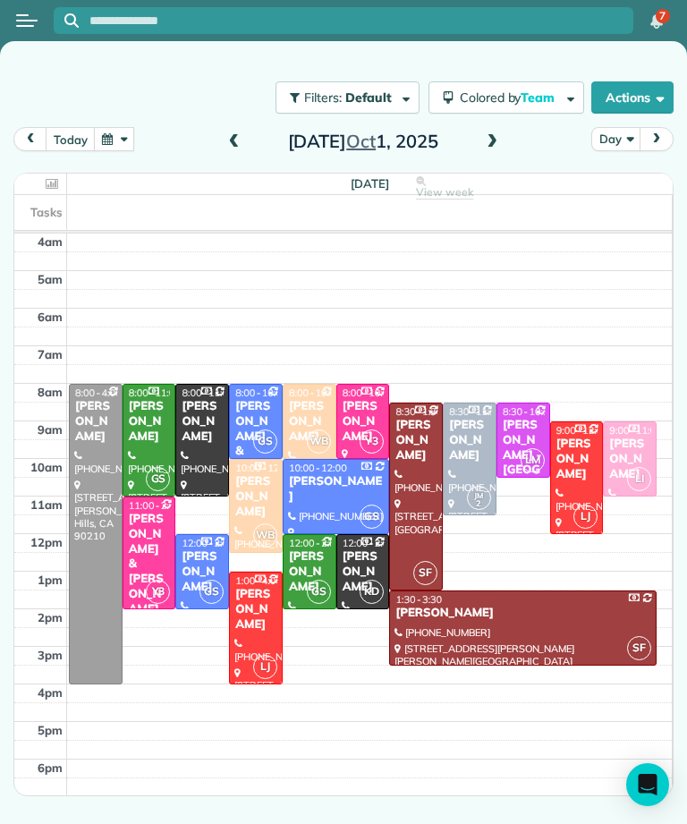
click at [328, 70] on div "Filters: Default | 2 appointments hidden Colored by Team Color by Cleaner Color…" at bounding box center [343, 97] width 687 height 59
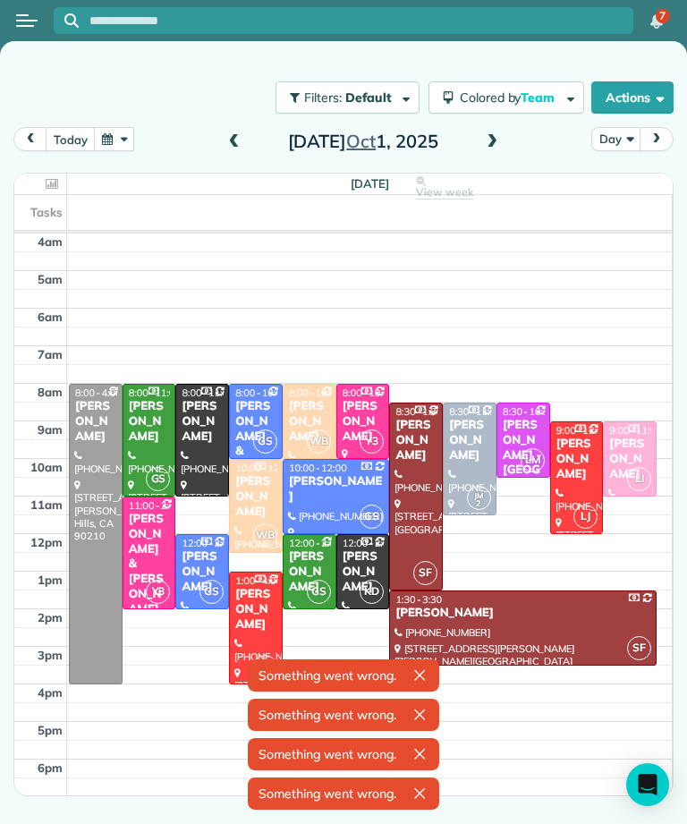
click at [127, 133] on button "button" at bounding box center [114, 139] width 41 height 24
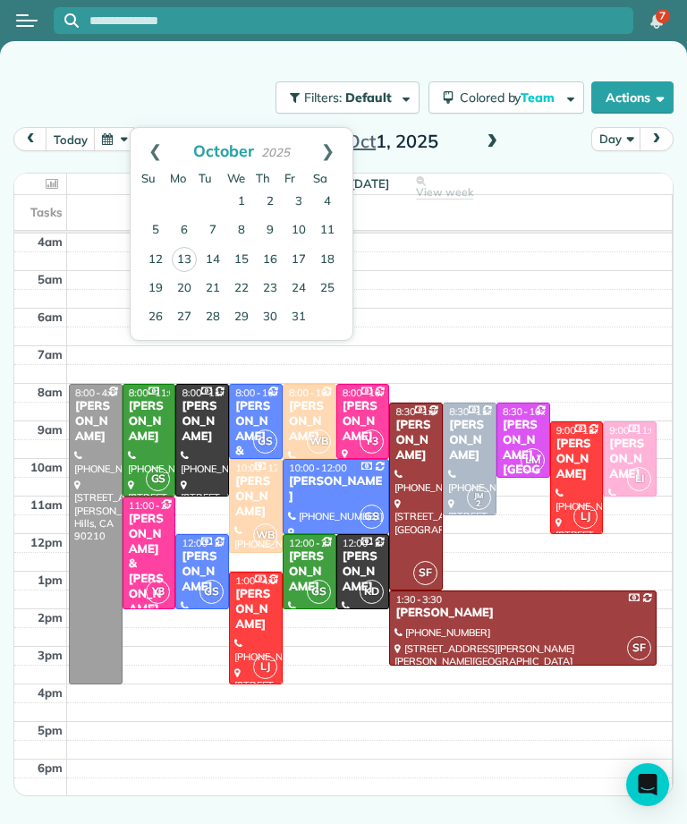
click at [155, 148] on link "Prev" at bounding box center [155, 150] width 49 height 45
click at [335, 291] on link "27" at bounding box center [327, 288] width 29 height 29
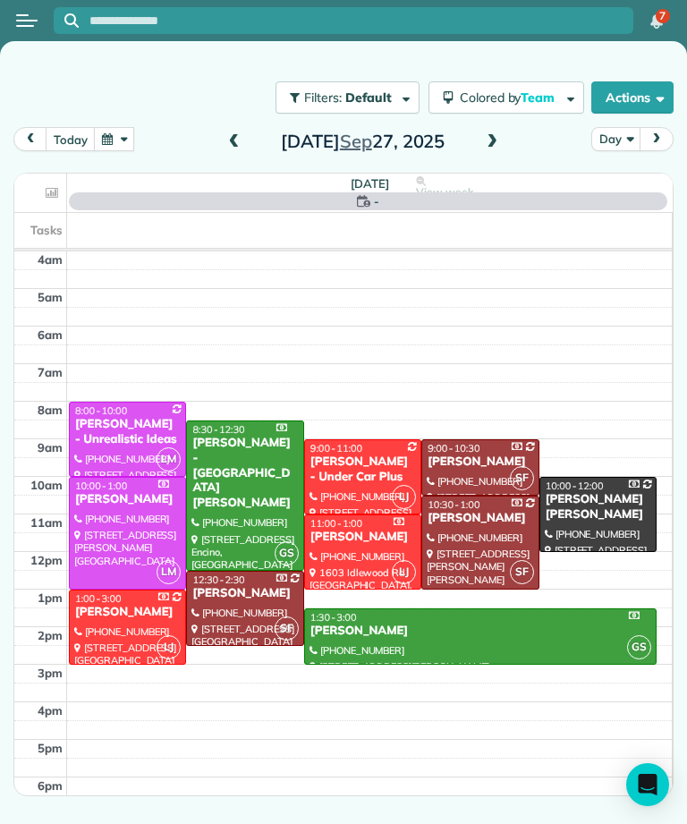
scroll to position [9, 0]
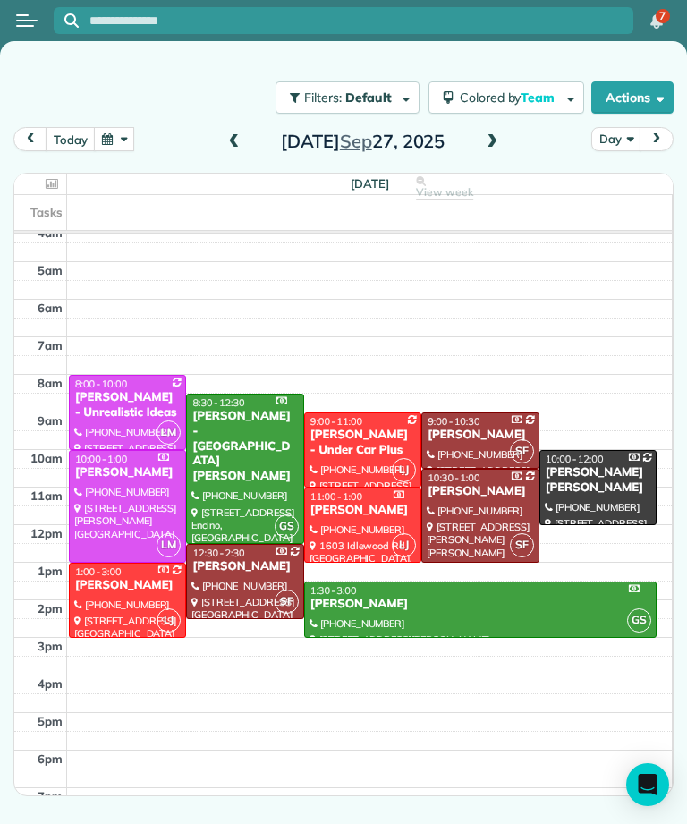
click at [143, 501] on div at bounding box center [127, 506] width 115 height 111
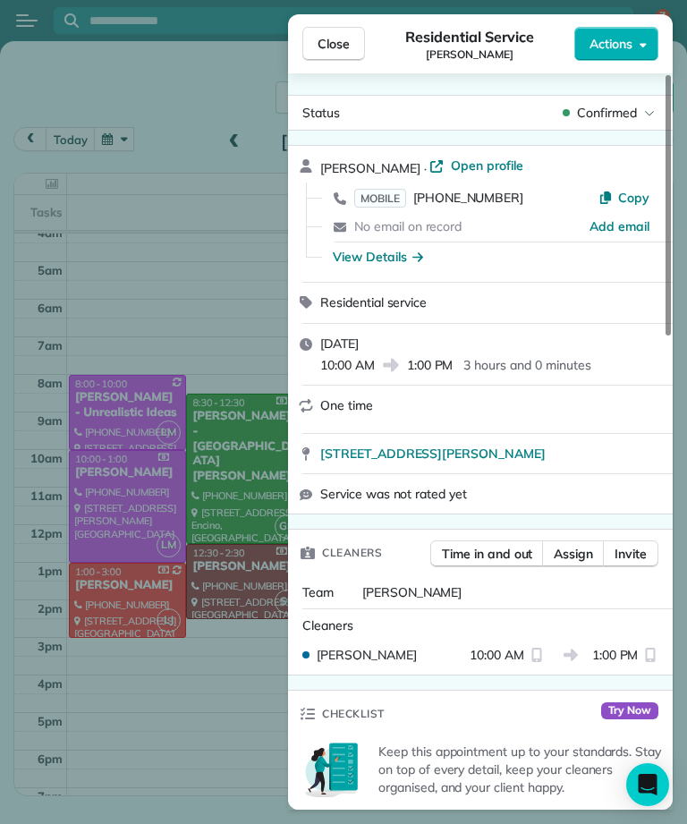
click at [338, 45] on span "Close" at bounding box center [333, 44] width 32 height 18
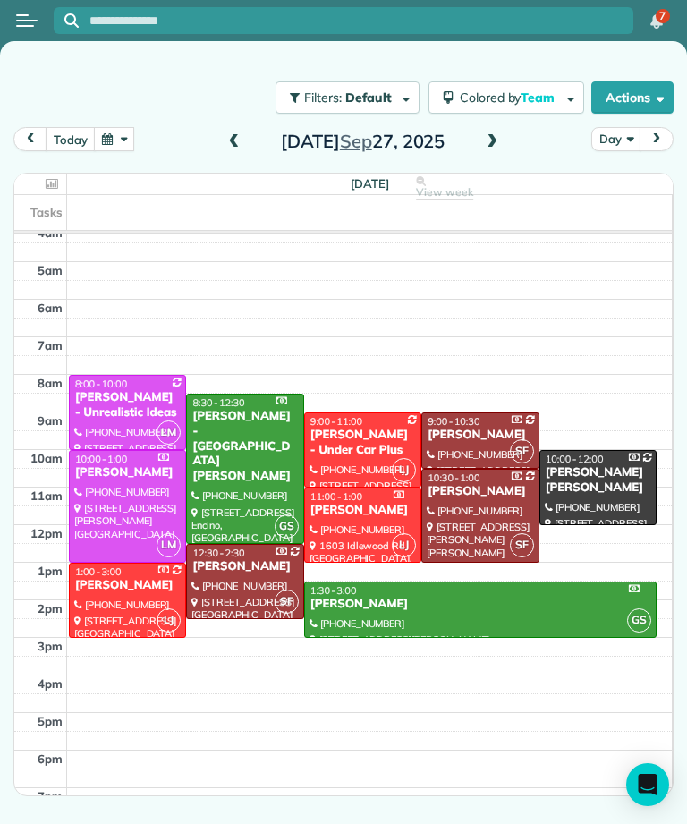
click at [126, 136] on button "button" at bounding box center [114, 139] width 41 height 24
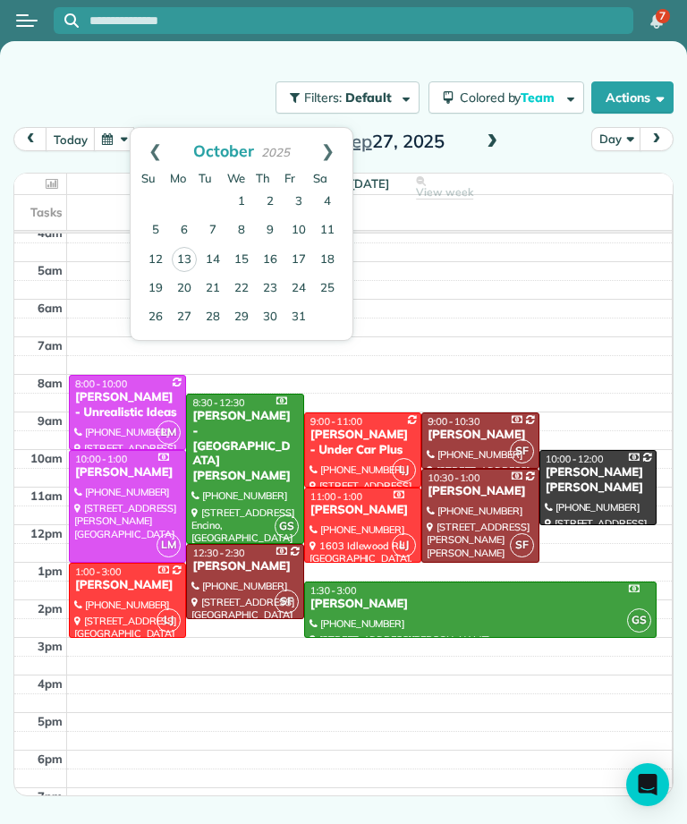
click at [343, 146] on link "Next" at bounding box center [327, 150] width 49 height 45
click at [159, 148] on link "Prev" at bounding box center [155, 150] width 49 height 45
click at [276, 283] on link "23" at bounding box center [270, 289] width 29 height 29
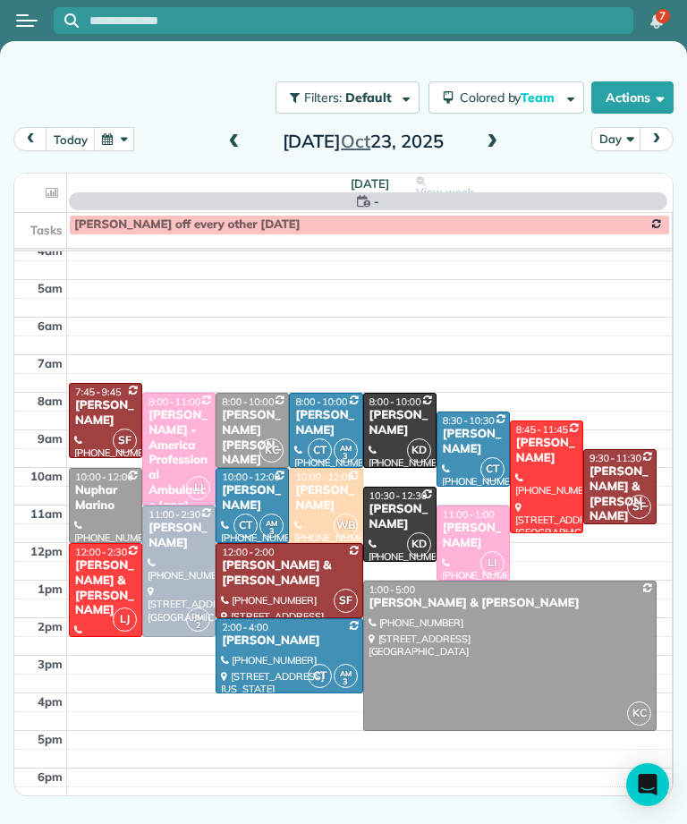
scroll to position [9, 0]
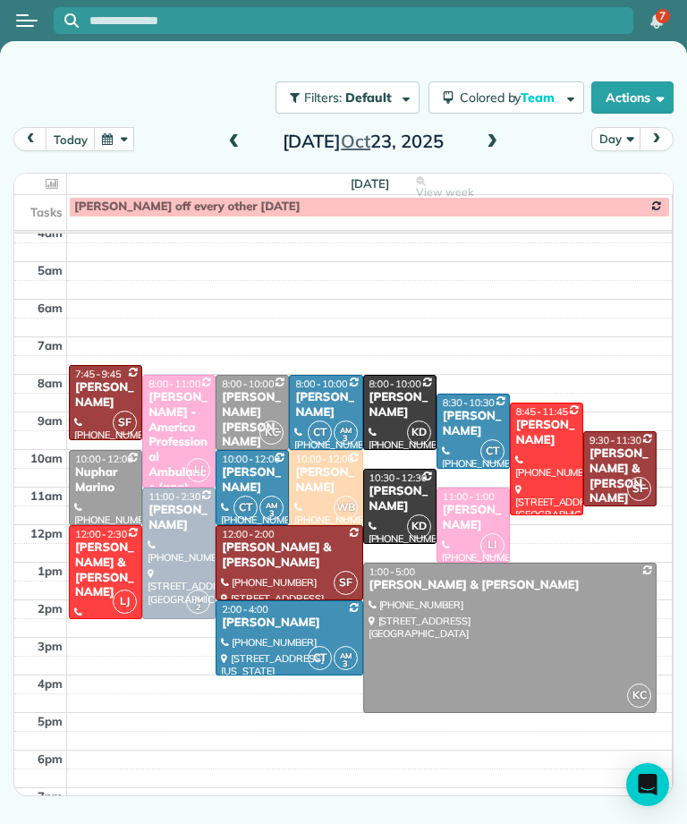
click at [482, 149] on span at bounding box center [492, 142] width 20 height 16
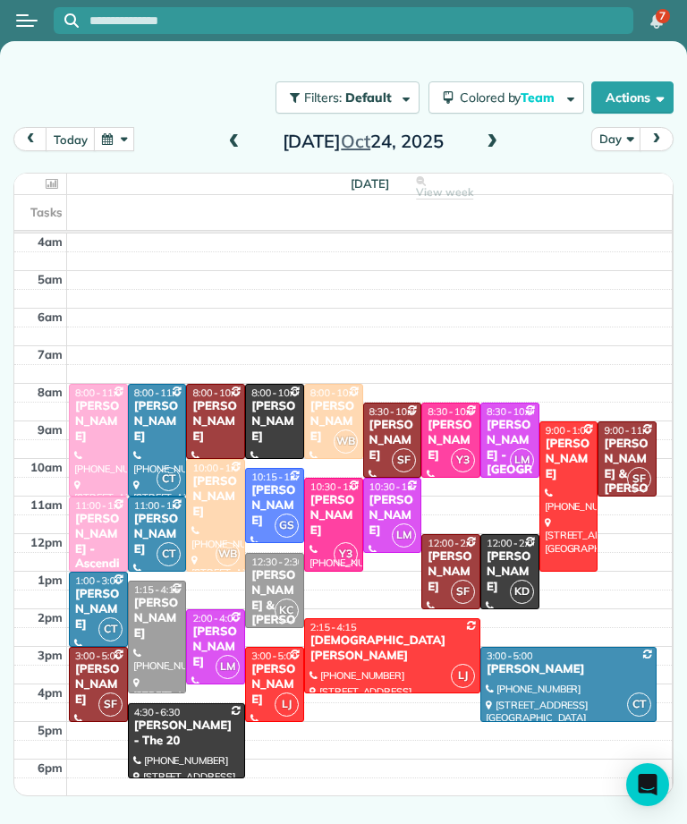
scroll to position [0, 0]
click at [240, 146] on span at bounding box center [234, 142] width 20 height 16
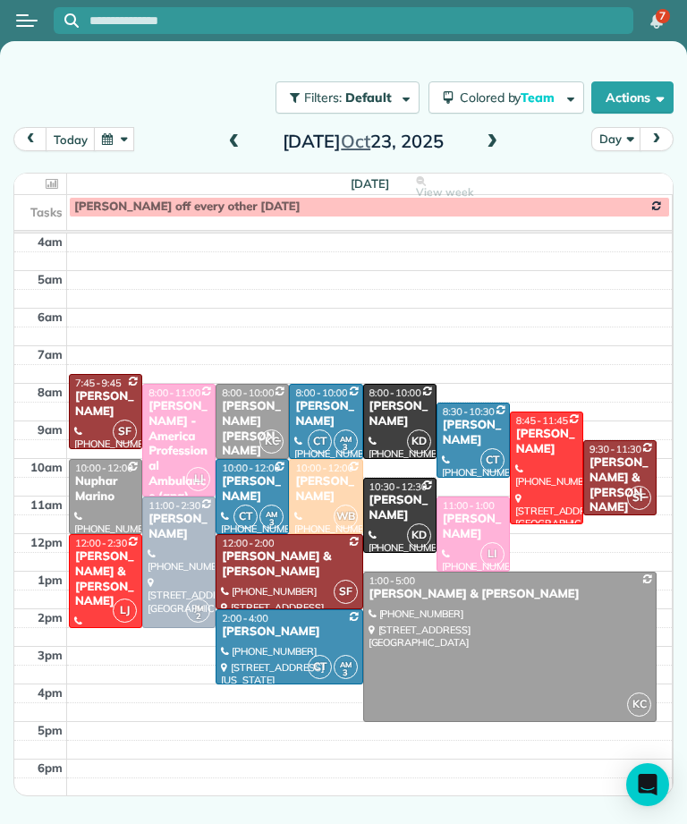
click at [59, 149] on button "today" at bounding box center [70, 139] width 49 height 24
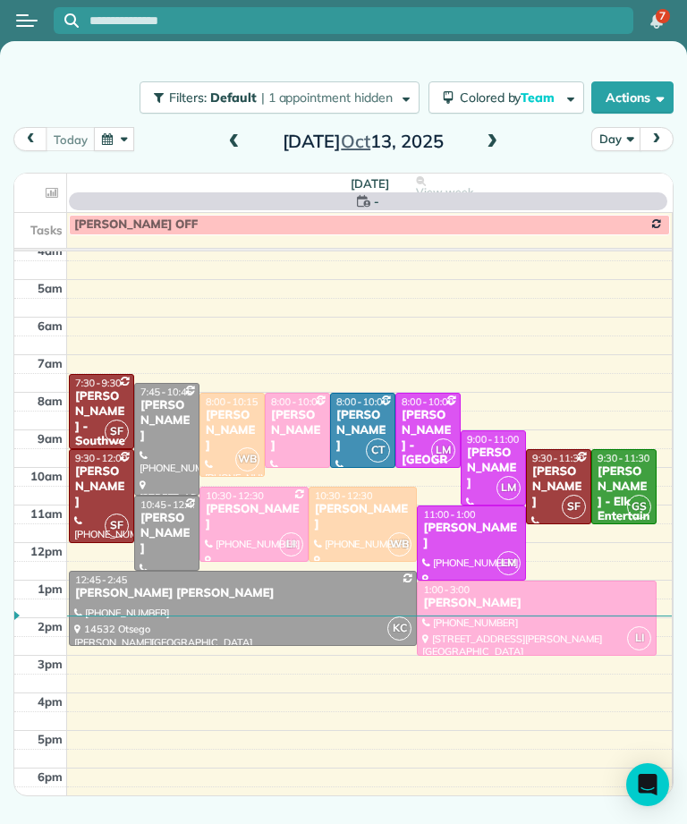
scroll to position [9, 0]
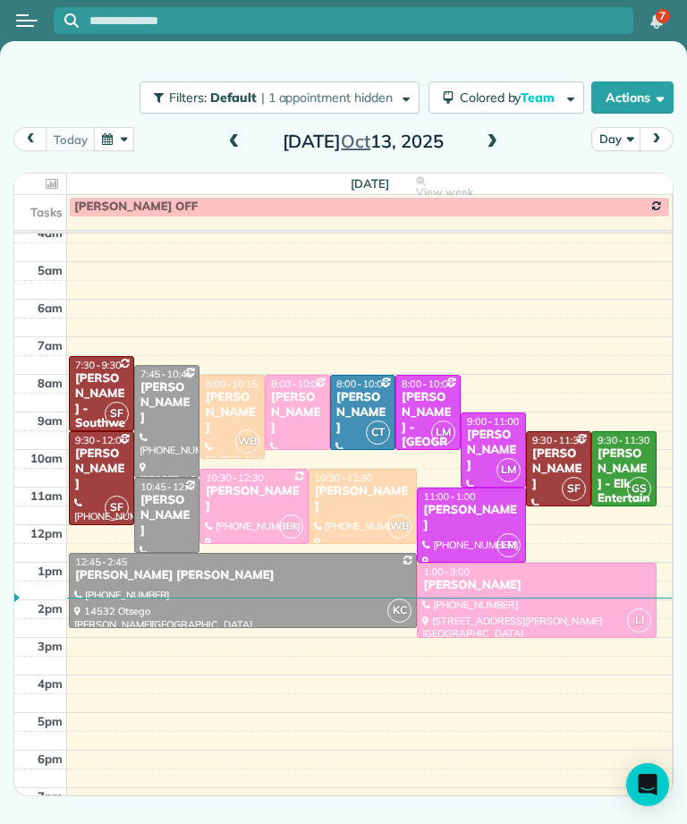
click at [140, 96] on button "Filters: Default | 1 appointment hidden" at bounding box center [279, 97] width 279 height 32
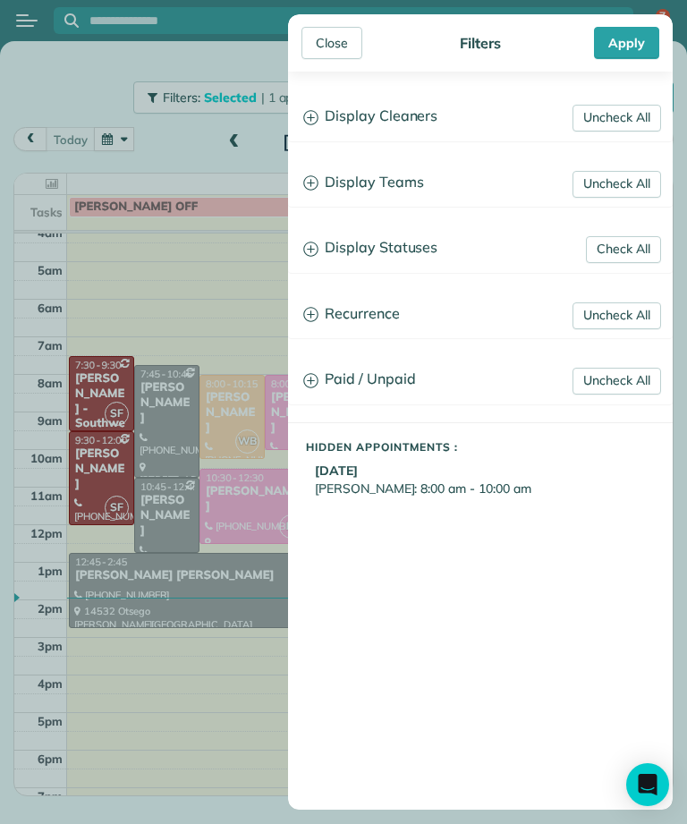
click at [183, 195] on div "Close Filters Apply Uncheck All Display Cleaners [PERSON_NAME] [PERSON_NAME] [P…" at bounding box center [343, 412] width 687 height 824
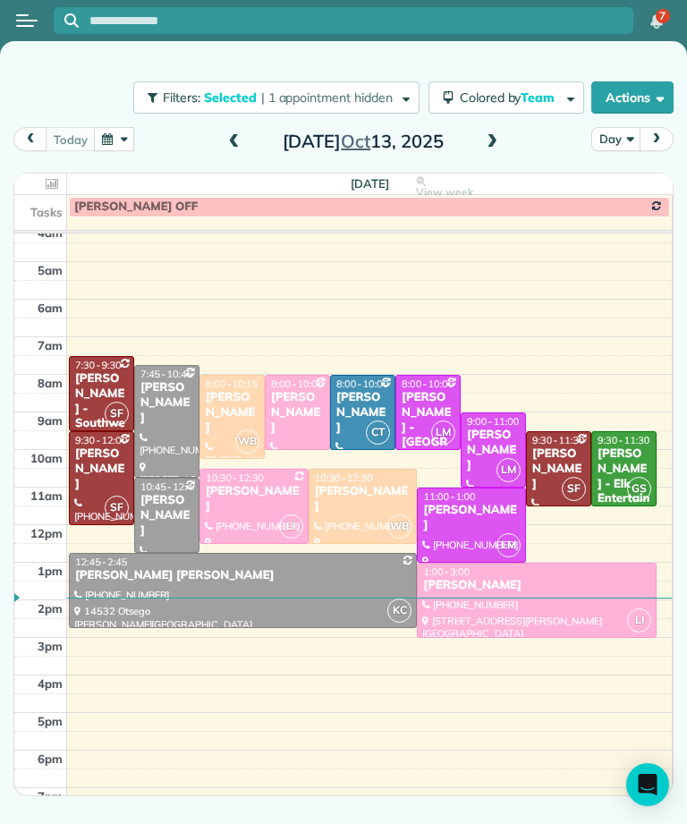
click at [101, 133] on button "button" at bounding box center [114, 139] width 41 height 24
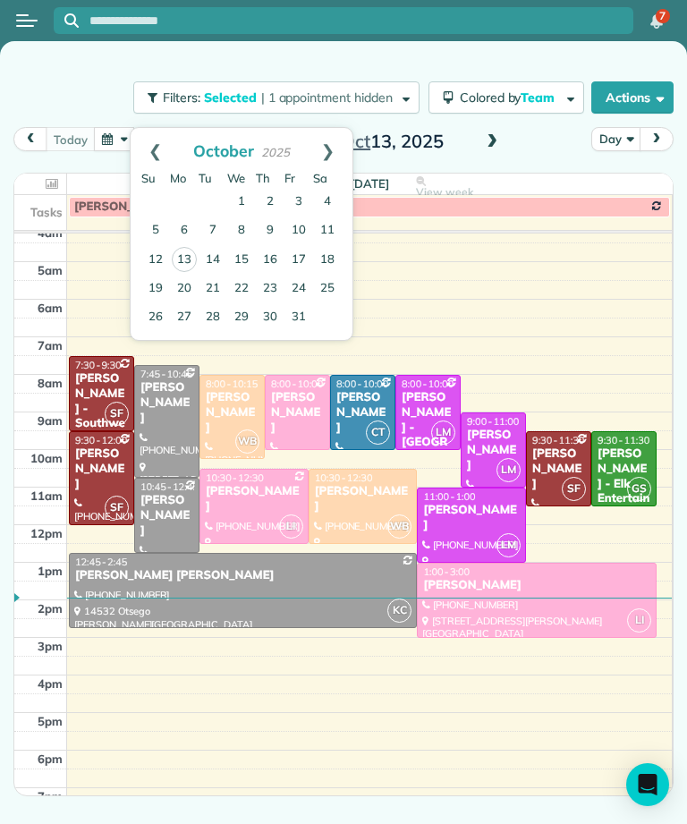
click at [300, 265] on link "17" at bounding box center [298, 260] width 29 height 29
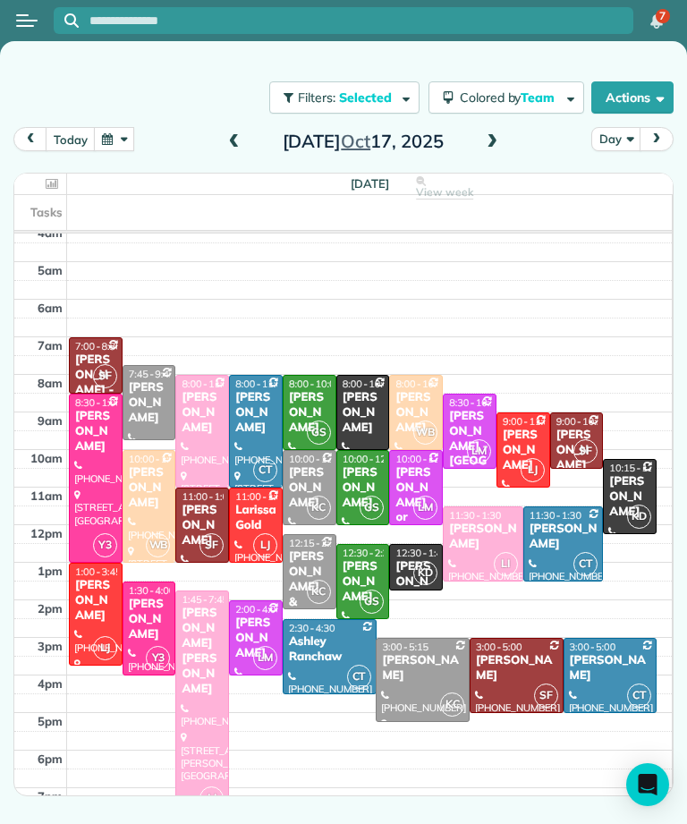
click at [345, 566] on div "[PERSON_NAME]" at bounding box center [363, 582] width 43 height 46
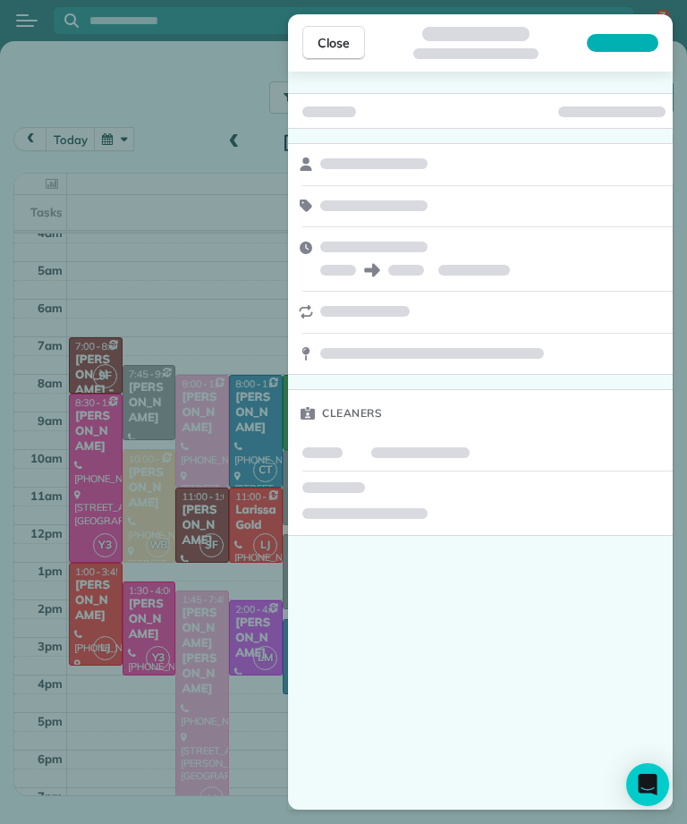
click at [237, 709] on div "Close Cleaners" at bounding box center [343, 412] width 687 height 824
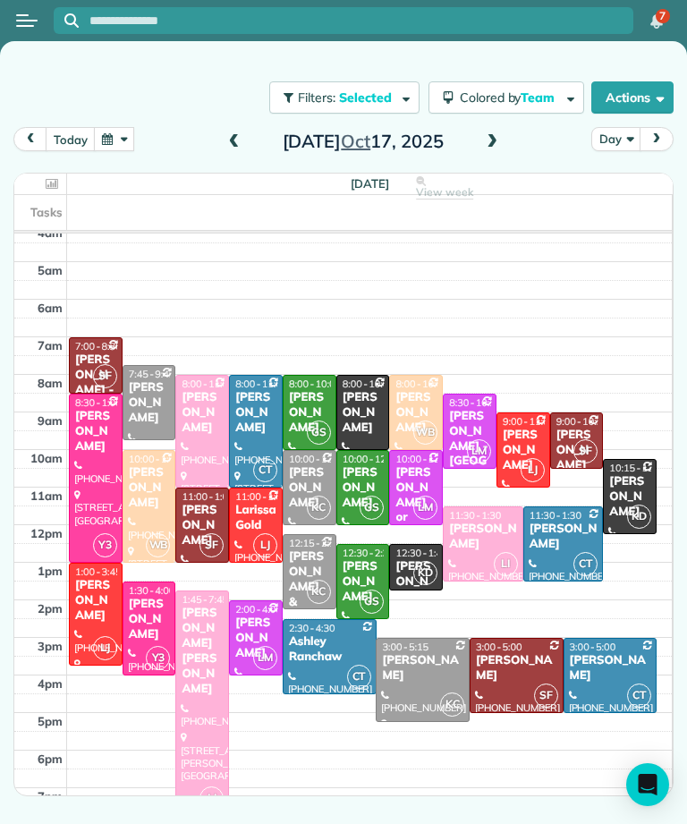
click at [349, 565] on div "[PERSON_NAME]" at bounding box center [363, 582] width 43 height 46
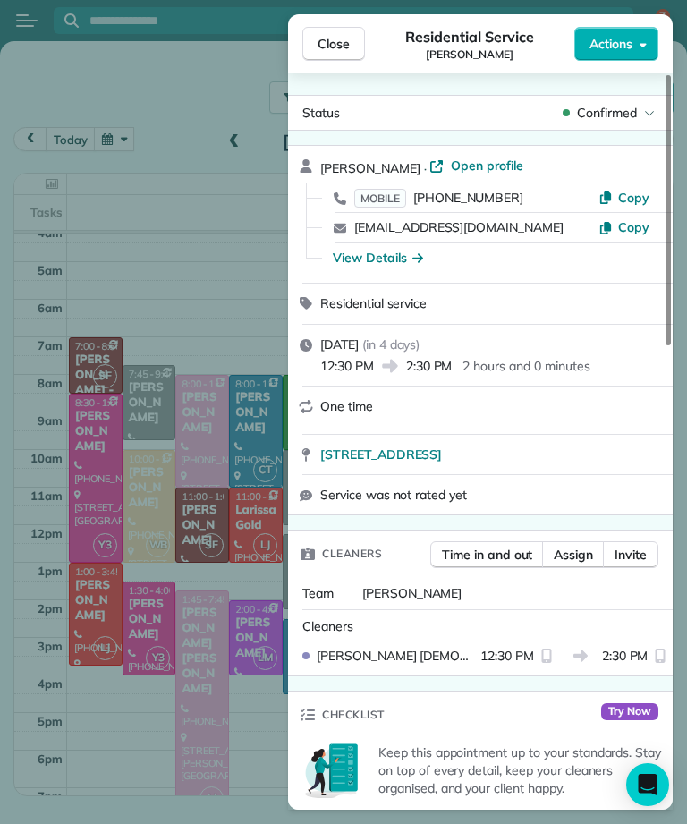
click at [324, 49] on span "Close" at bounding box center [333, 44] width 32 height 18
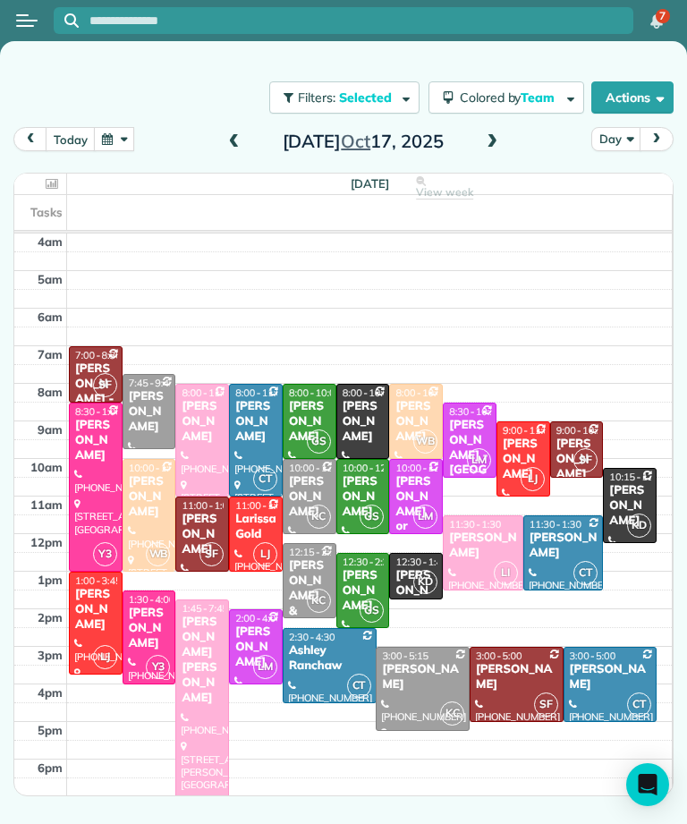
click at [360, 14] on input "text" at bounding box center [361, 20] width 544 height 13
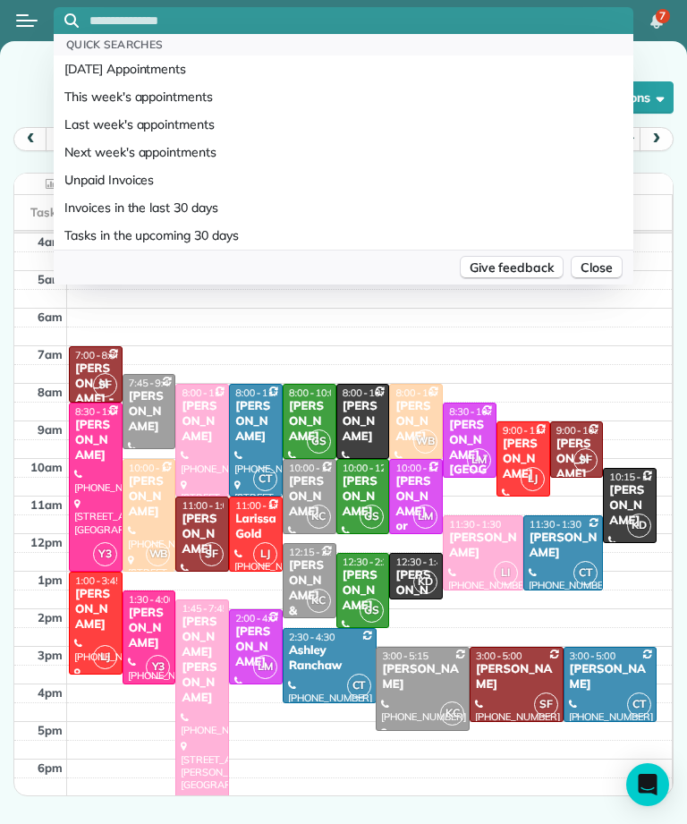
click at [605, 266] on span "Close" at bounding box center [596, 267] width 32 height 18
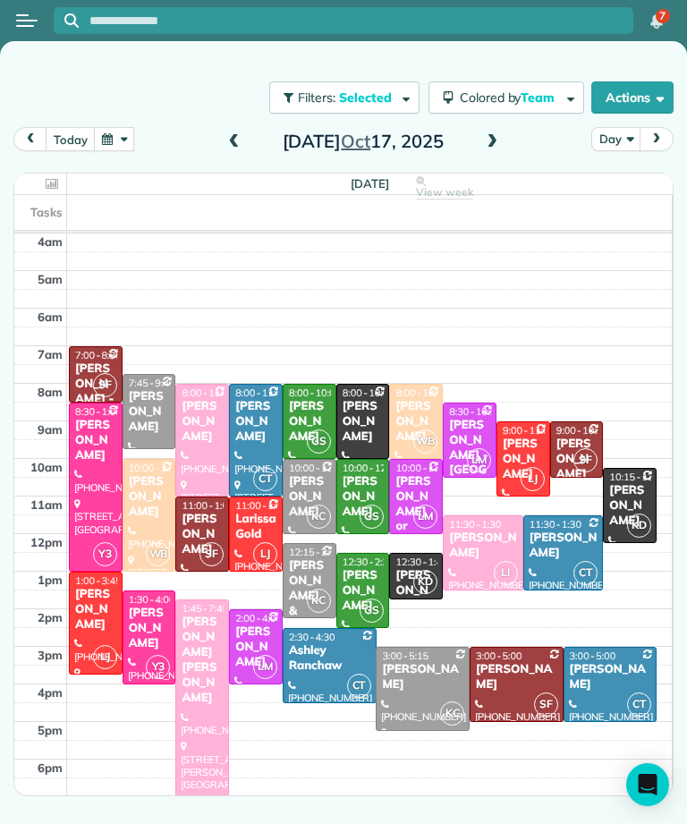
click at [110, 139] on button "button" at bounding box center [114, 139] width 41 height 24
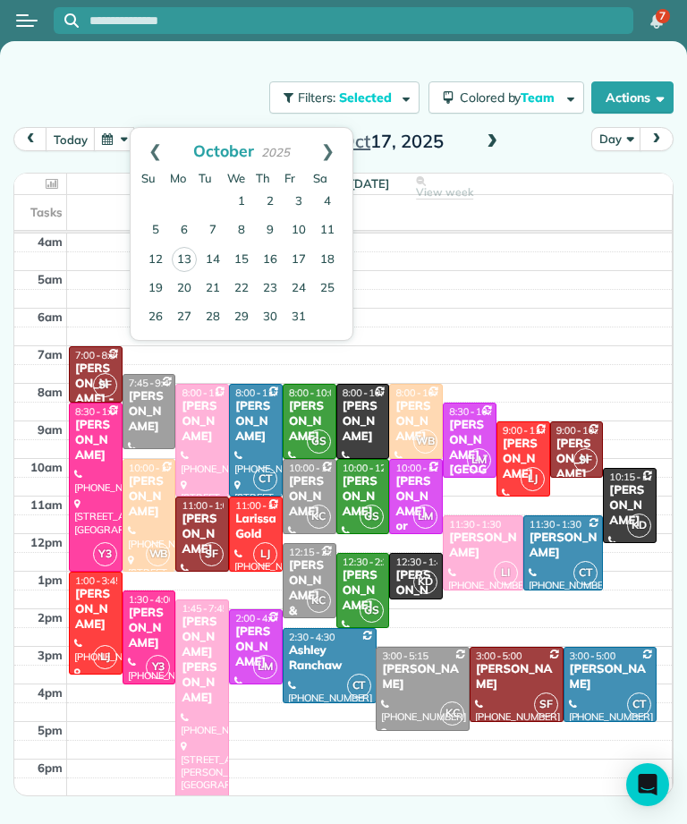
click at [160, 148] on link "Prev" at bounding box center [155, 150] width 49 height 45
click at [276, 251] on link "18" at bounding box center [270, 259] width 29 height 29
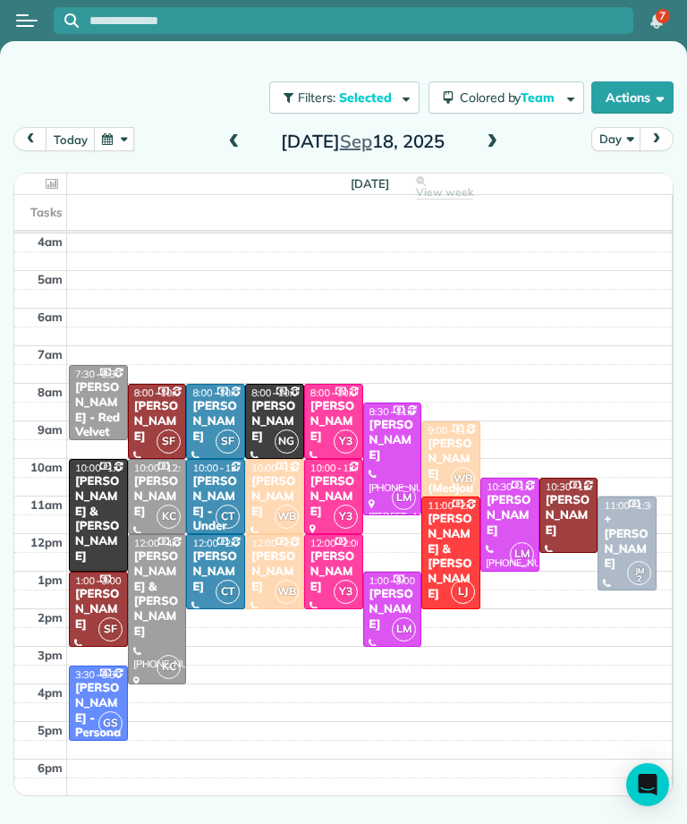
scroll to position [9, 0]
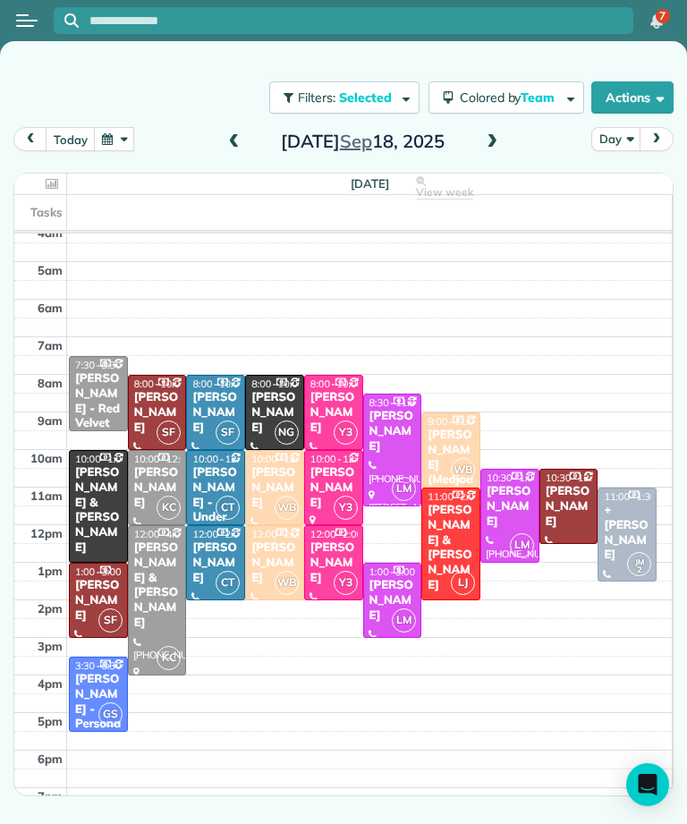
click at [175, 400] on div "[PERSON_NAME]" at bounding box center [157, 413] width 48 height 46
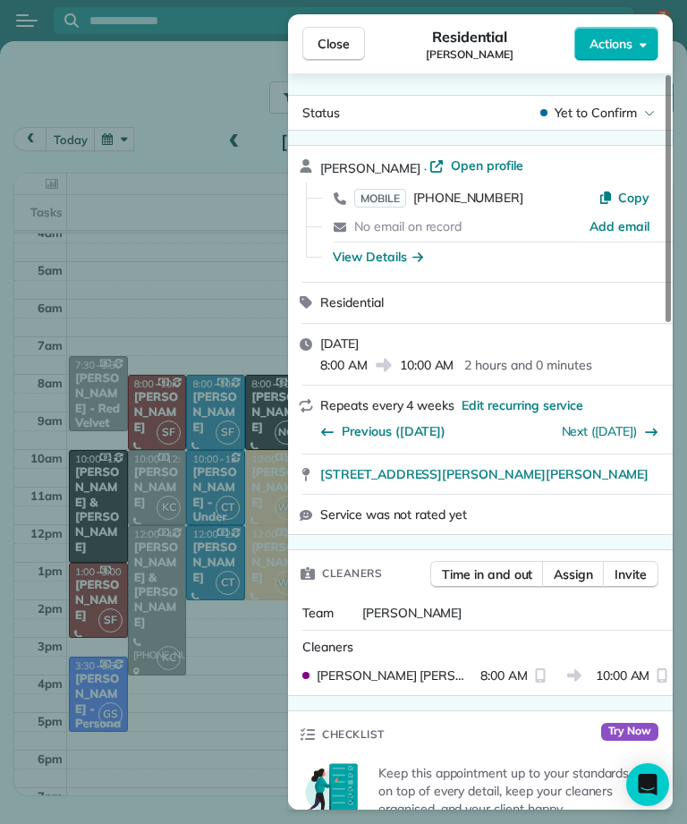
click at [336, 38] on span "Close" at bounding box center [333, 44] width 32 height 18
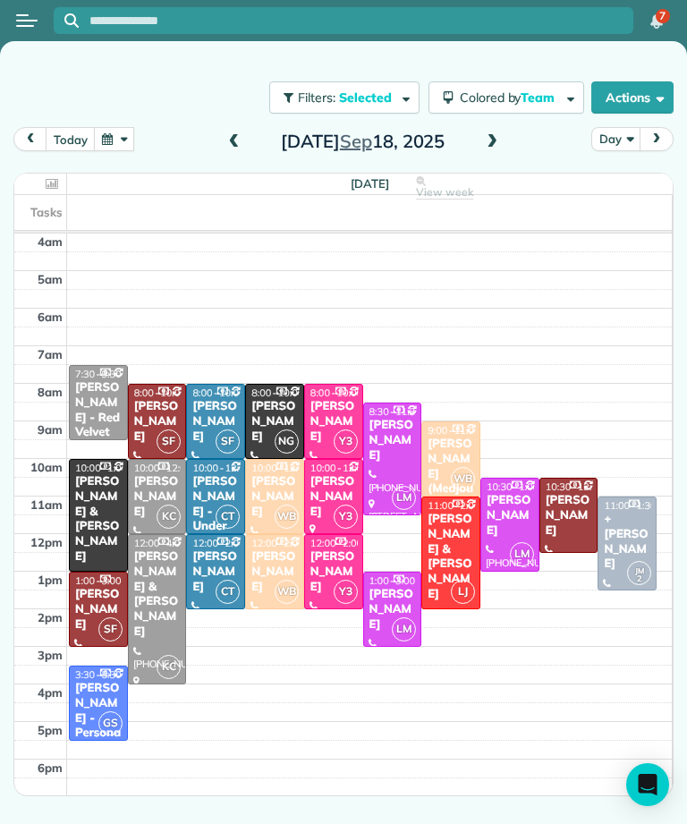
click at [123, 140] on button "button" at bounding box center [114, 139] width 41 height 24
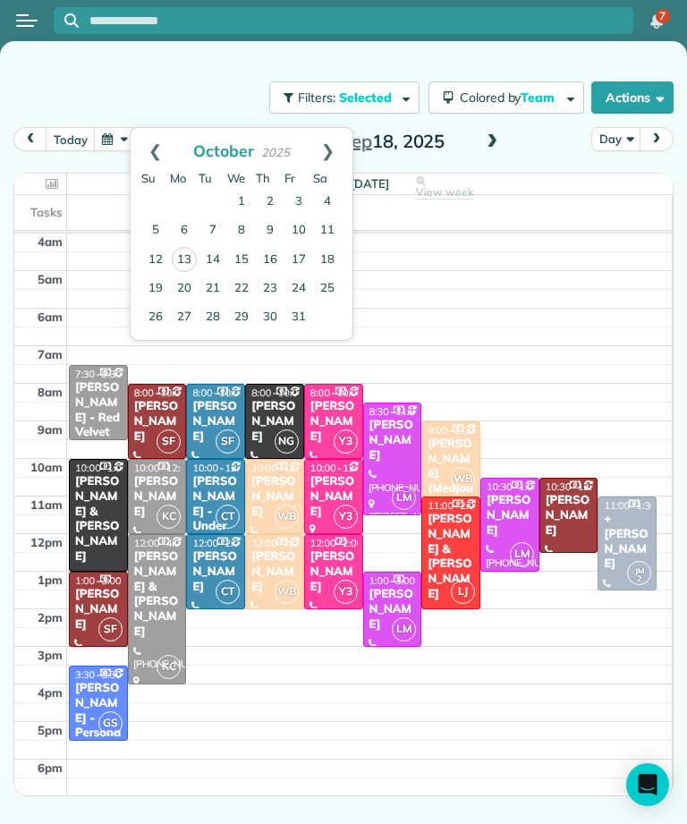
click at [501, 24] on input "text" at bounding box center [361, 20] width 544 height 13
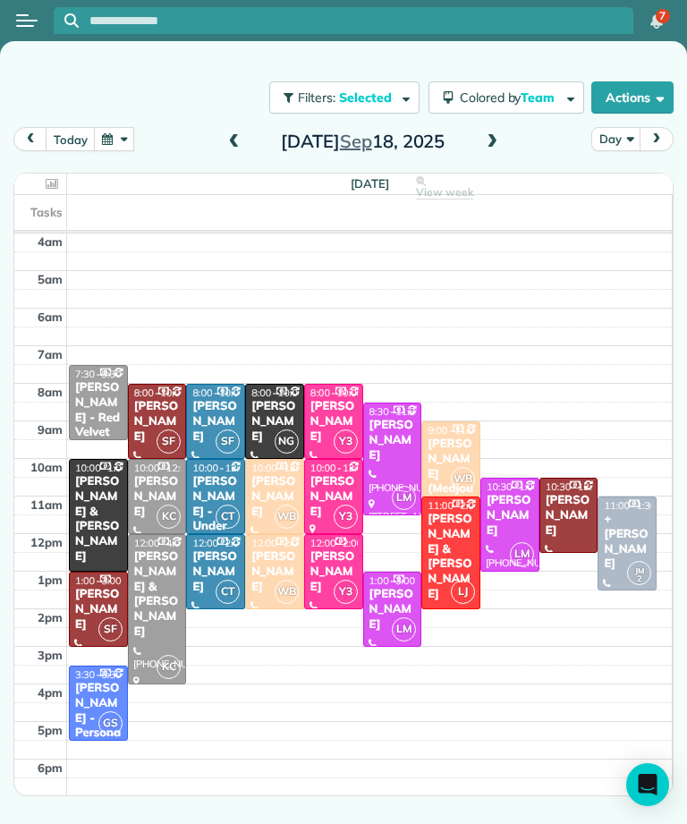
click at [534, 18] on input "text" at bounding box center [361, 20] width 544 height 13
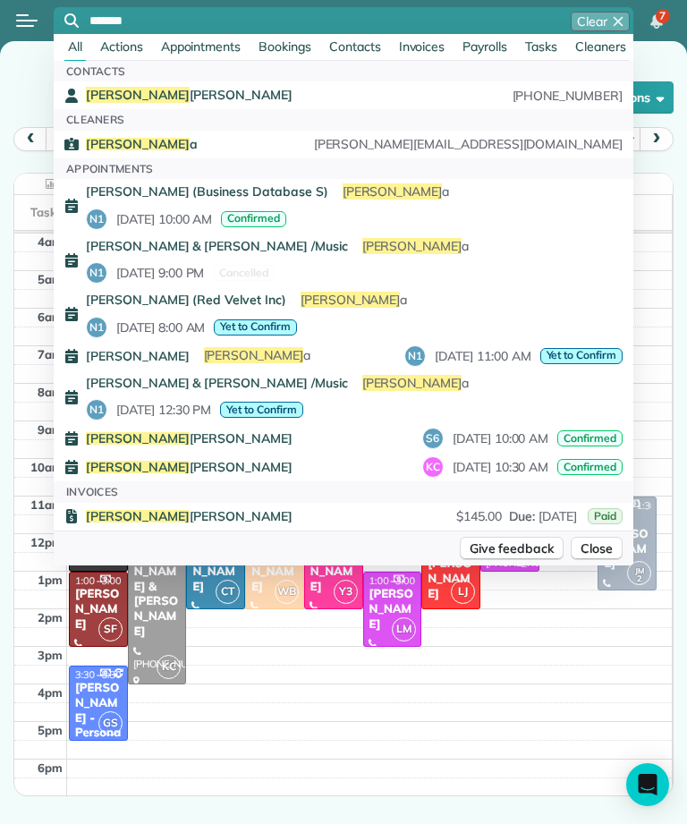
type input "*******"
click at [145, 94] on span "[PERSON_NAME]" at bounding box center [189, 95] width 207 height 16
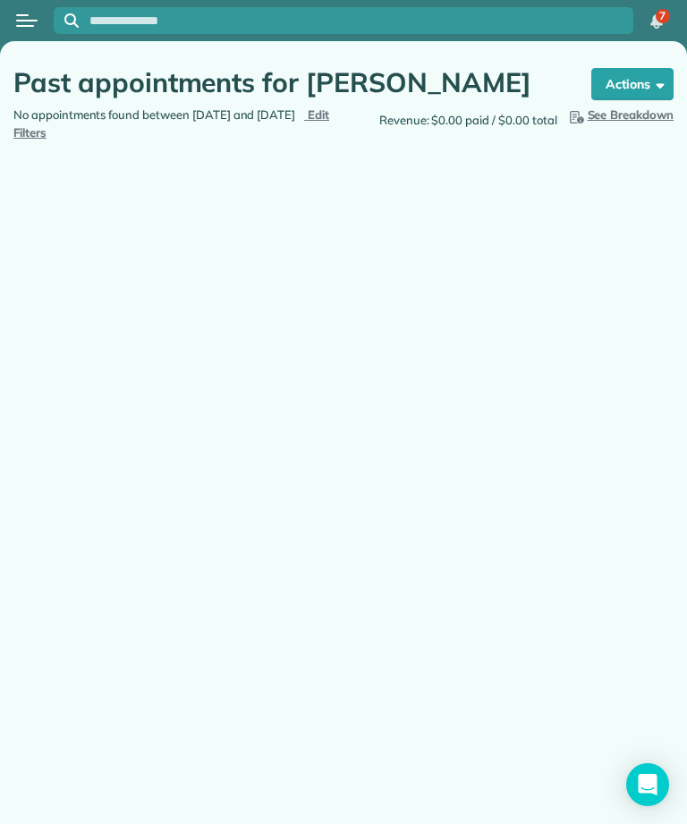
click at [25, 24] on button "Open menu" at bounding box center [26, 21] width 21 height 20
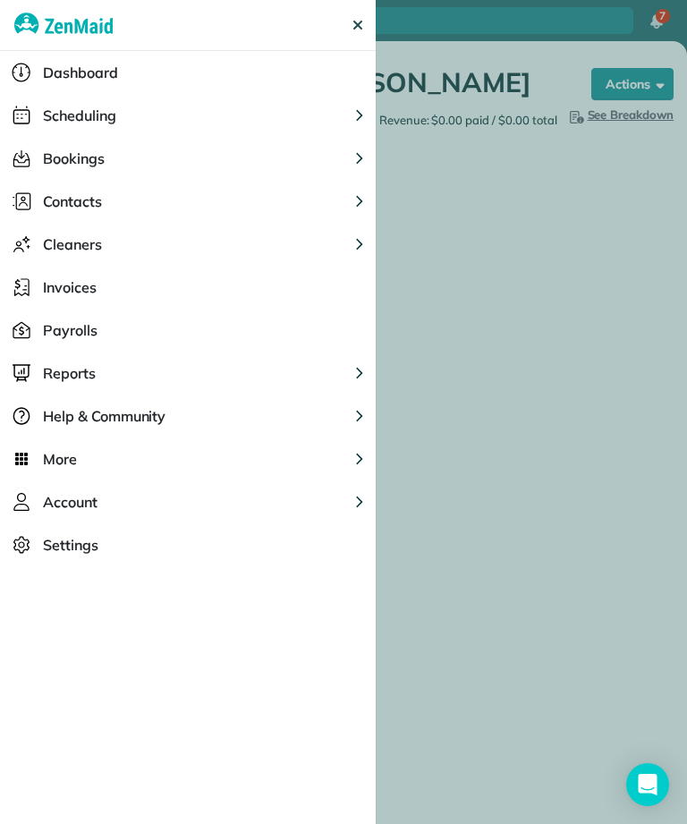
click at [21, 24] on img "Main navigation" at bounding box center [63, 25] width 98 height 50
click at [70, 110] on span "Scheduling" at bounding box center [79, 115] width 73 height 21
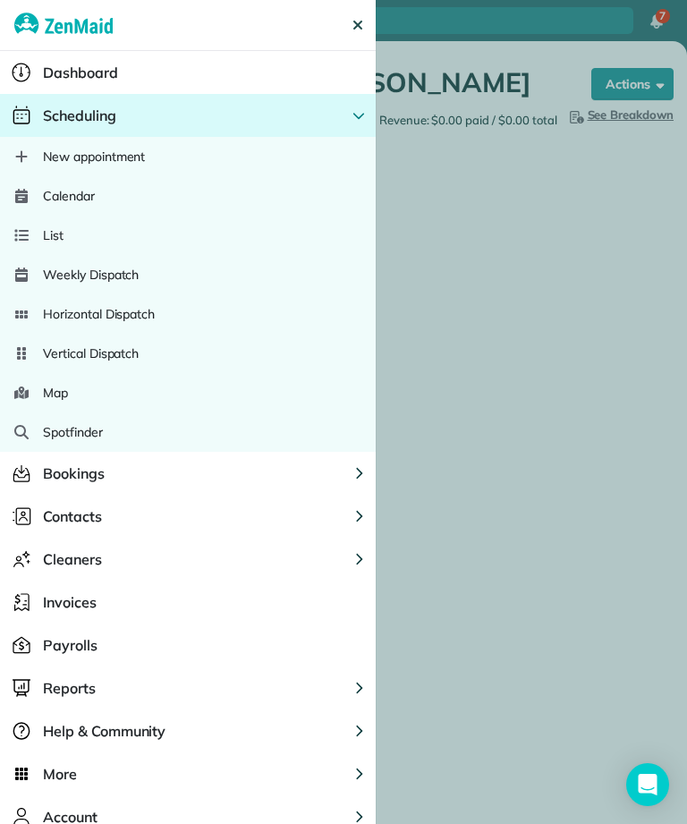
click at [56, 191] on span "Calendar" at bounding box center [69, 196] width 52 height 18
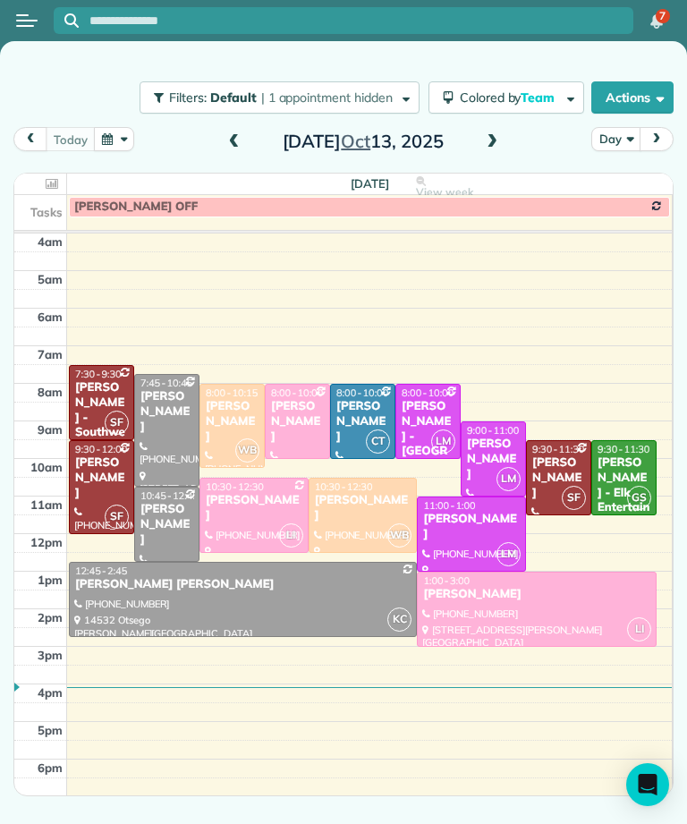
click at [492, 148] on span at bounding box center [492, 142] width 20 height 16
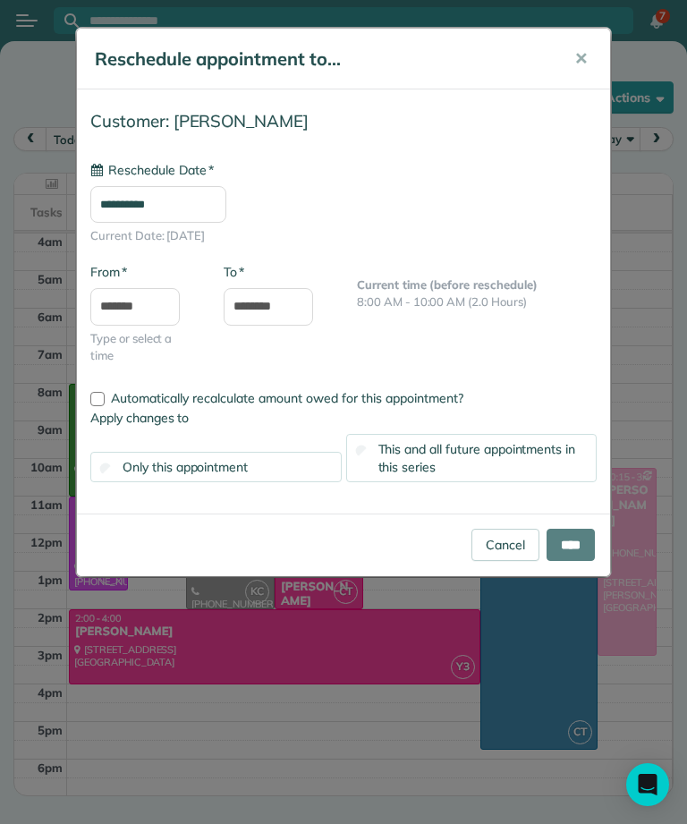
type input "**********"
click at [572, 545] on input "****" at bounding box center [570, 545] width 48 height 32
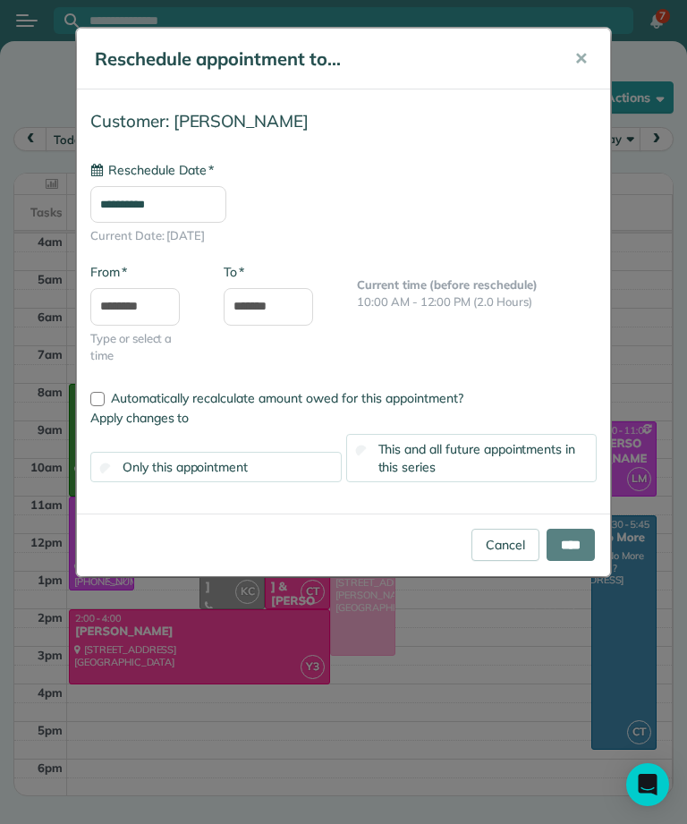
type input "**********"
click at [573, 545] on input "****" at bounding box center [570, 545] width 48 height 32
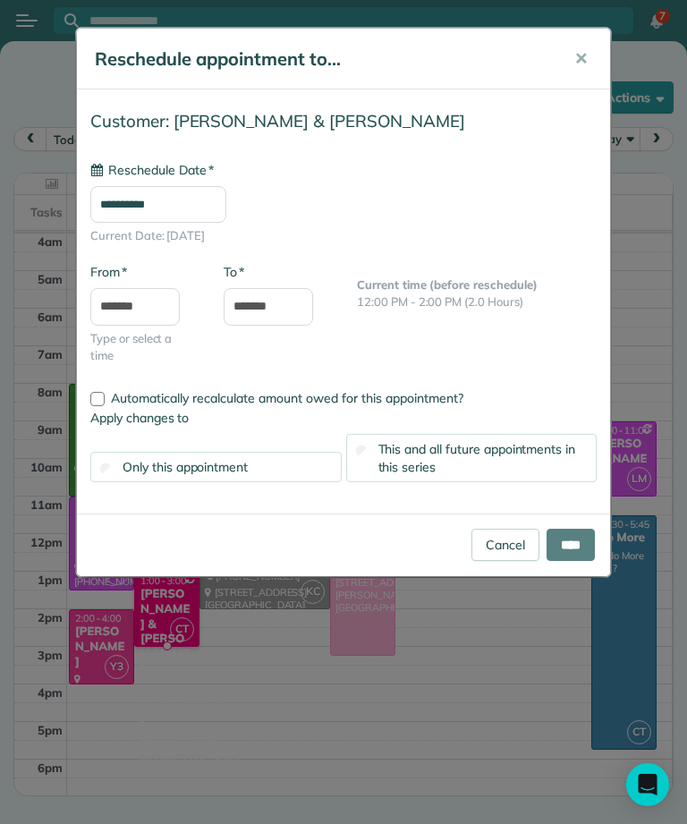
type input "**********"
click at [563, 543] on input "****" at bounding box center [570, 545] width 48 height 32
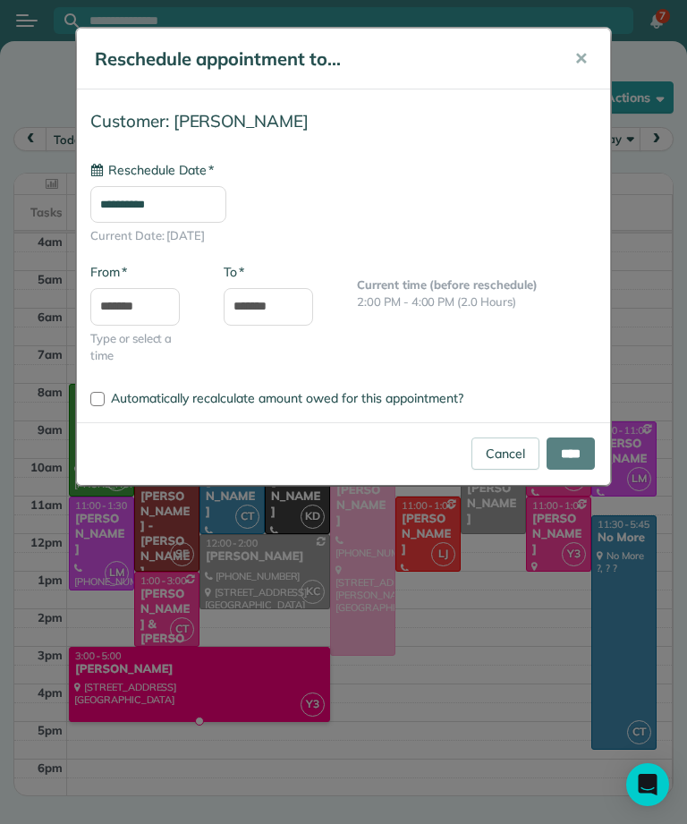
type input "**********"
click at [575, 449] on input "****" at bounding box center [570, 453] width 48 height 32
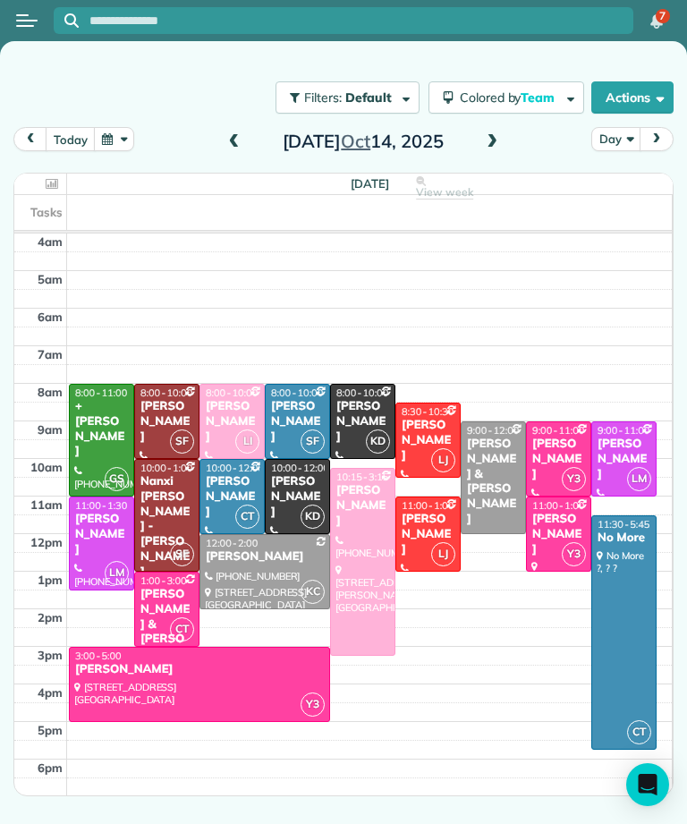
click at [550, 512] on div "[PERSON_NAME]" at bounding box center [558, 535] width 55 height 46
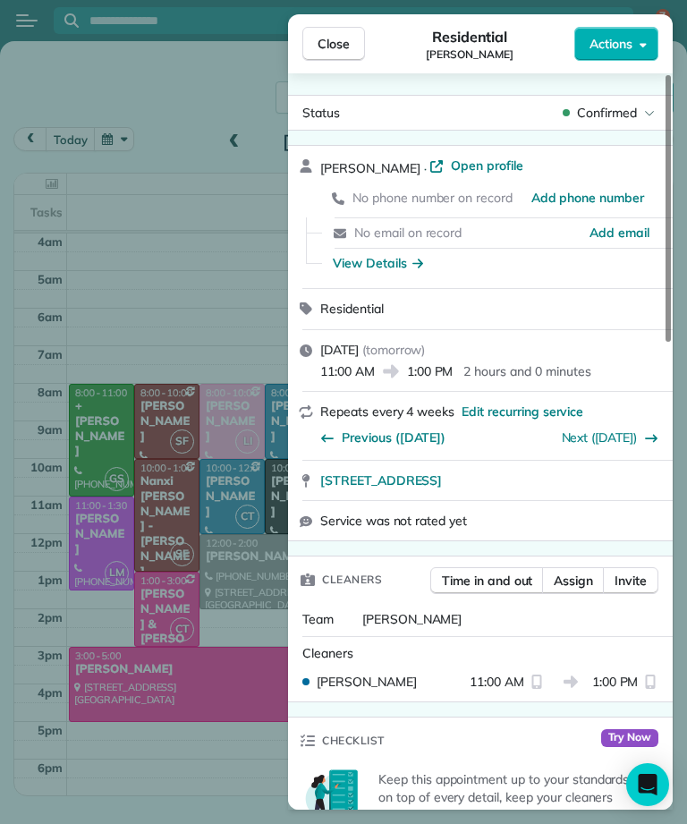
click at [350, 27] on button "Close" at bounding box center [333, 44] width 63 height 34
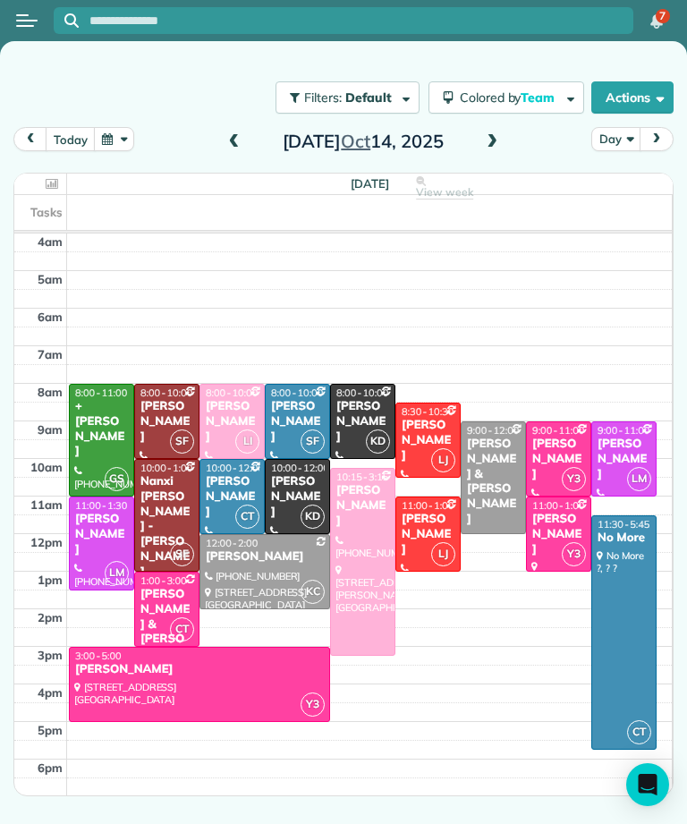
click at [157, 587] on div "[PERSON_NAME] & [PERSON_NAME]" at bounding box center [167, 632] width 55 height 90
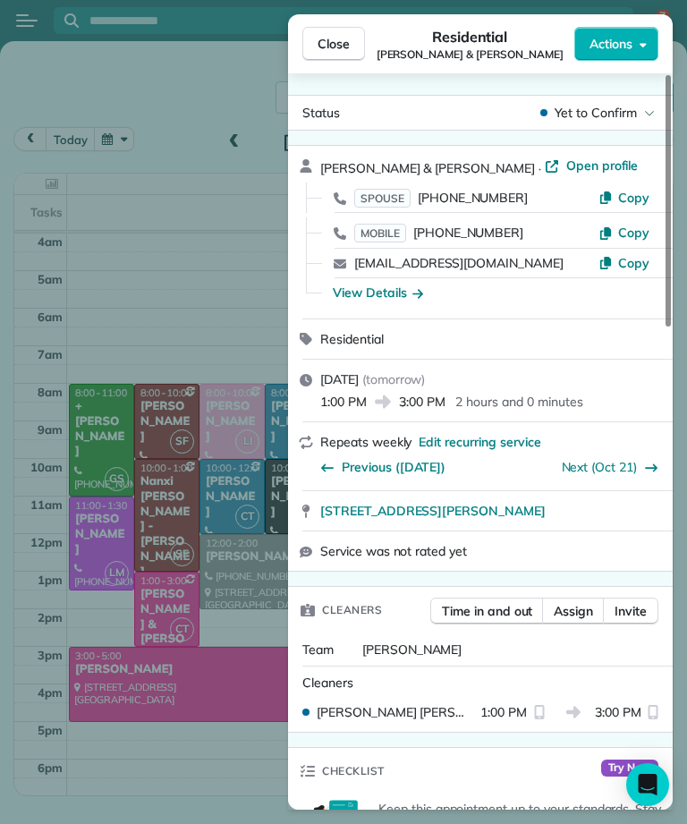
click at [348, 35] on span "Close" at bounding box center [333, 44] width 32 height 18
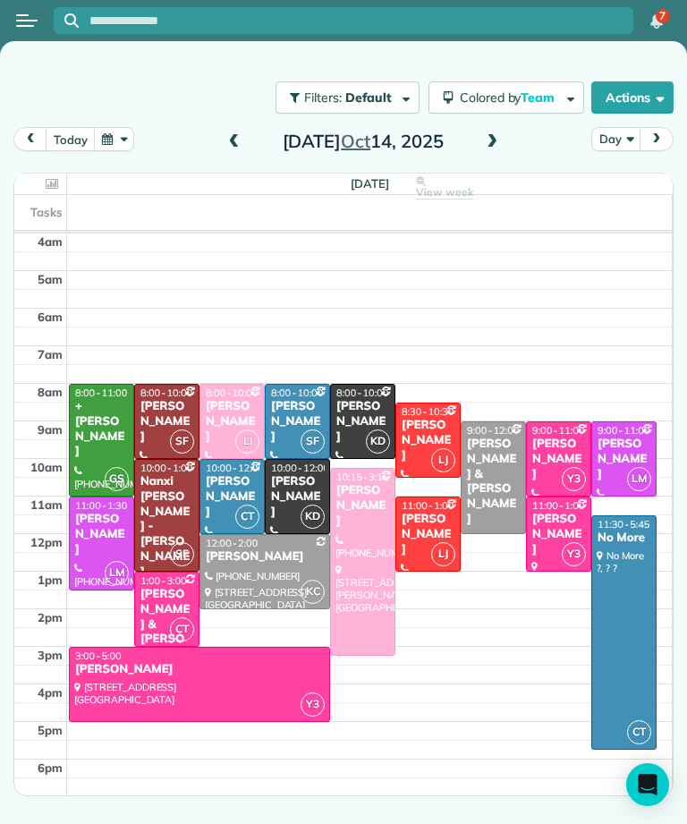
click at [235, 662] on div "[PERSON_NAME]" at bounding box center [199, 669] width 250 height 15
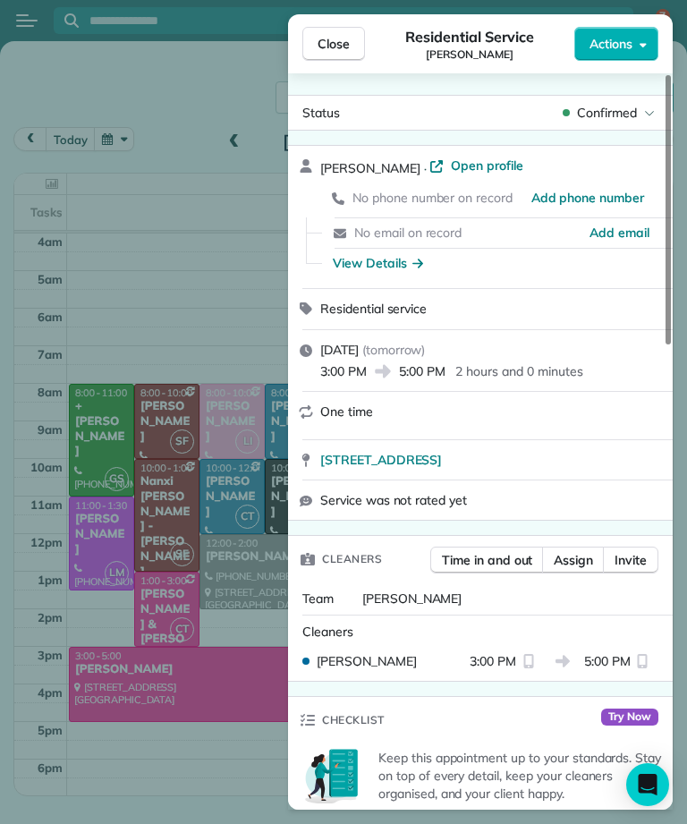
click at [340, 27] on button "Close" at bounding box center [333, 44] width 63 height 34
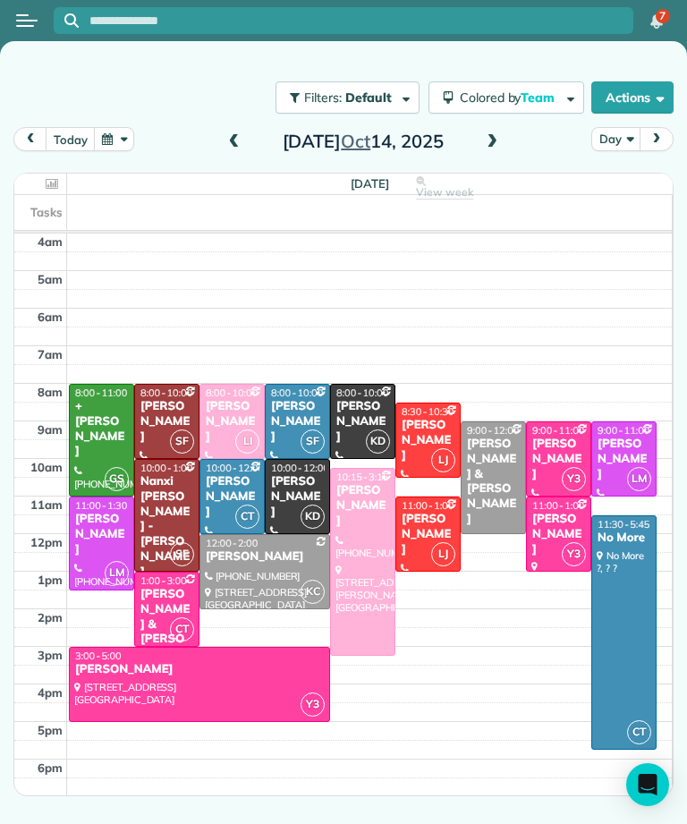
click at [557, 512] on div "[PERSON_NAME]" at bounding box center [558, 535] width 55 height 46
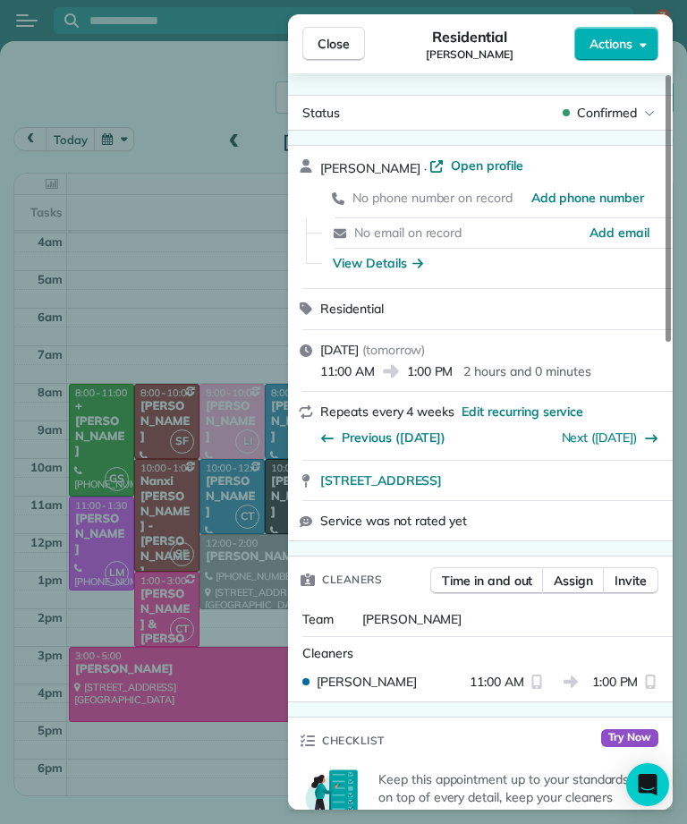
click at [340, 35] on span "Close" at bounding box center [333, 44] width 32 height 18
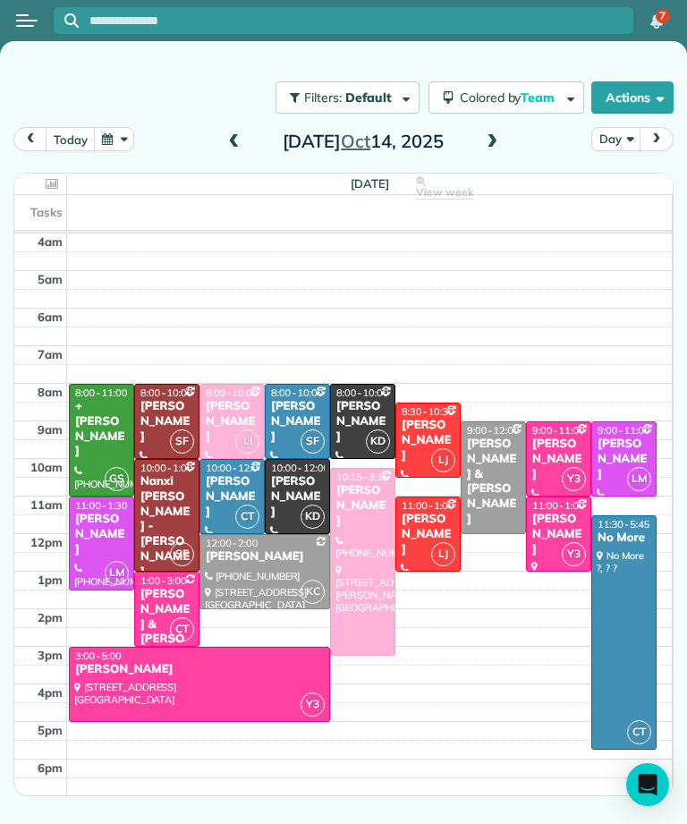
click at [120, 127] on button "button" at bounding box center [114, 139] width 41 height 24
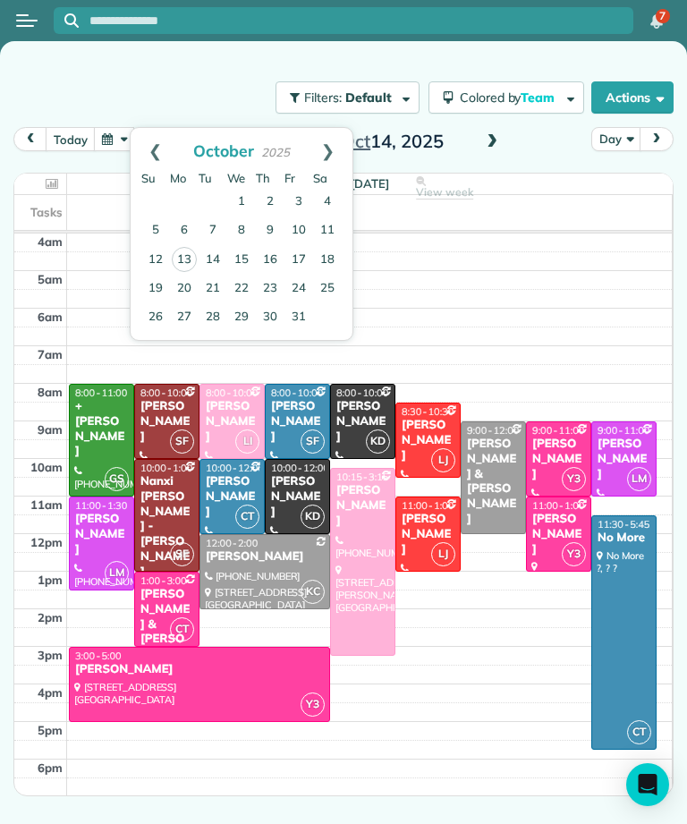
click at [333, 246] on link "18" at bounding box center [327, 260] width 29 height 29
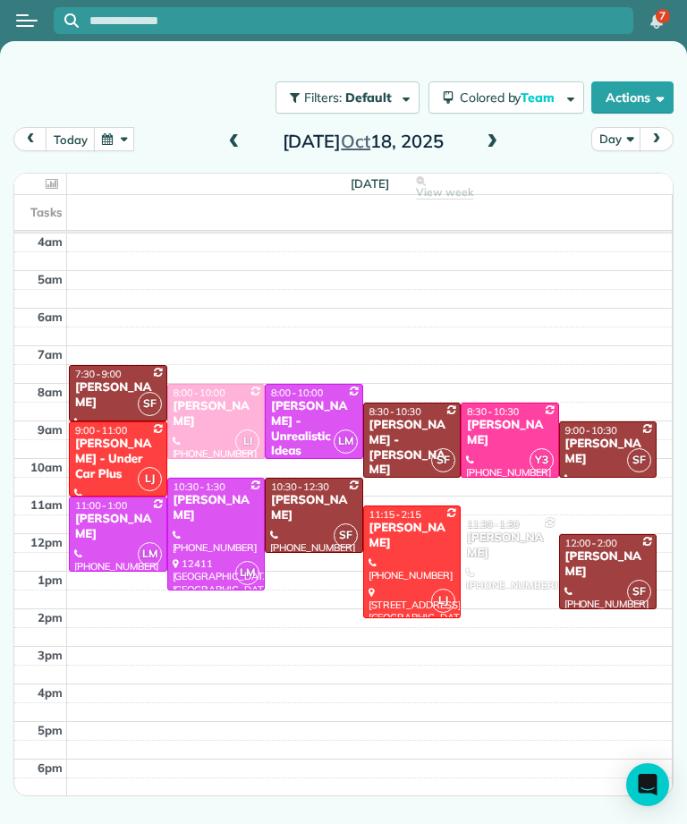
click at [125, 127] on button "button" at bounding box center [114, 139] width 41 height 24
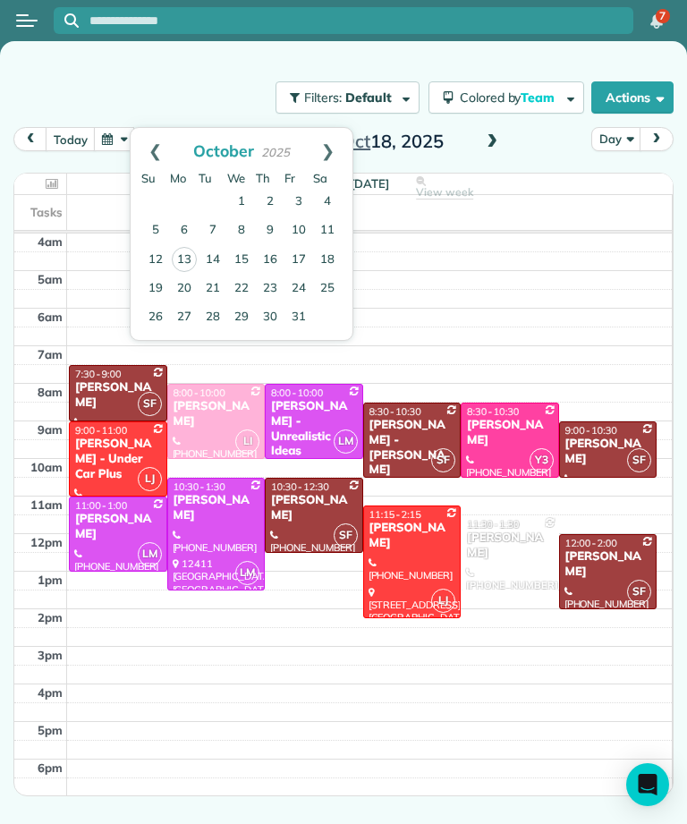
click at [156, 128] on link "Prev" at bounding box center [155, 150] width 49 height 45
click at [334, 245] on link "20" at bounding box center [327, 259] width 29 height 29
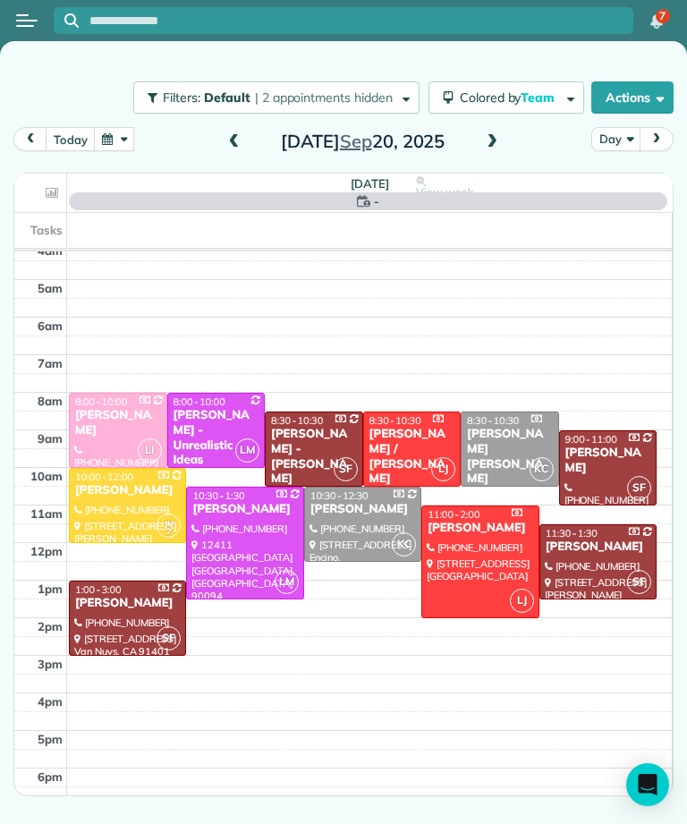
scroll to position [9, 0]
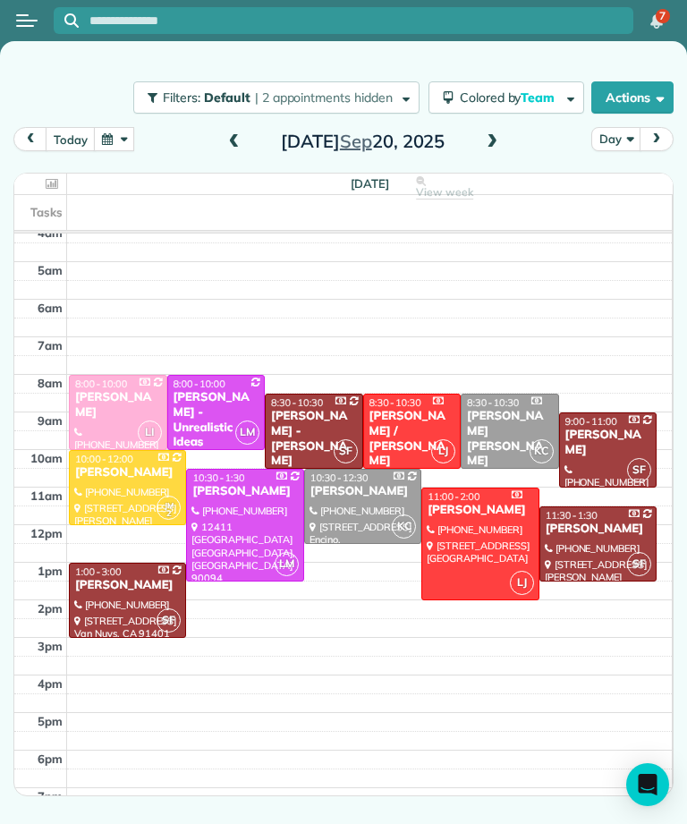
click at [486, 134] on span at bounding box center [492, 142] width 20 height 16
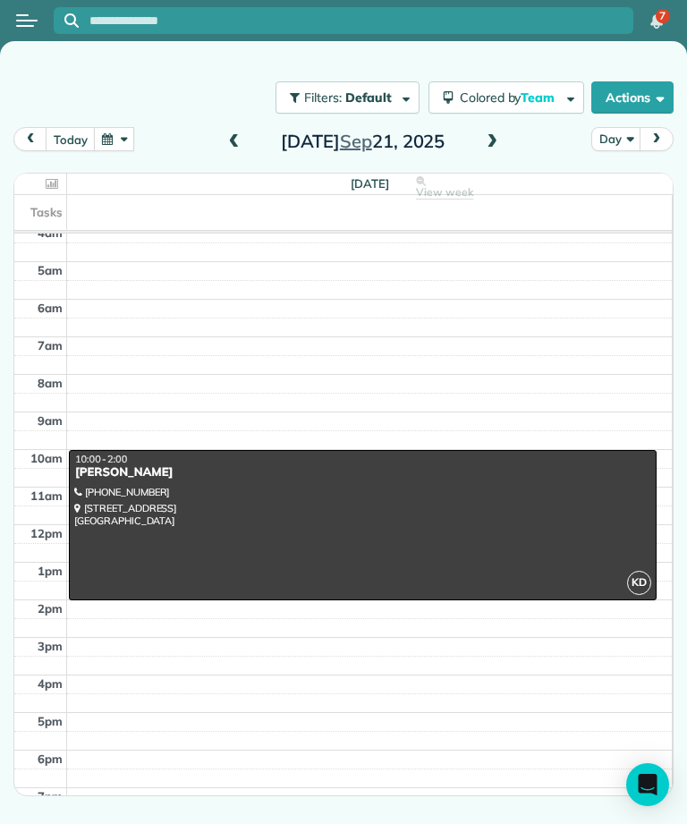
click at [238, 129] on span at bounding box center [234, 142] width 20 height 27
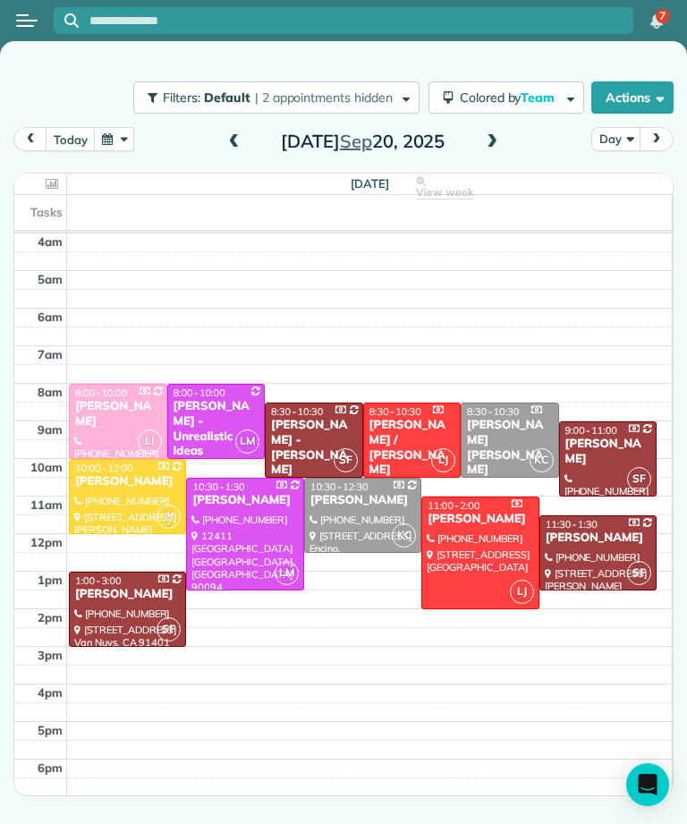
scroll to position [0, 0]
click at [125, 127] on button "button" at bounding box center [114, 139] width 41 height 24
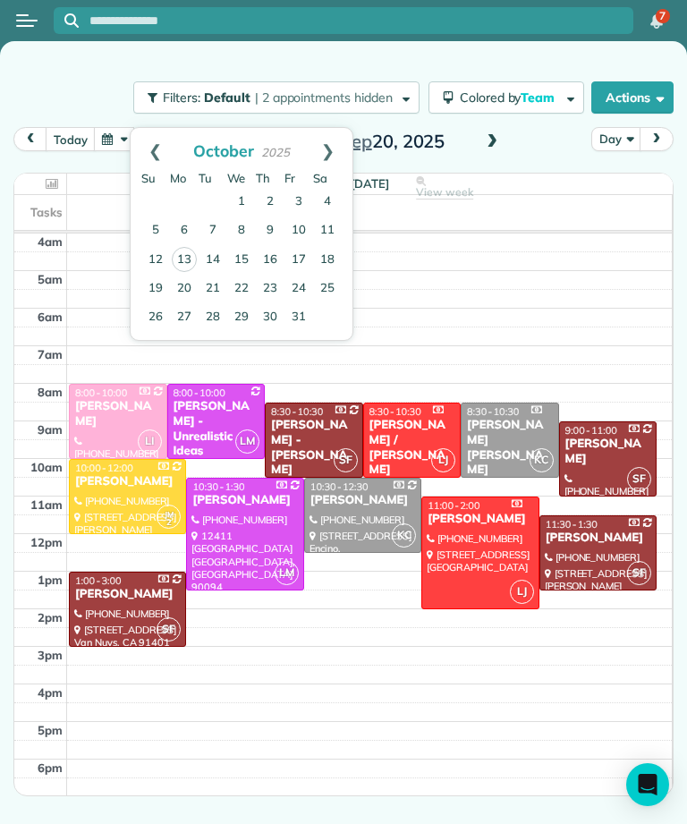
click at [341, 246] on link "18" at bounding box center [327, 260] width 29 height 29
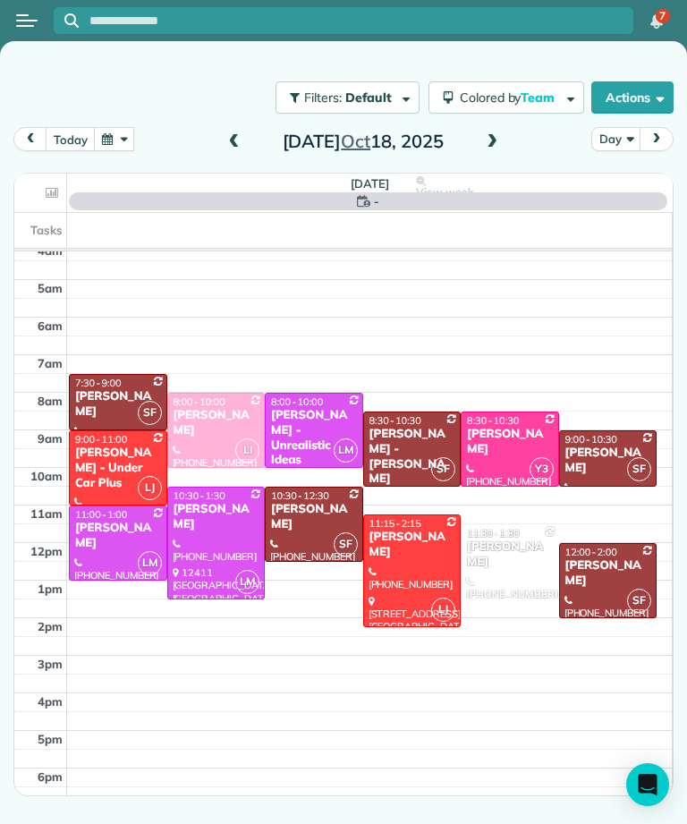
scroll to position [9, 0]
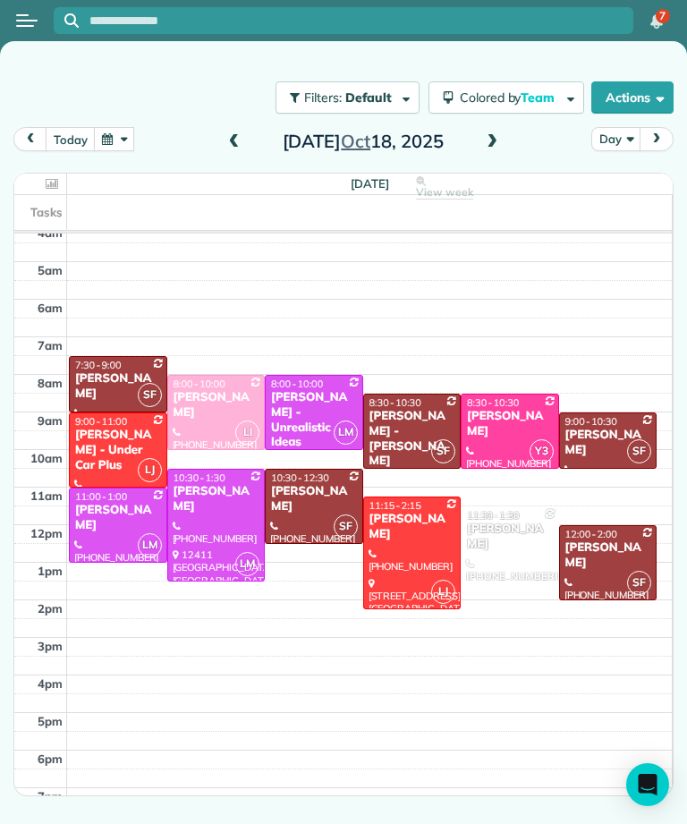
click at [123, 127] on button "button" at bounding box center [114, 139] width 41 height 24
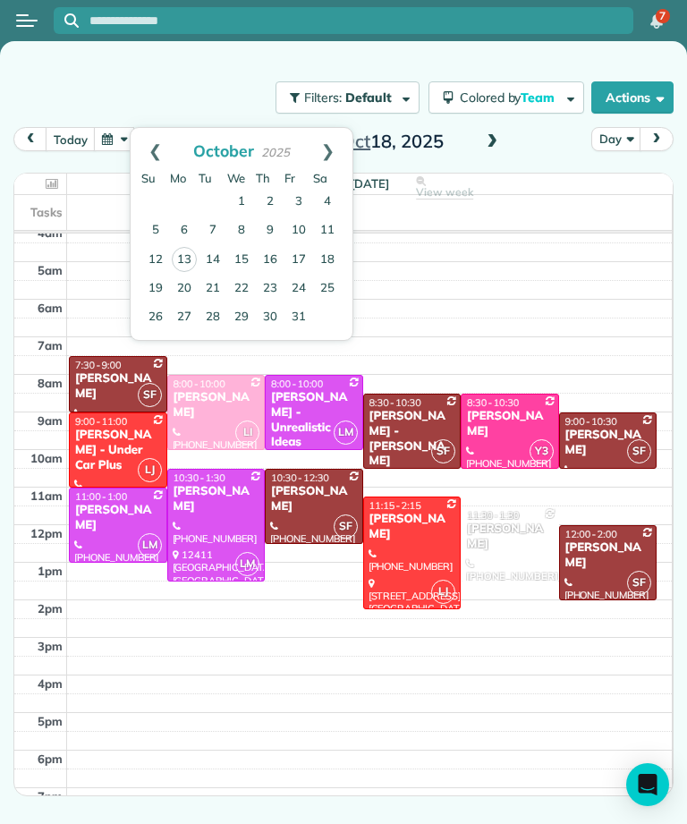
click at [335, 275] on link "25" at bounding box center [327, 289] width 29 height 29
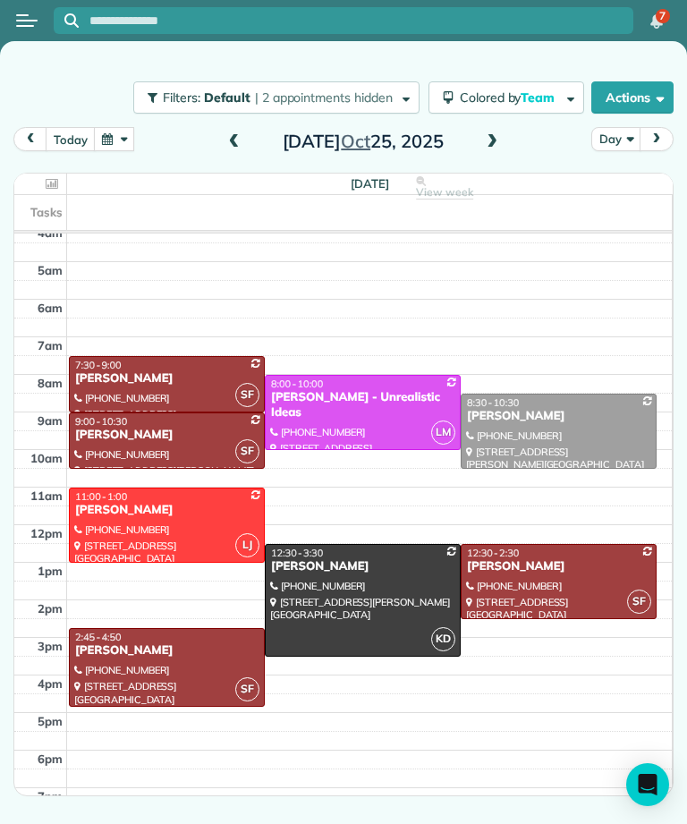
click at [101, 415] on div at bounding box center [167, 440] width 194 height 55
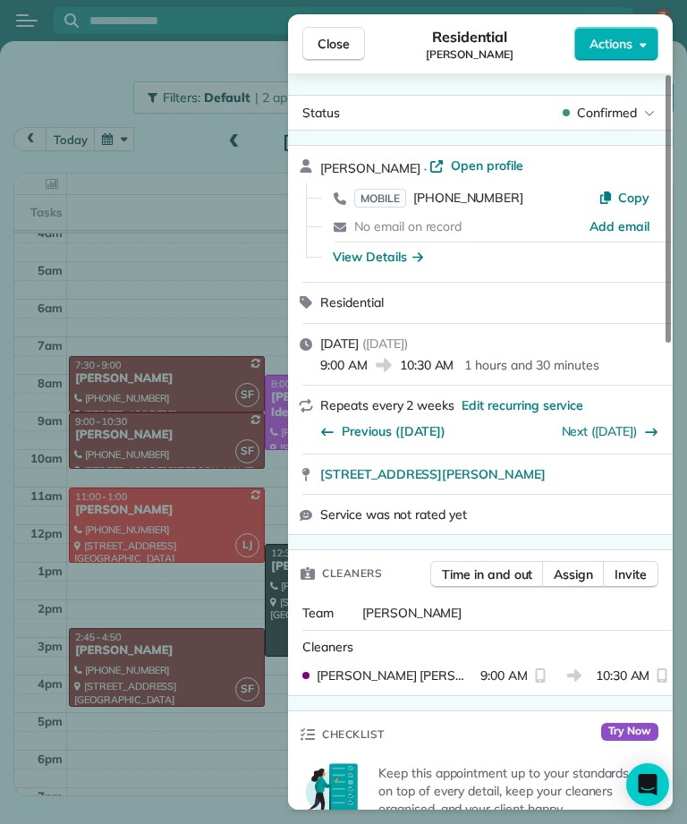
click at [335, 35] on span "Close" at bounding box center [333, 44] width 32 height 18
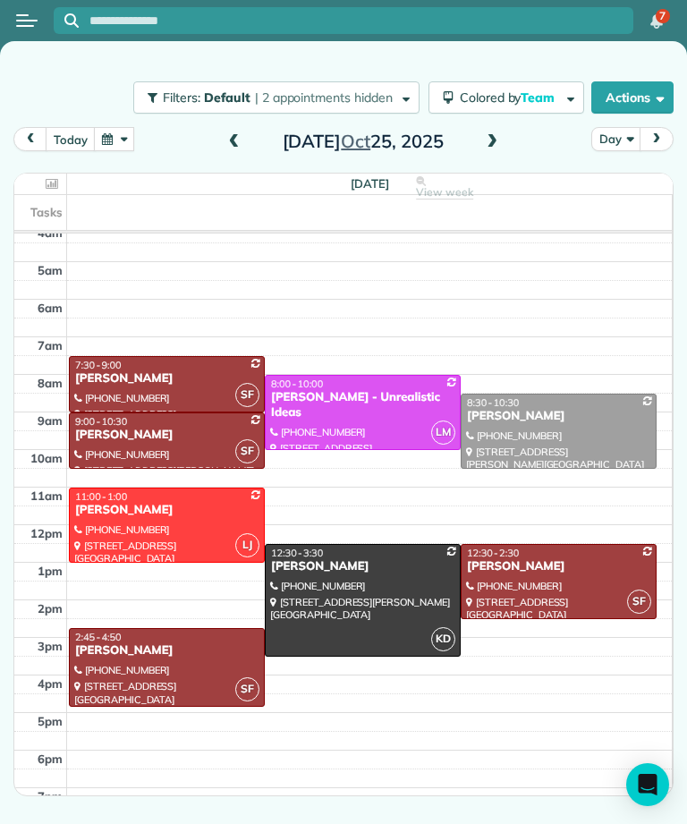
click at [113, 127] on button "button" at bounding box center [114, 139] width 41 height 24
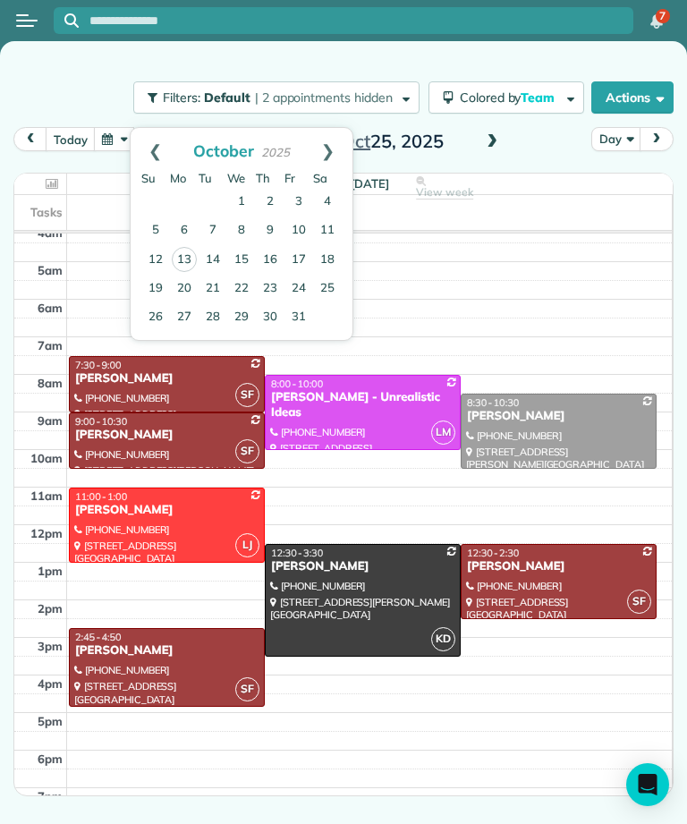
click at [332, 246] on link "18" at bounding box center [327, 260] width 29 height 29
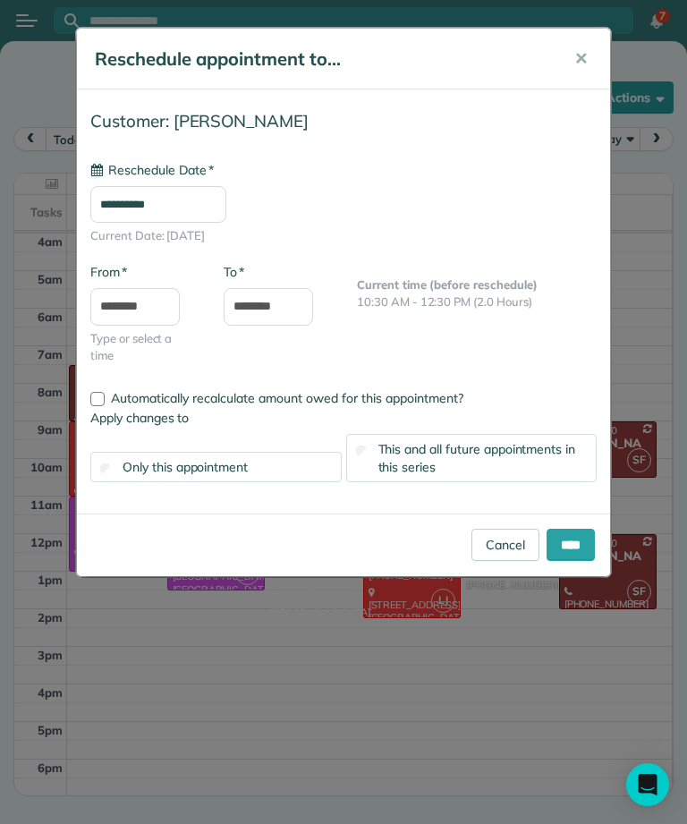
click at [148, 205] on input "**********" at bounding box center [158, 205] width 136 height 38
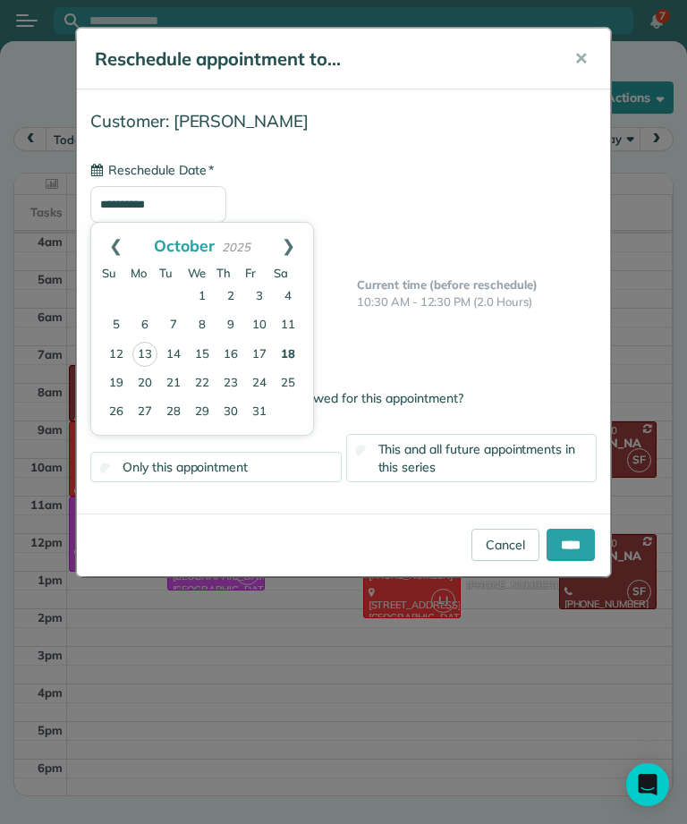
click at [283, 386] on link "25" at bounding box center [288, 383] width 29 height 29
type input "**********"
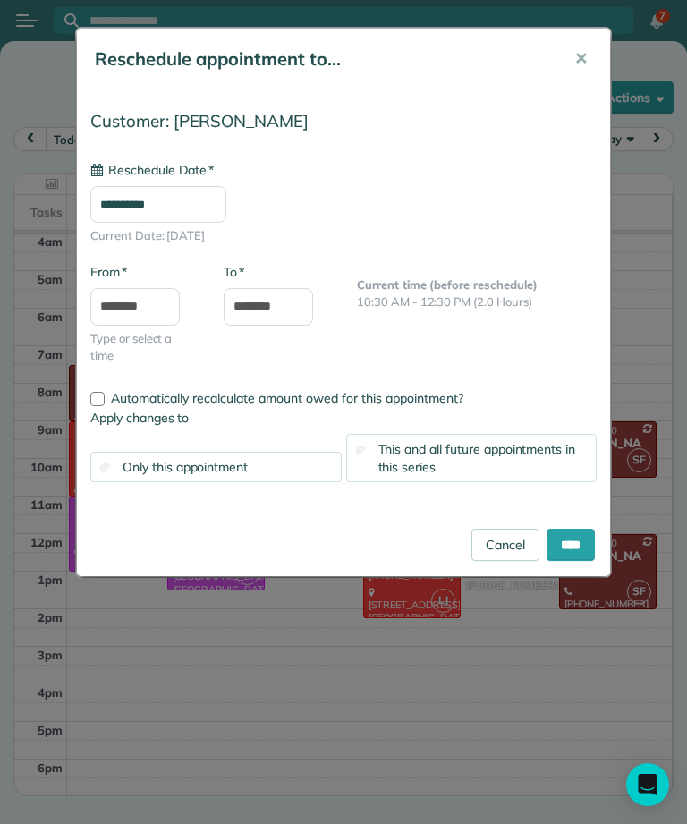
click at [571, 538] on input "****" at bounding box center [570, 545] width 48 height 32
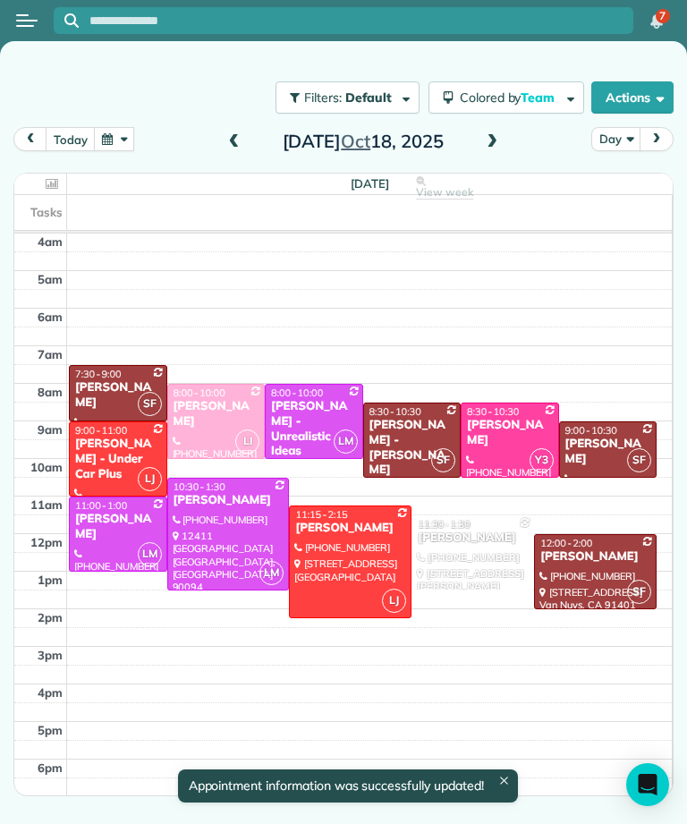
click at [119, 127] on button "button" at bounding box center [114, 139] width 41 height 24
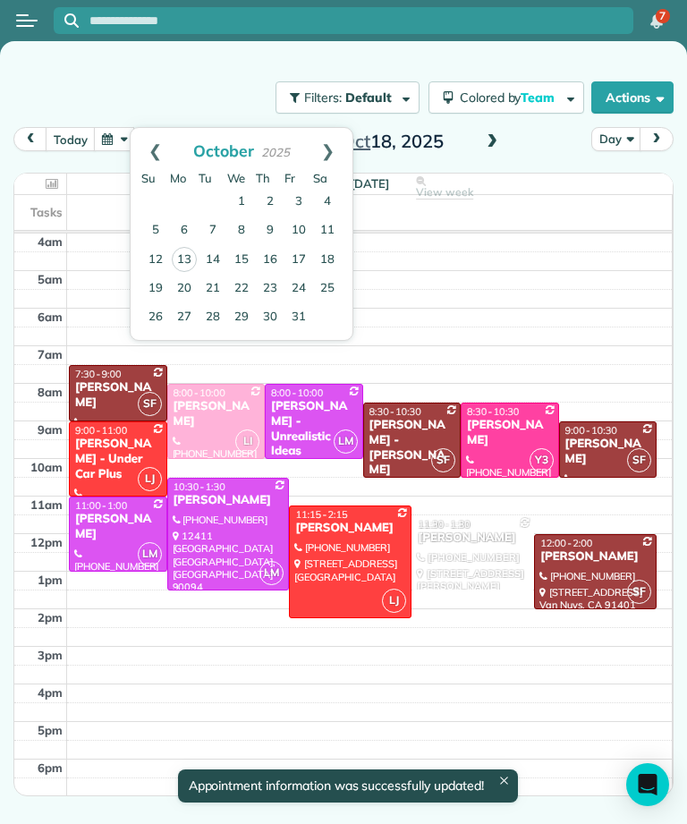
click at [324, 275] on link "25" at bounding box center [327, 289] width 29 height 29
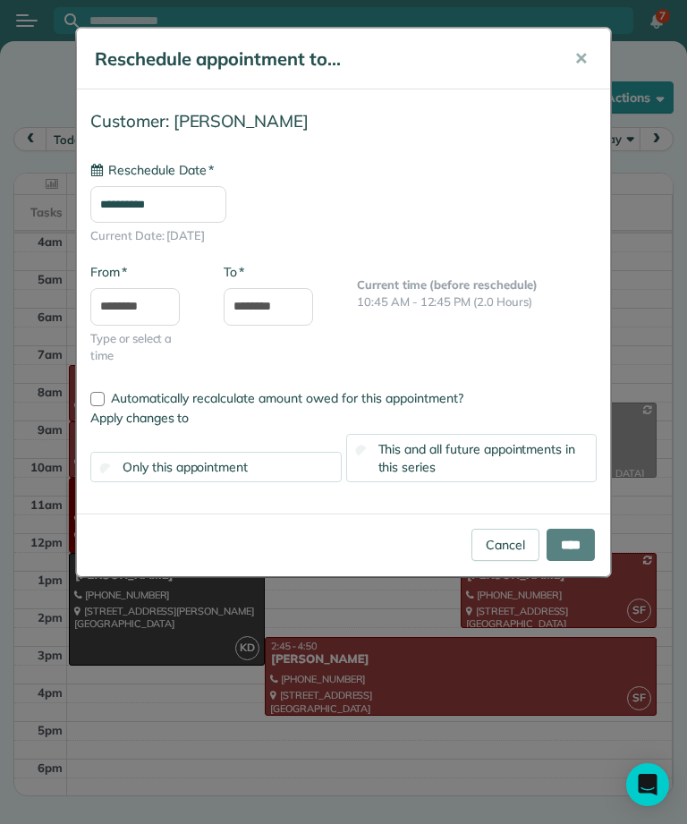
type input "**********"
click at [574, 540] on input "****" at bounding box center [570, 545] width 48 height 32
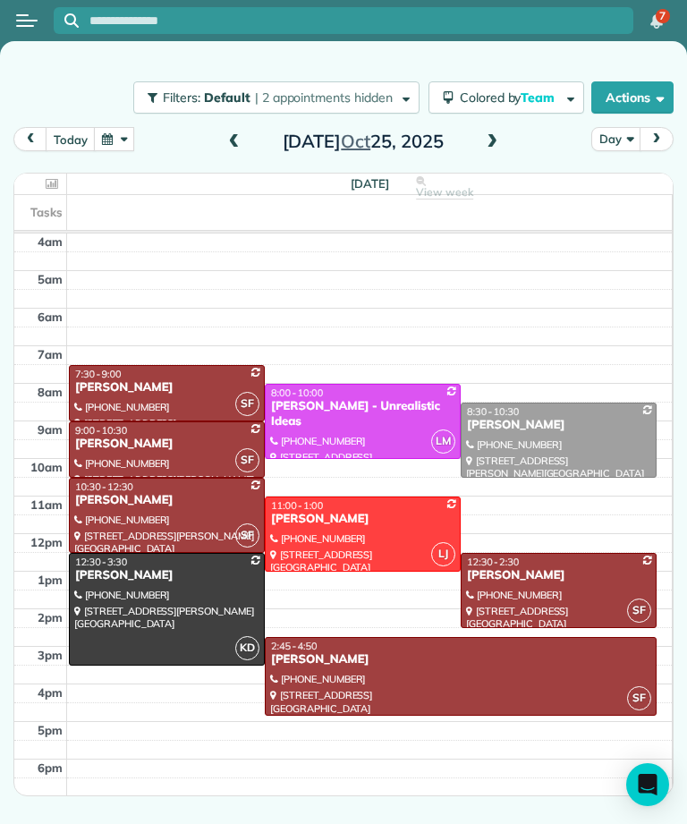
click at [68, 127] on button "today" at bounding box center [70, 139] width 49 height 24
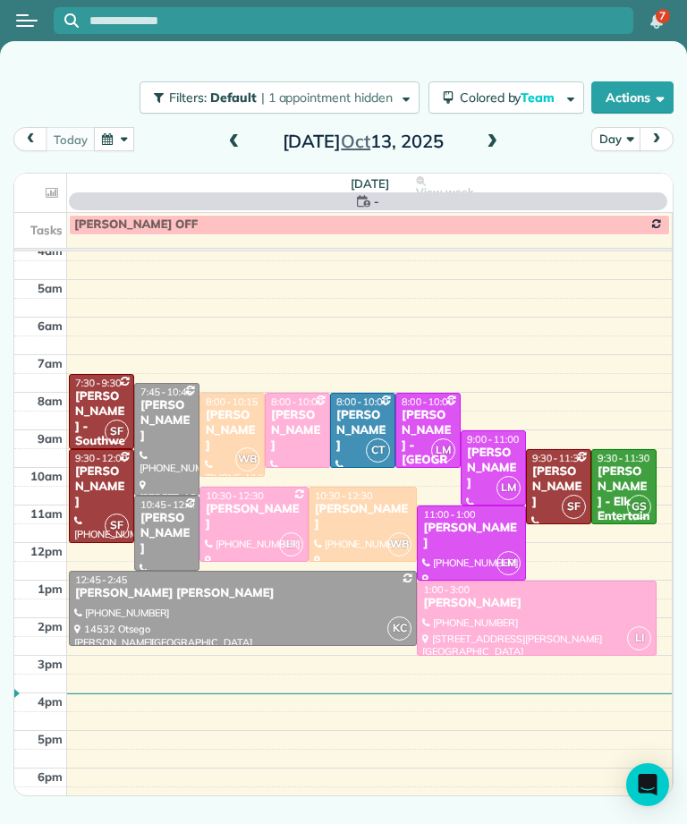
scroll to position [9, 0]
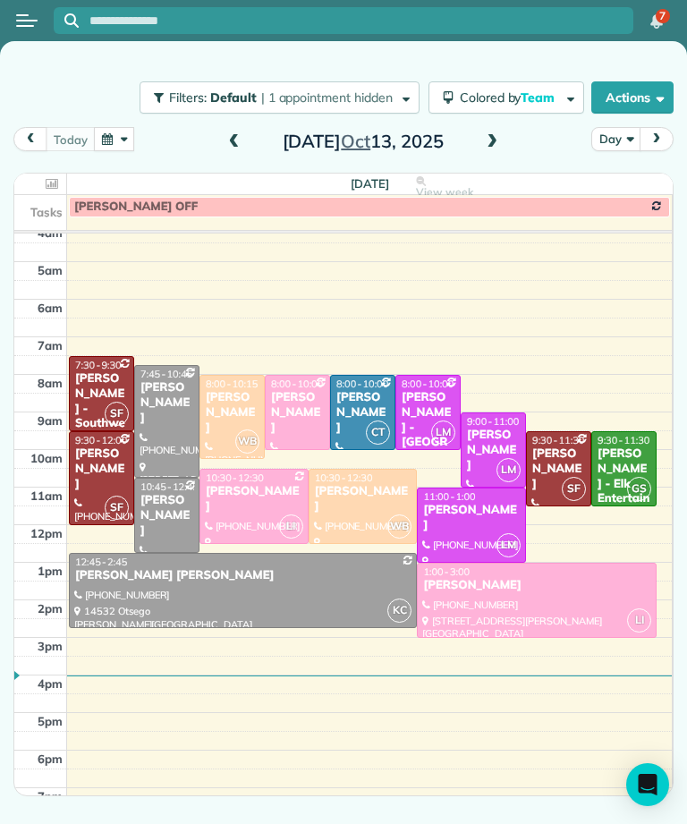
click at [495, 129] on span at bounding box center [492, 142] width 20 height 27
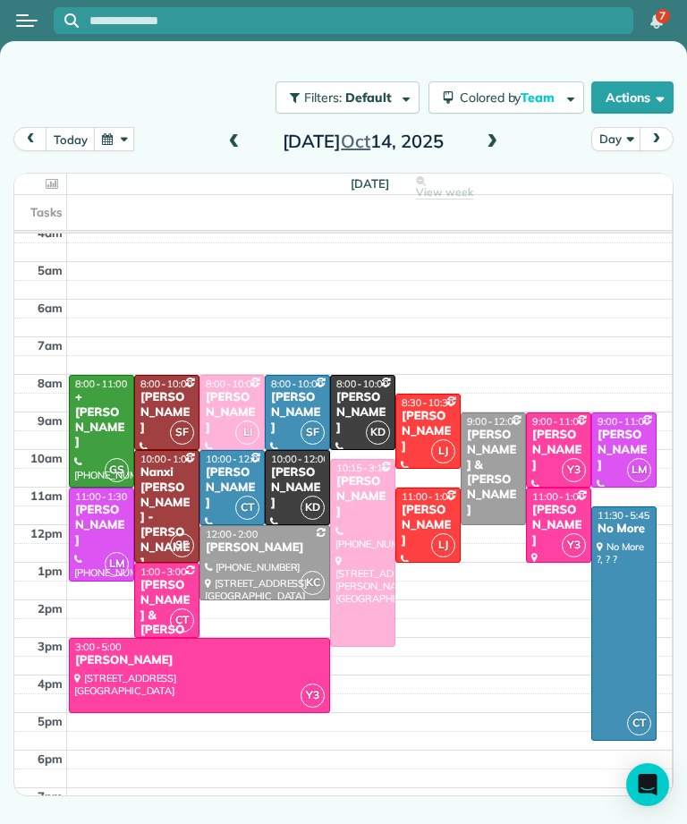
click at [270, 540] on div "[PERSON_NAME]" at bounding box center [265, 547] width 120 height 15
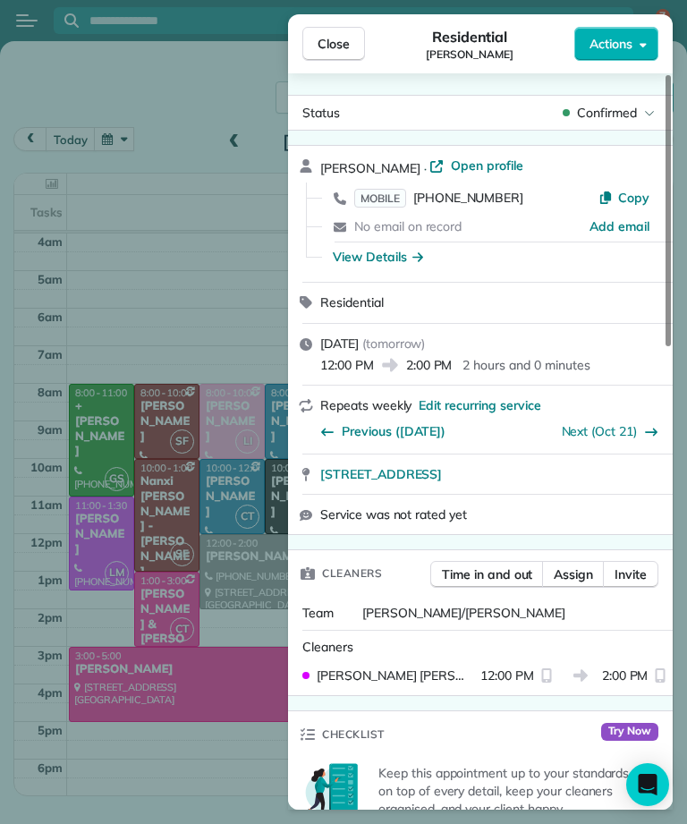
click at [343, 35] on span "Close" at bounding box center [333, 44] width 32 height 18
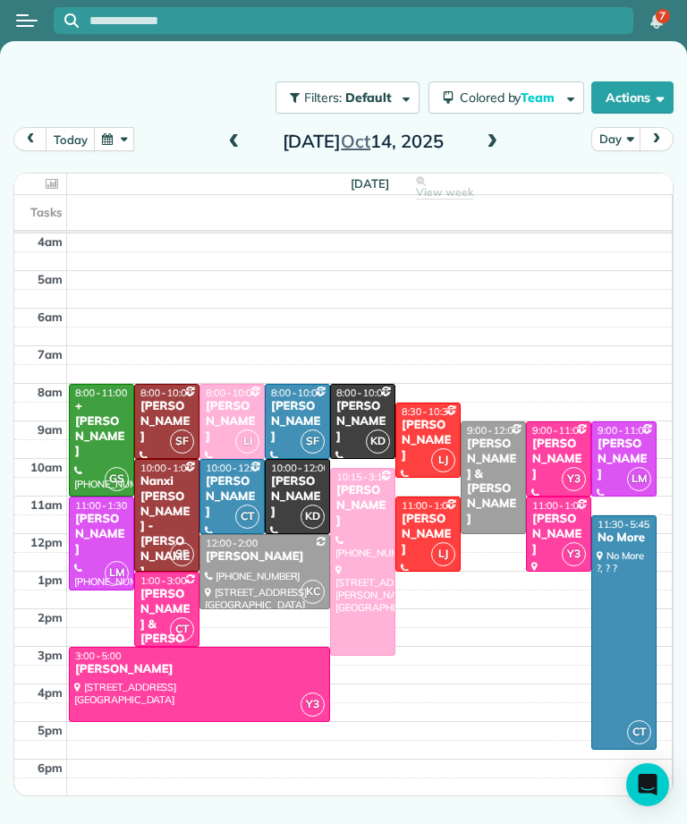
click at [498, 134] on span at bounding box center [492, 142] width 20 height 16
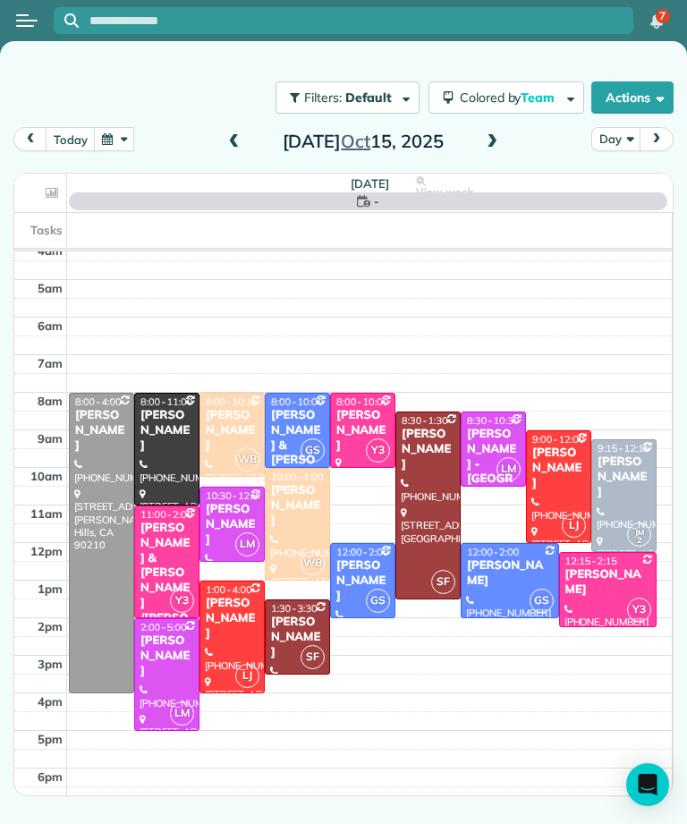
click at [498, 134] on span at bounding box center [492, 142] width 20 height 16
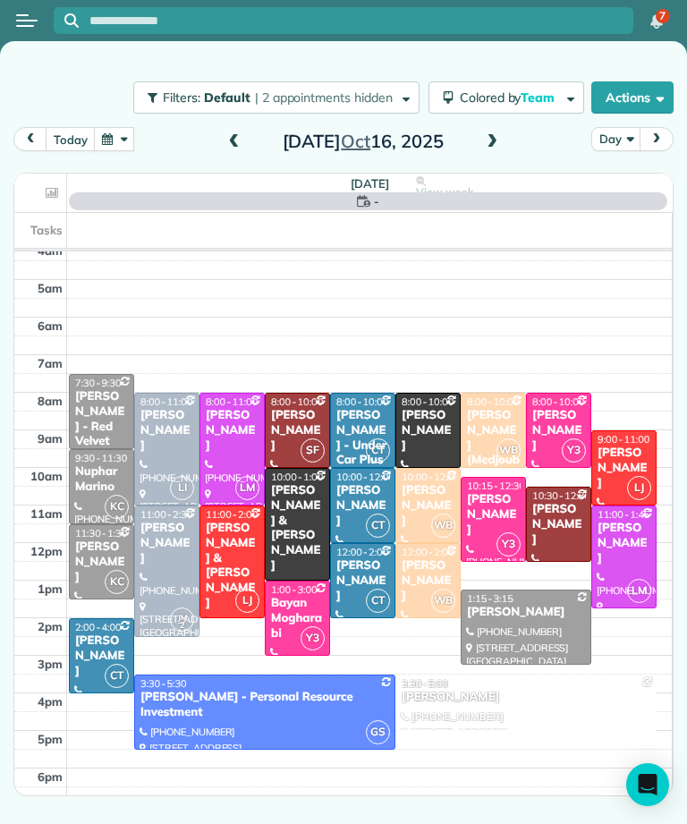
scroll to position [9, 0]
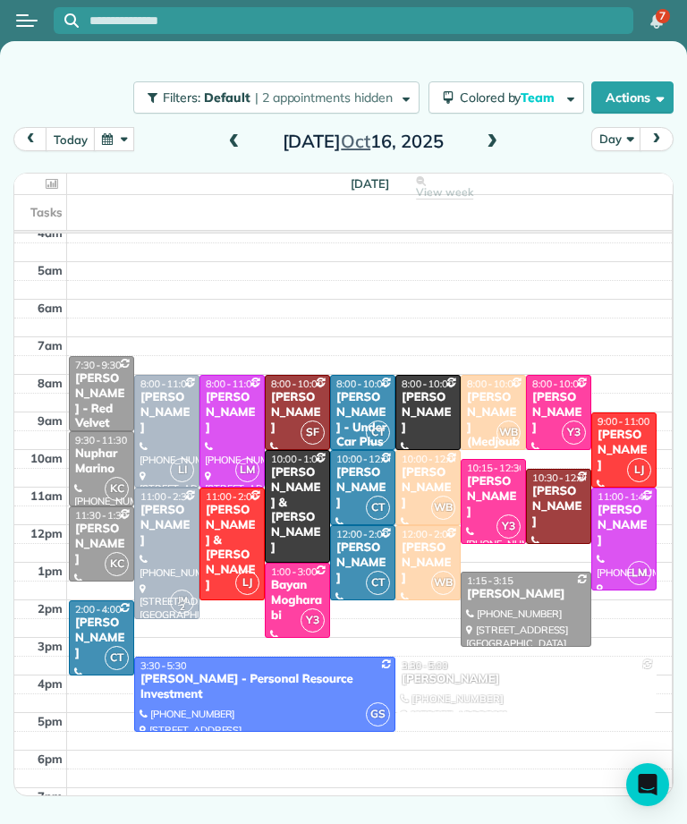
click at [536, 587] on div "Max Frieser" at bounding box center [526, 594] width 120 height 15
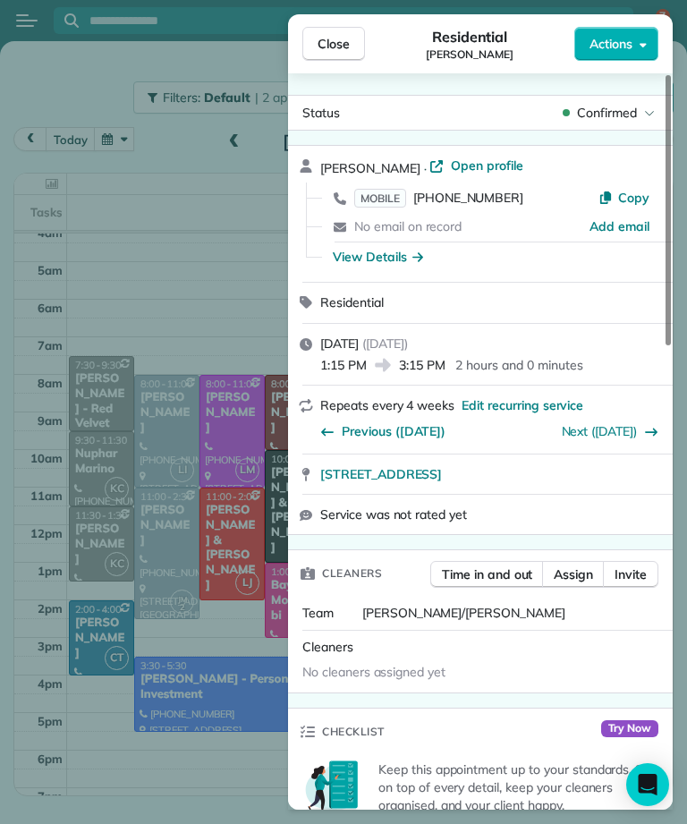
click at [350, 27] on button "Close" at bounding box center [333, 44] width 63 height 34
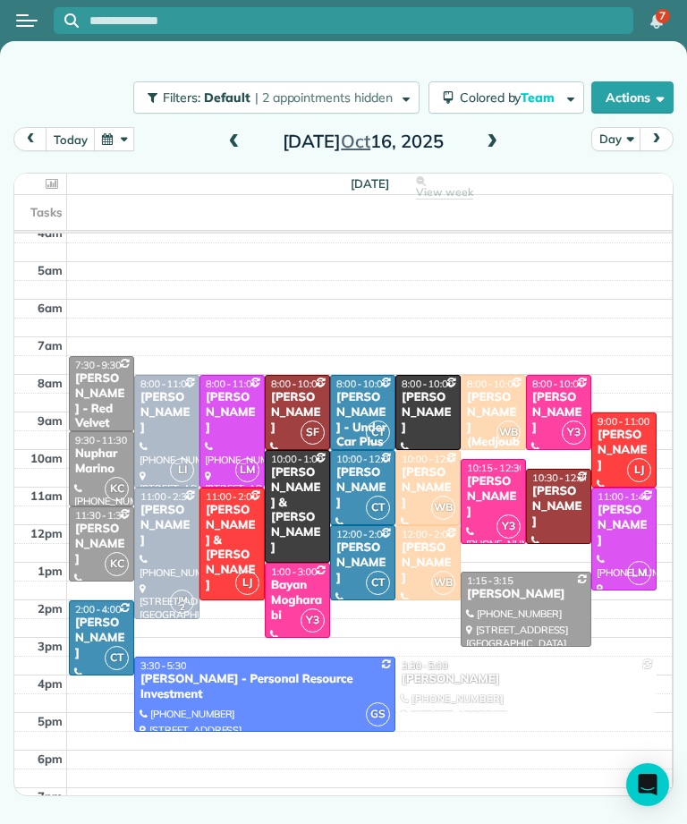
click at [482, 129] on span at bounding box center [492, 142] width 20 height 27
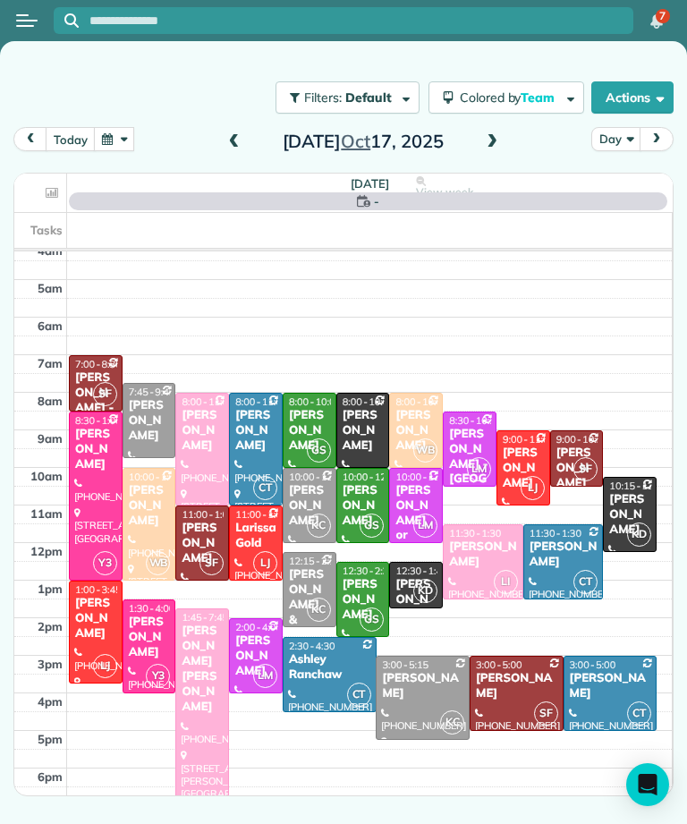
scroll to position [9, 0]
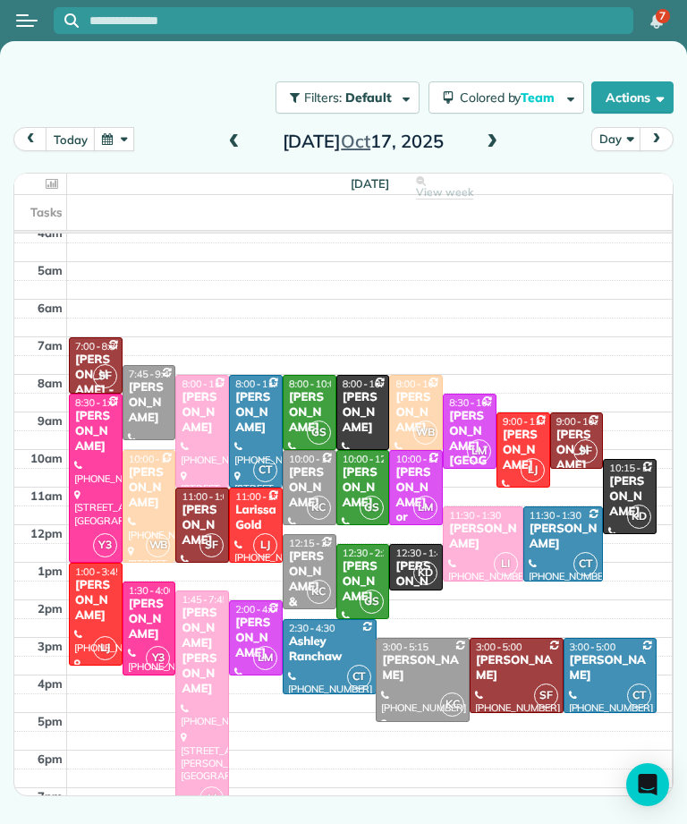
click at [256, 131] on h2 "Friday Oct 17, 2025" at bounding box center [363, 141] width 224 height 20
click at [238, 134] on span at bounding box center [234, 142] width 20 height 16
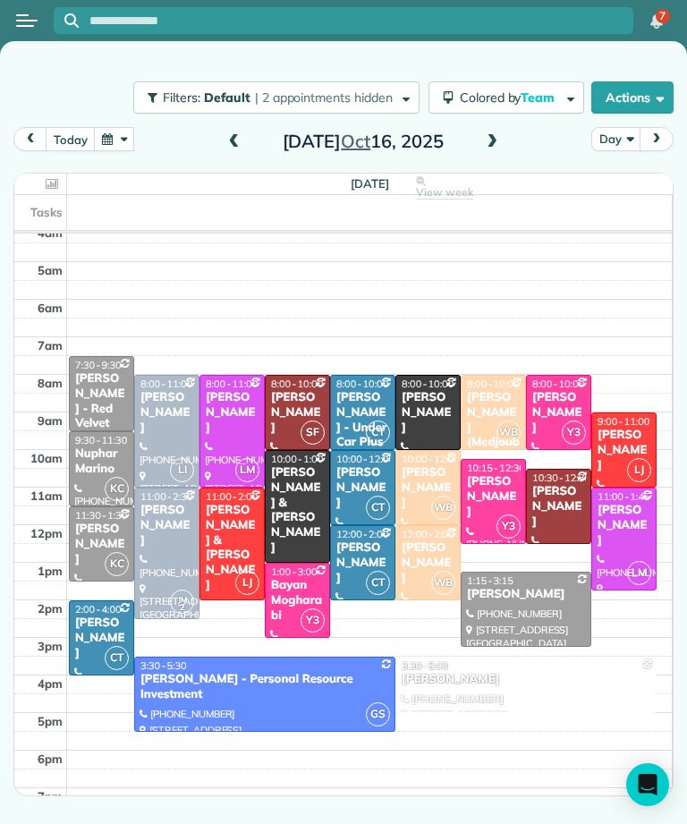
click at [486, 134] on span at bounding box center [492, 142] width 20 height 16
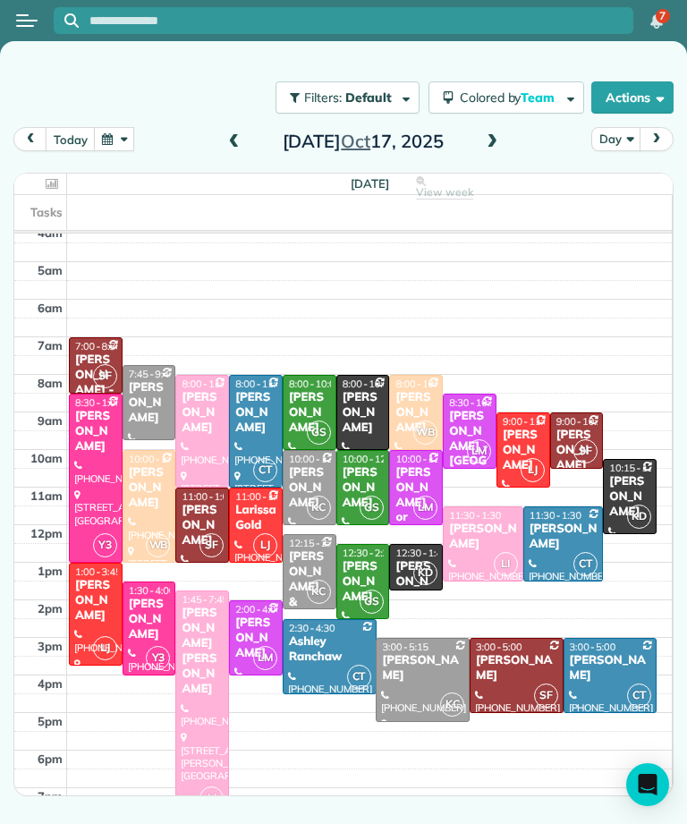
click at [241, 134] on span at bounding box center [234, 142] width 20 height 16
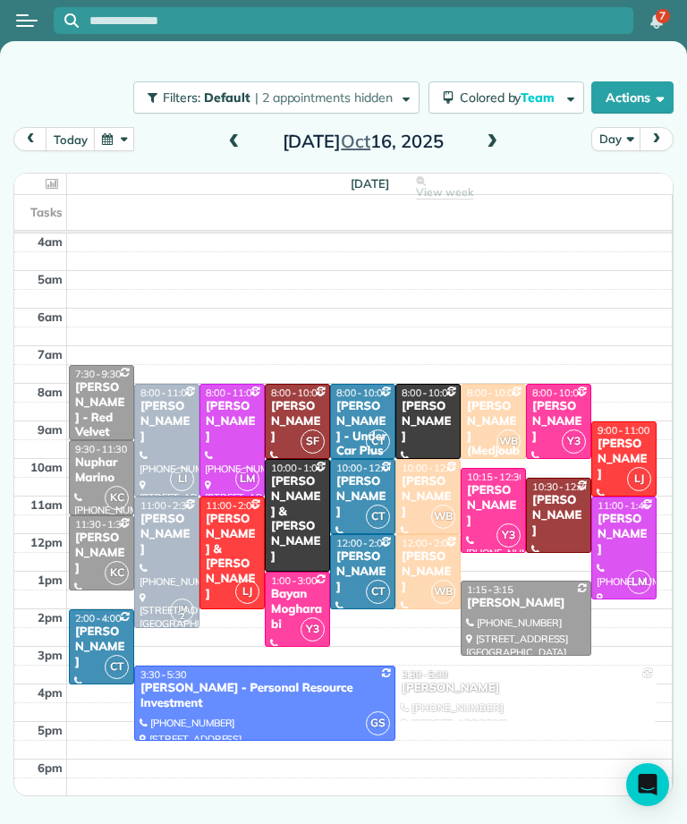
scroll to position [0, 0]
click at [63, 127] on button "today" at bounding box center [70, 139] width 49 height 24
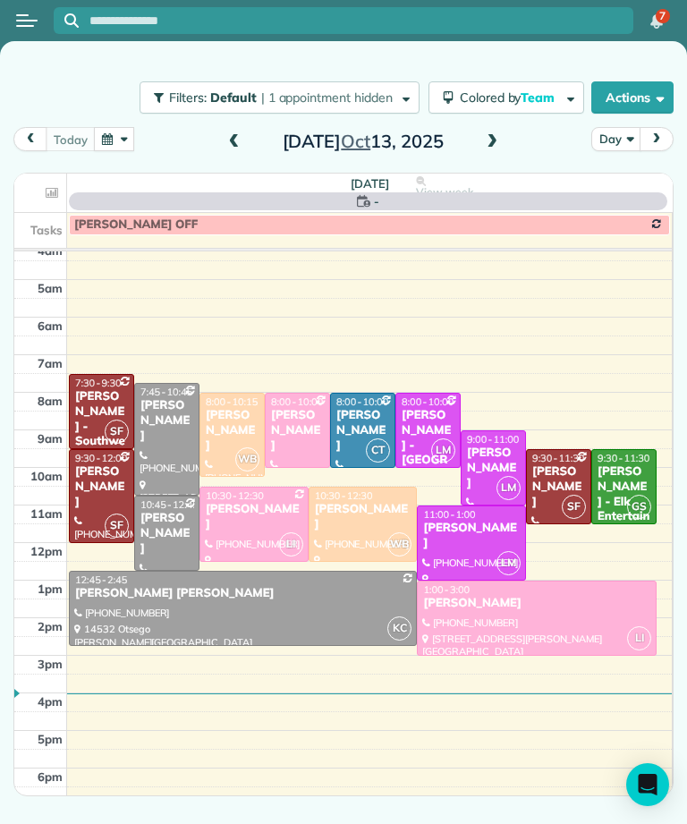
scroll to position [9, 0]
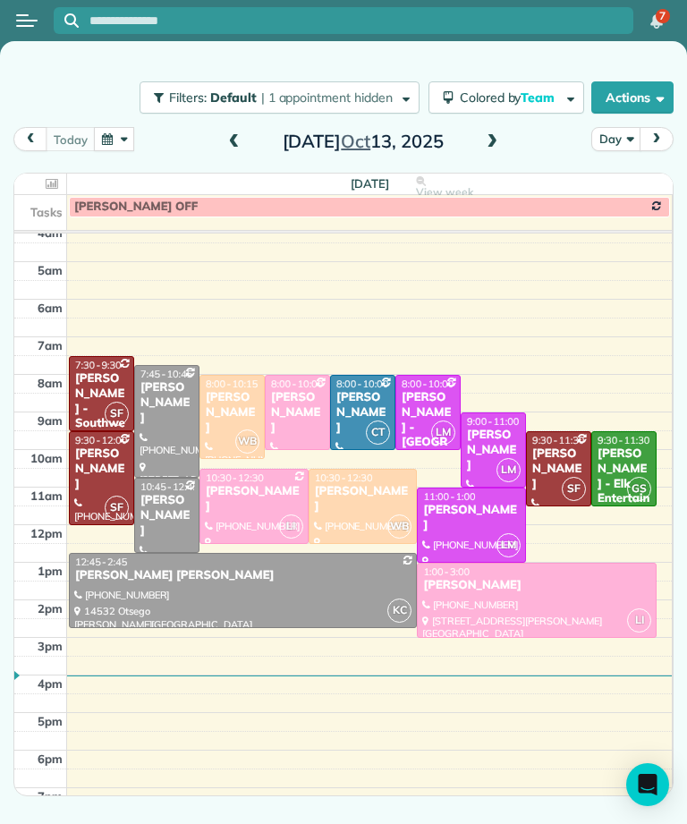
click at [360, 390] on div "[PERSON_NAME]" at bounding box center [362, 413] width 55 height 46
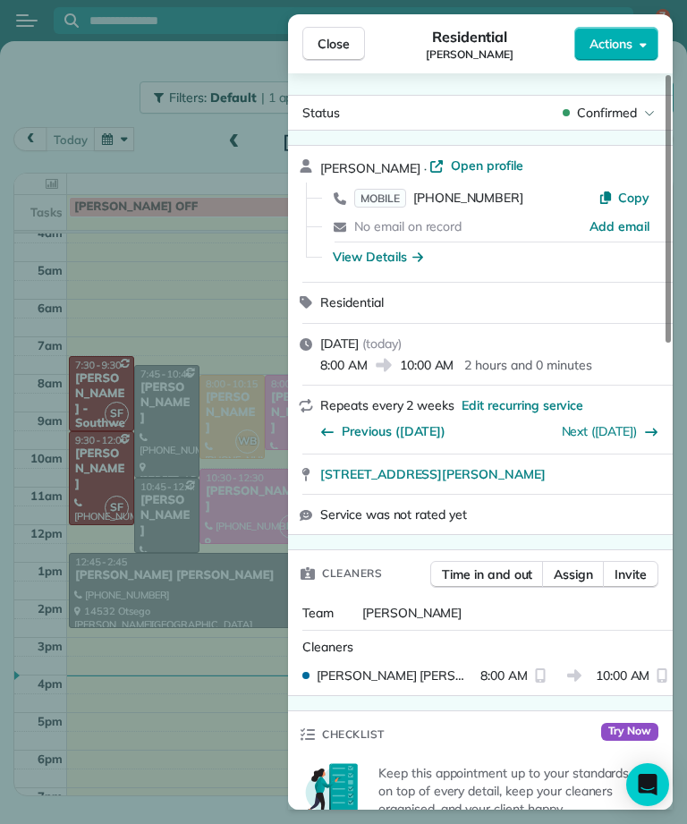
click at [579, 561] on button "Assign" at bounding box center [573, 574] width 63 height 27
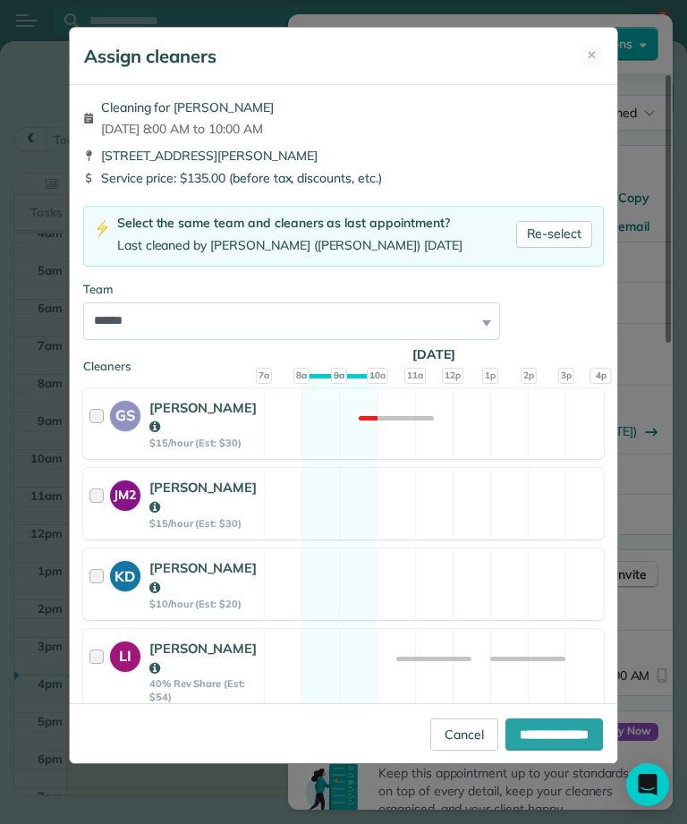
click at [447, 750] on link "Cancel" at bounding box center [464, 734] width 68 height 32
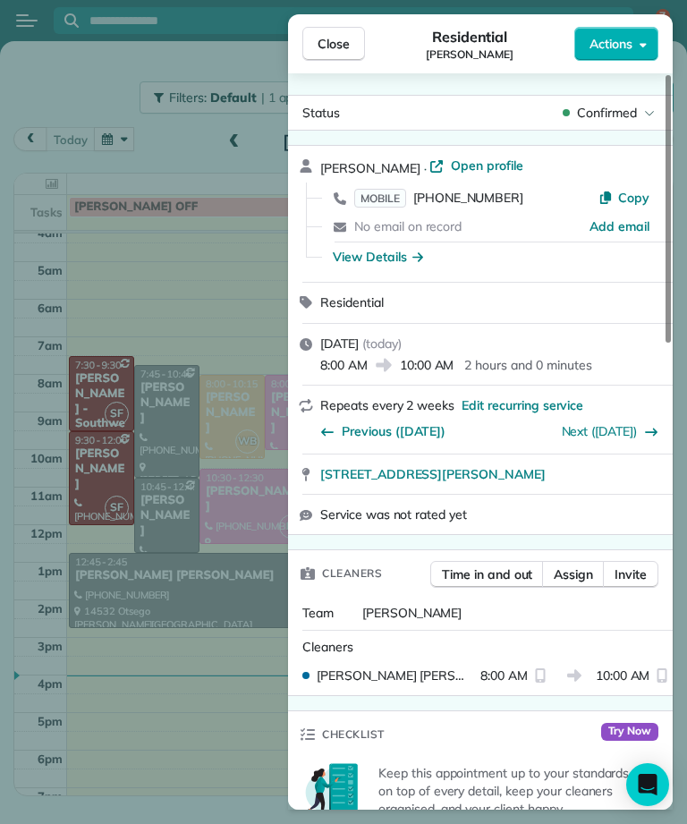
click at [209, 692] on div "Close Residential Amy Graham Actions Status Confirmed Amy Graham · Open profile…" at bounding box center [343, 412] width 687 height 824
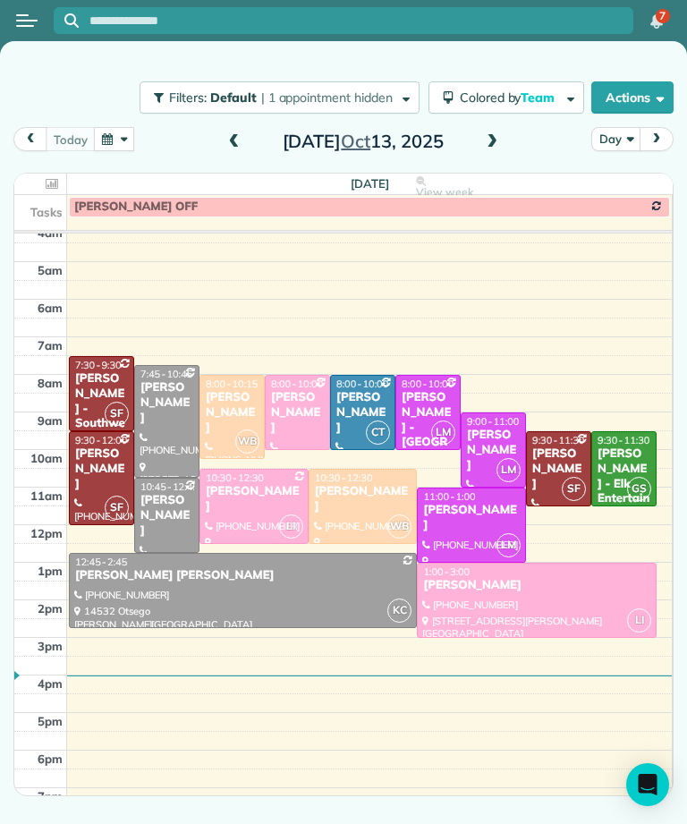
click at [489, 134] on span at bounding box center [492, 142] width 20 height 16
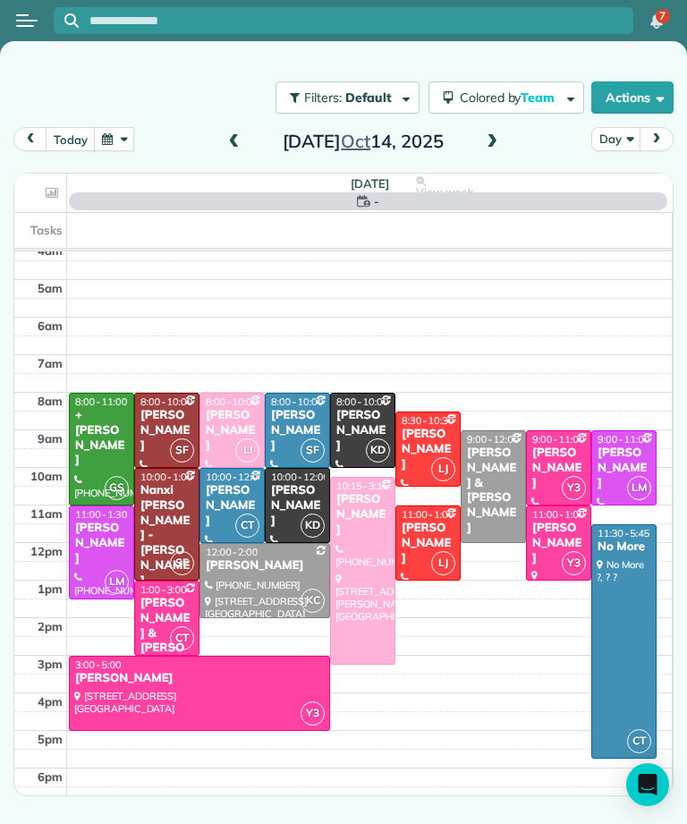
scroll to position [9, 0]
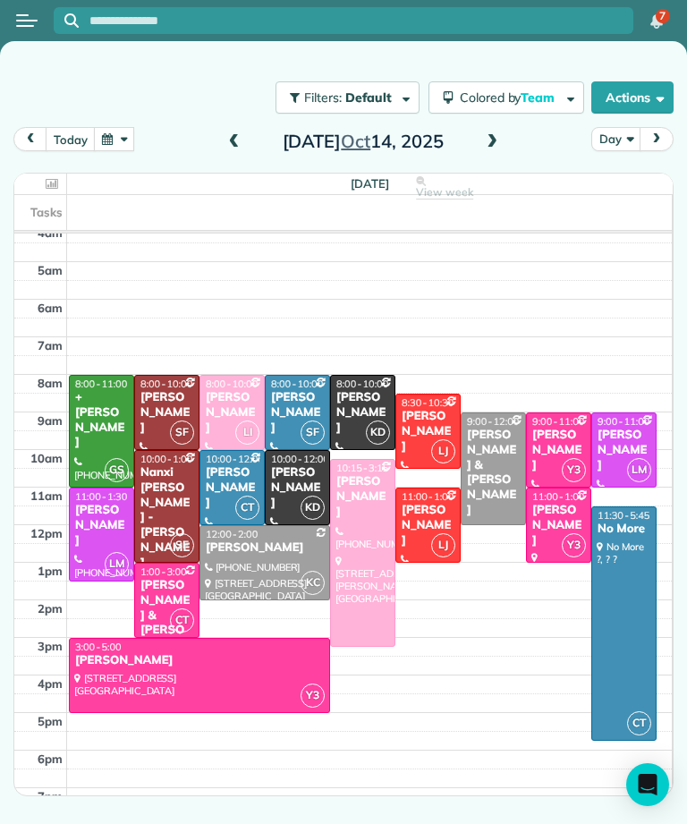
click at [304, 453] on span "10:00 - 12:00" at bounding box center [300, 459] width 58 height 13
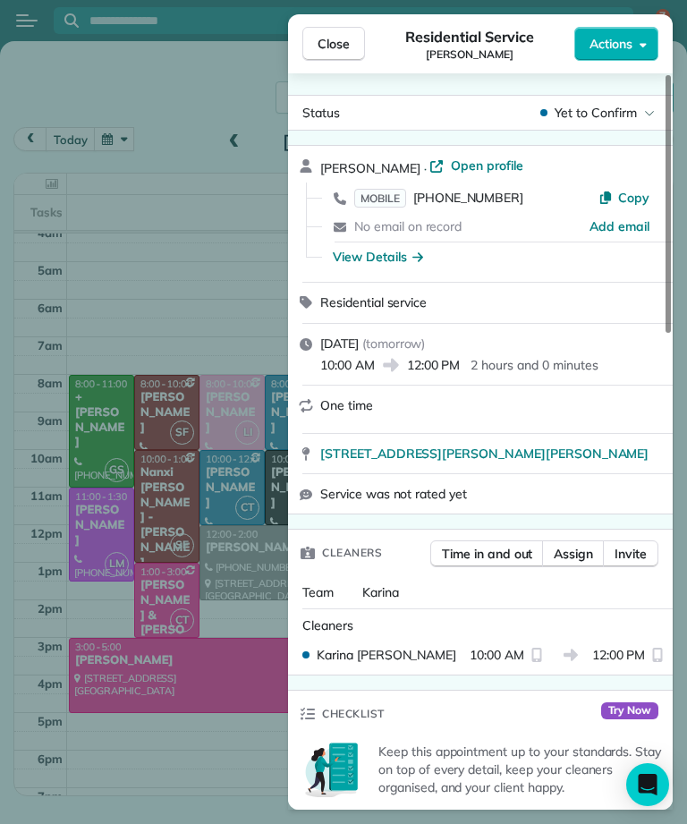
click at [321, 35] on span "Close" at bounding box center [333, 44] width 32 height 18
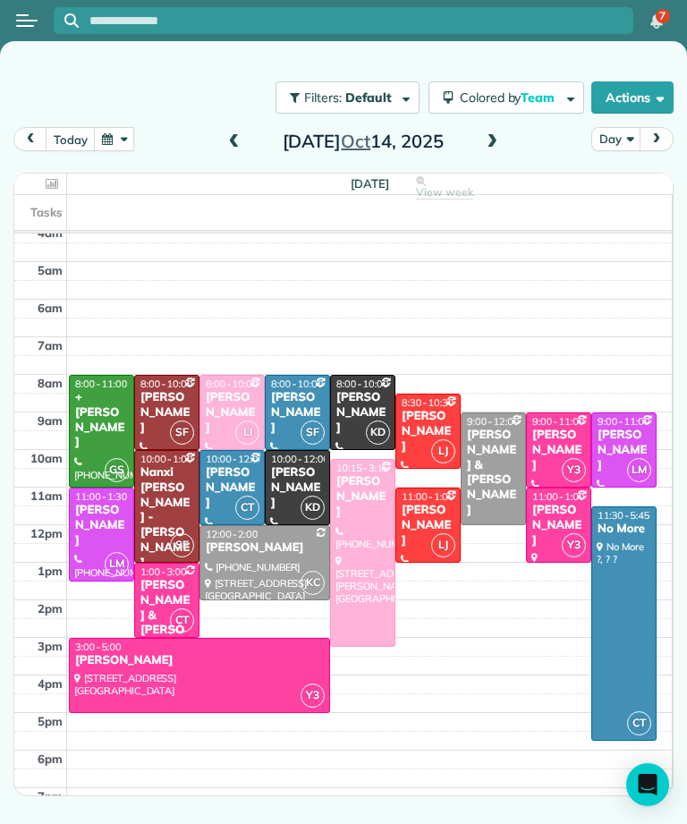
click at [239, 88] on div "Filters: Default | 1 appointment hidden Colored by Team Color by Cleaner Color …" at bounding box center [343, 97] width 687 height 59
click at [238, 129] on span at bounding box center [234, 142] width 20 height 27
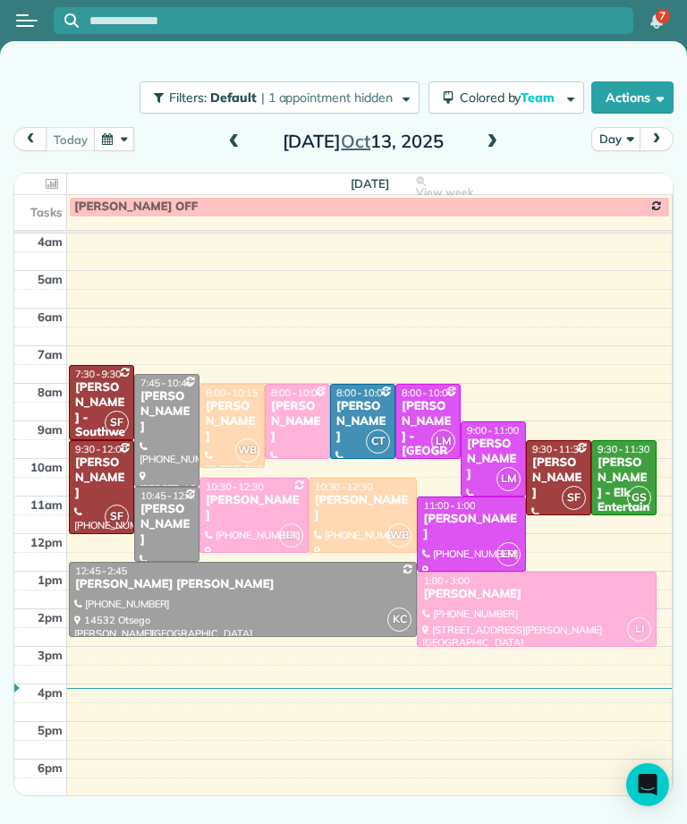
click at [490, 134] on span at bounding box center [492, 142] width 20 height 16
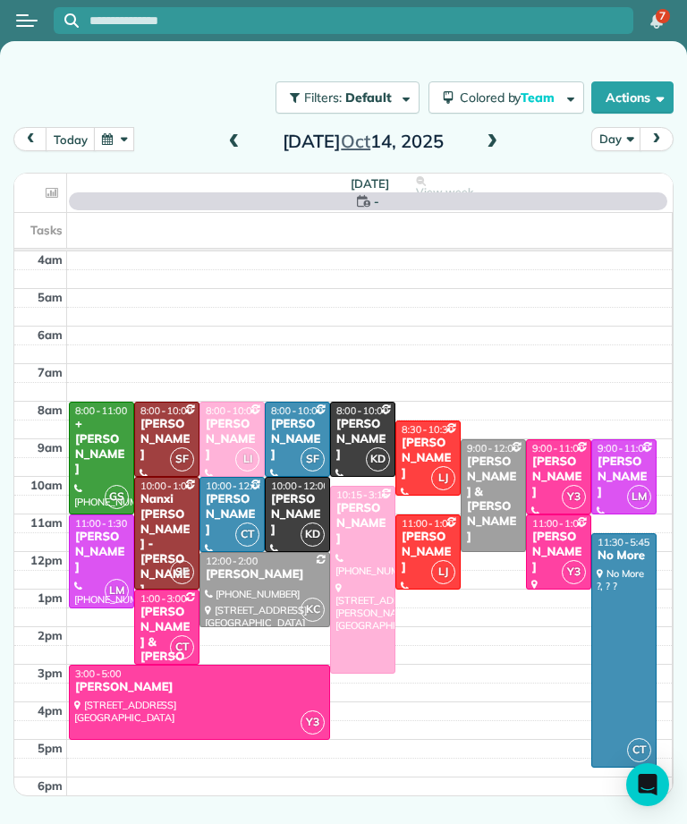
scroll to position [9, 0]
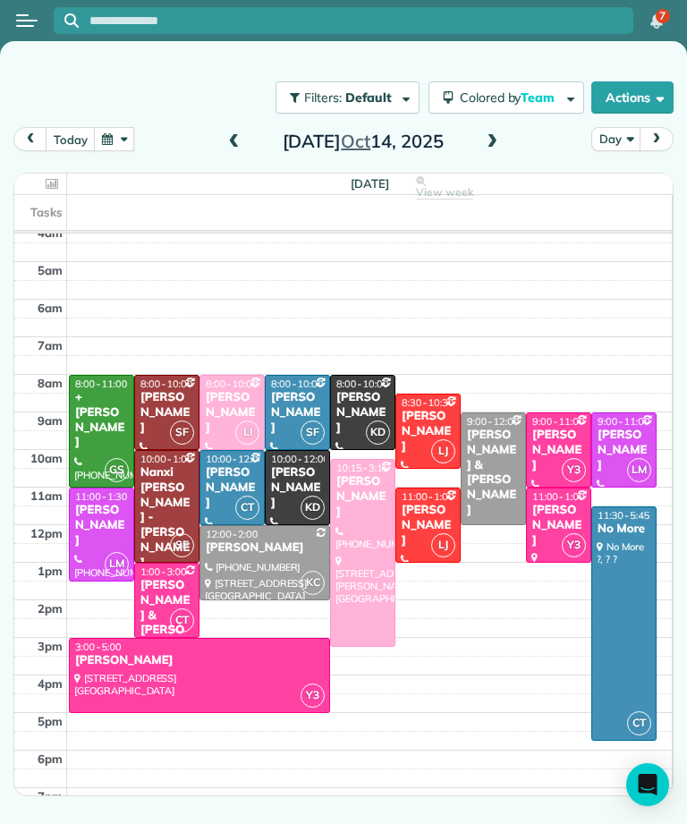
click at [87, 390] on div "+[PERSON_NAME]" at bounding box center [101, 420] width 55 height 61
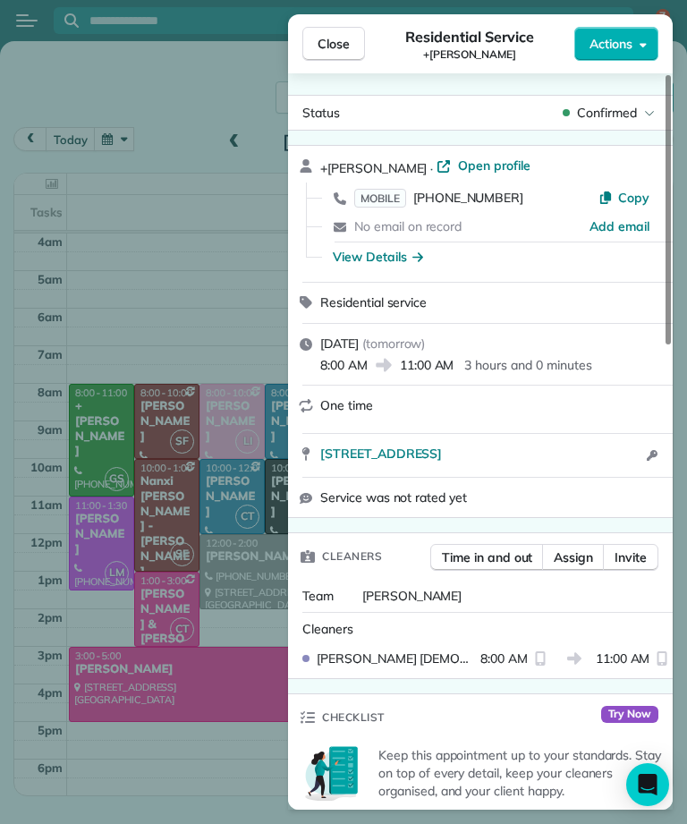
click at [342, 35] on span "Close" at bounding box center [333, 44] width 32 height 18
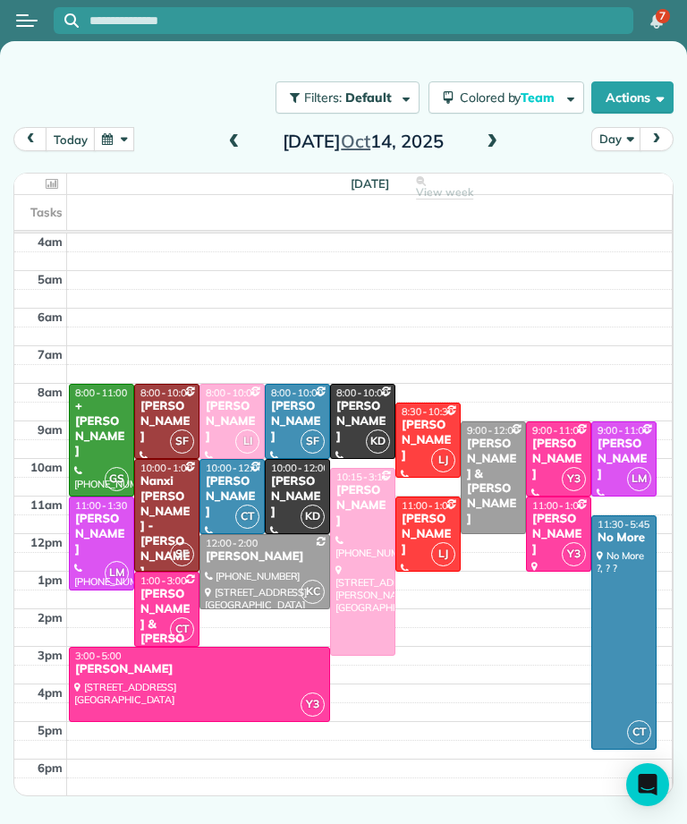
click at [269, 537] on div "12:00 - 2:00" at bounding box center [265, 543] width 120 height 13
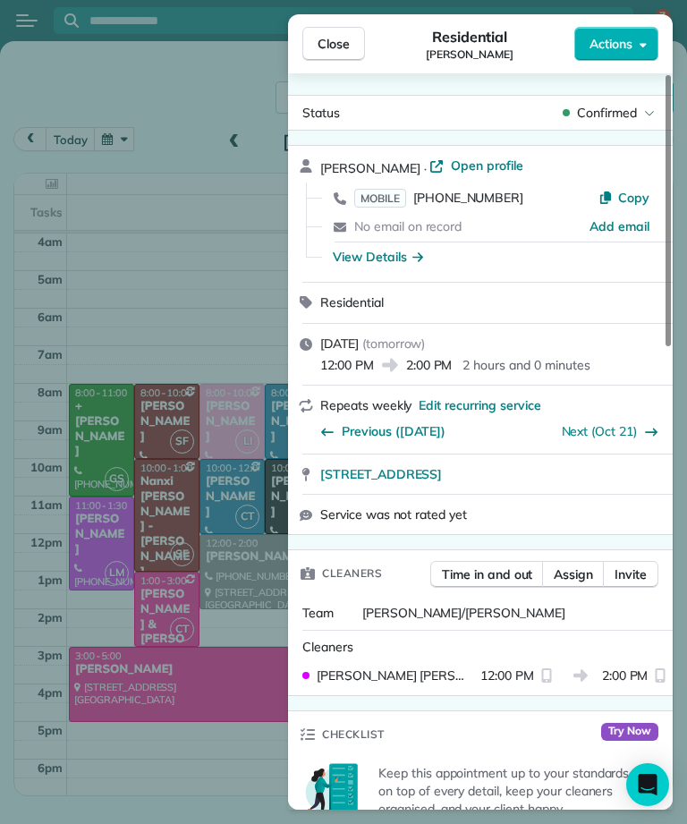
click at [343, 42] on span "Close" at bounding box center [333, 44] width 32 height 18
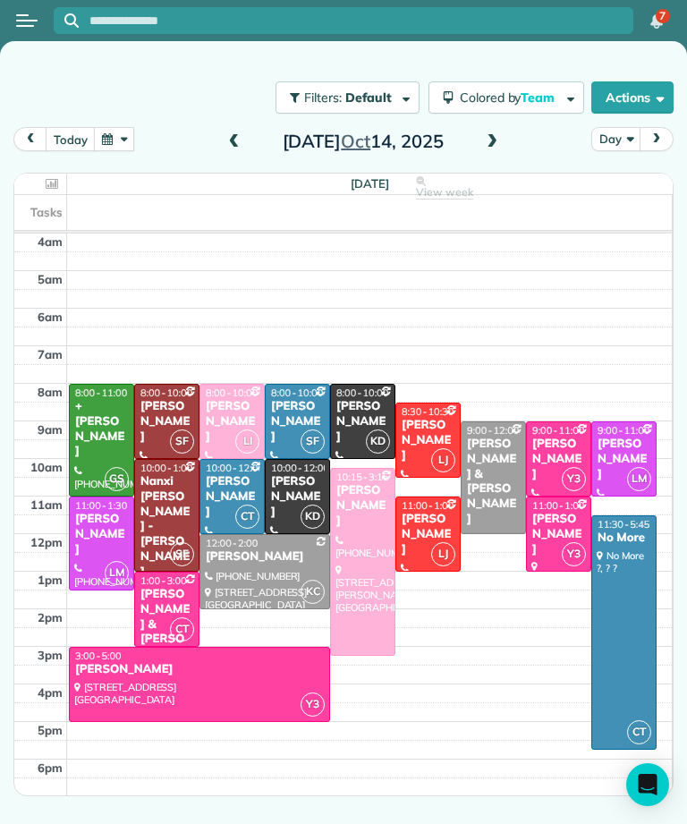
click at [130, 127] on button "button" at bounding box center [114, 139] width 41 height 24
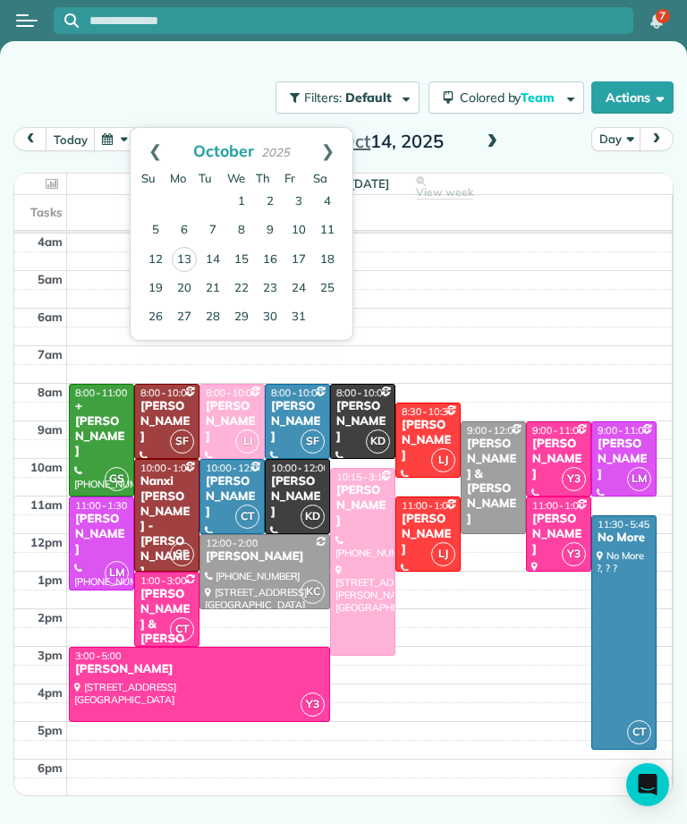
click at [482, 146] on span at bounding box center [492, 142] width 20 height 16
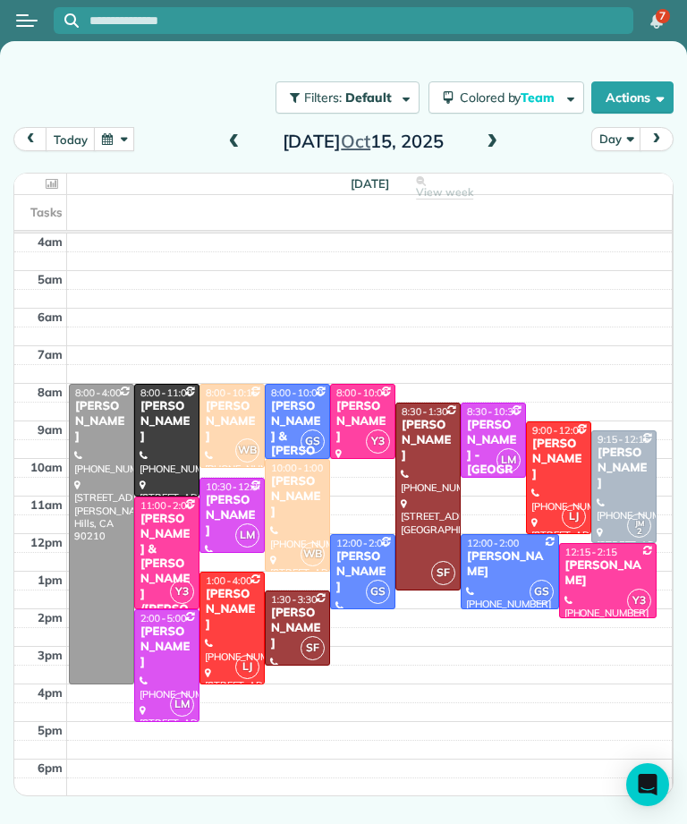
click at [92, 647] on div at bounding box center [101, 534] width 63 height 299
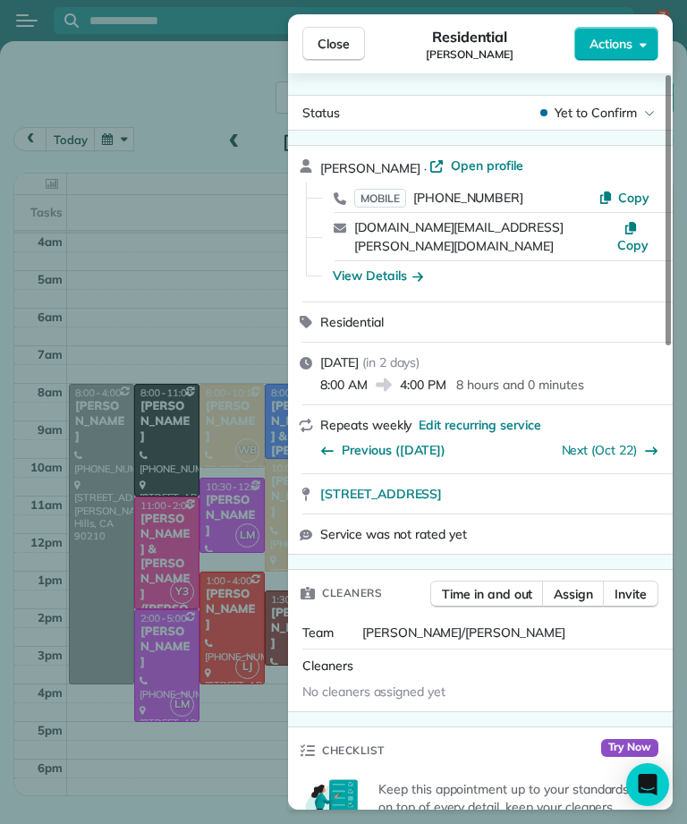
click at [342, 42] on span "Close" at bounding box center [333, 44] width 32 height 18
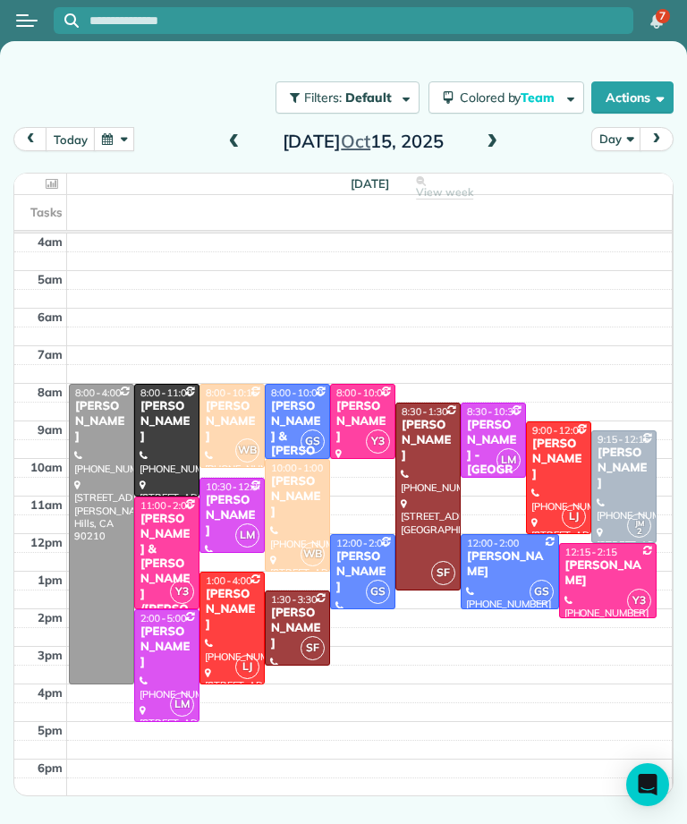
click at [495, 138] on span at bounding box center [492, 142] width 20 height 16
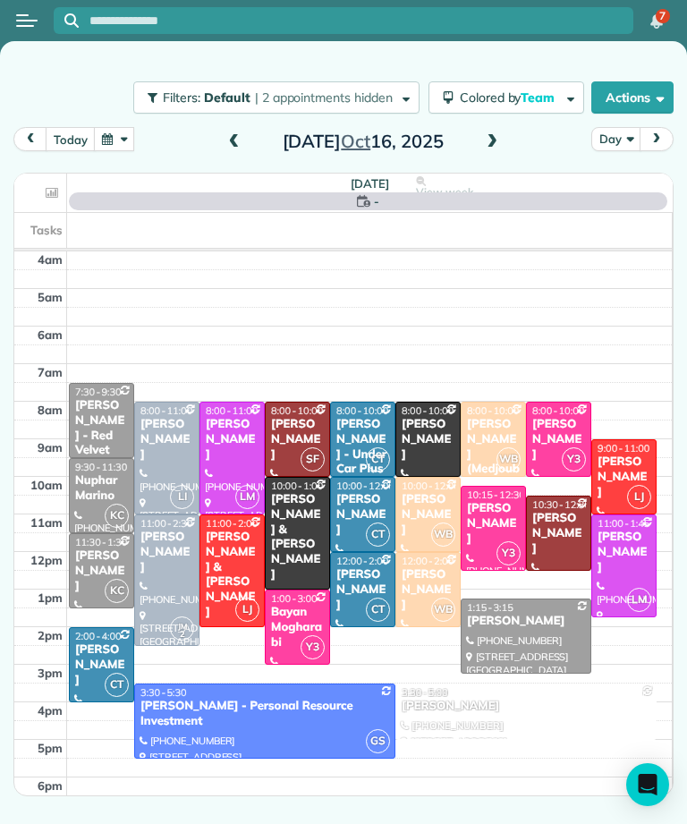
scroll to position [9, 0]
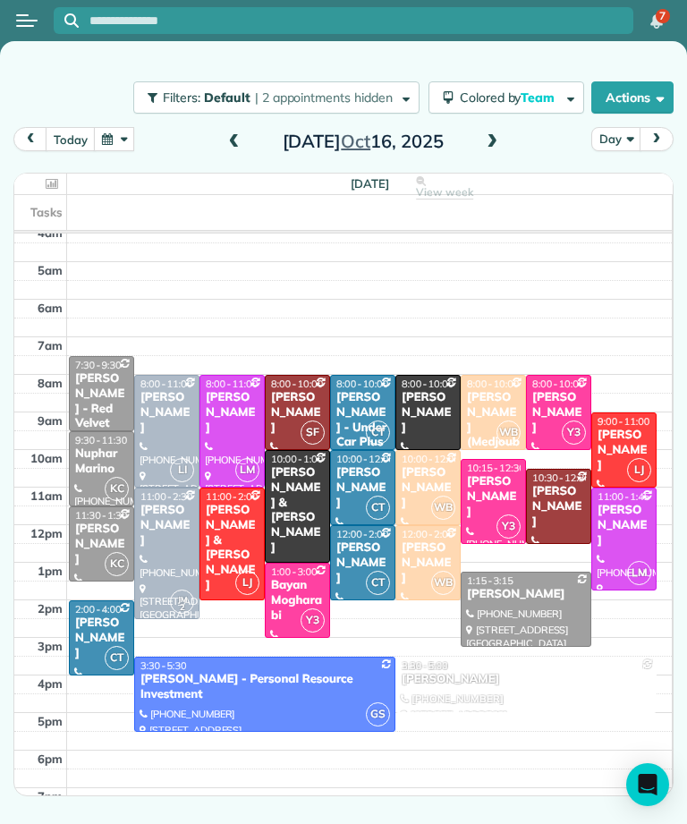
click at [493, 148] on span at bounding box center [492, 142] width 20 height 16
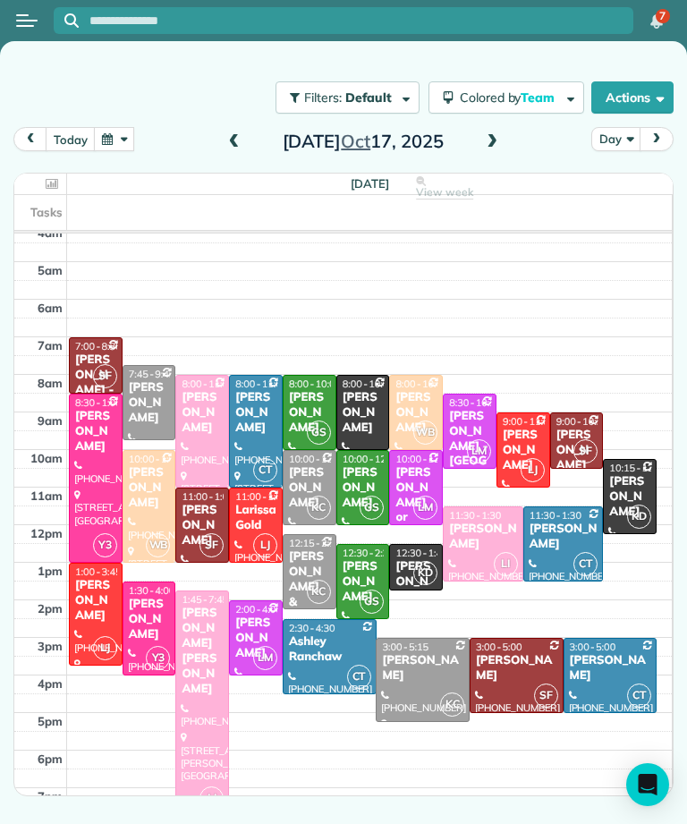
click at [484, 140] on span at bounding box center [492, 142] width 20 height 16
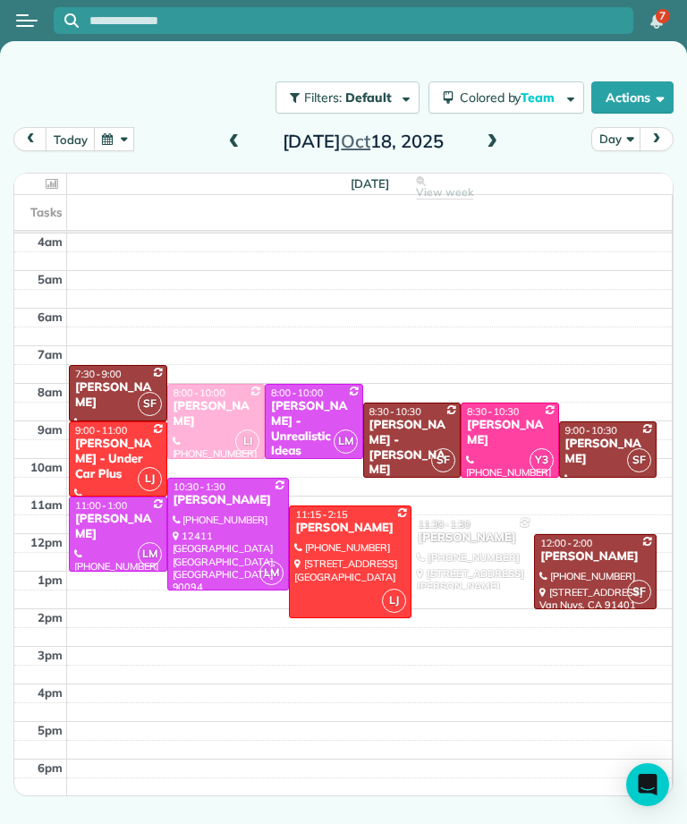
scroll to position [0, 0]
click at [241, 143] on span at bounding box center [234, 142] width 20 height 16
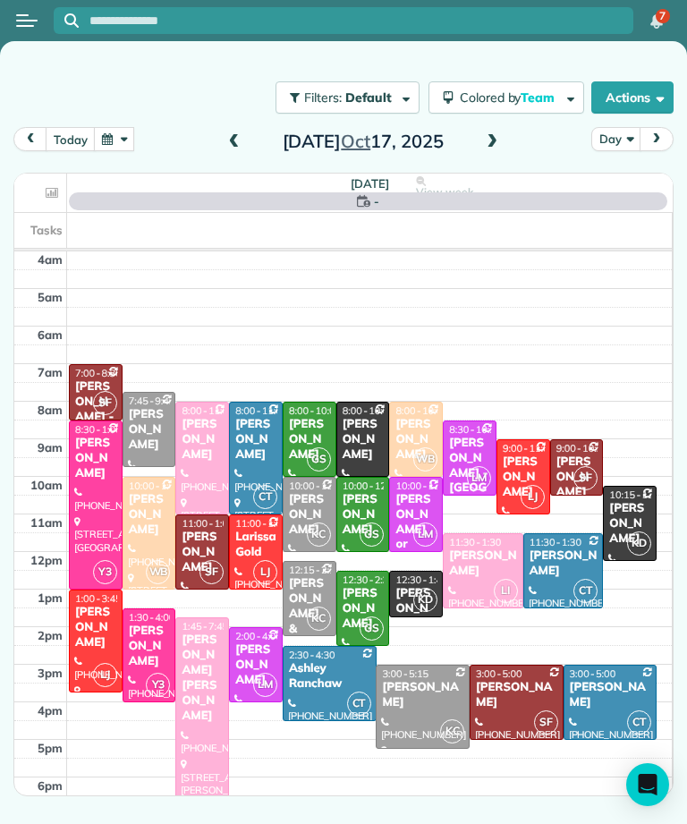
scroll to position [9, 0]
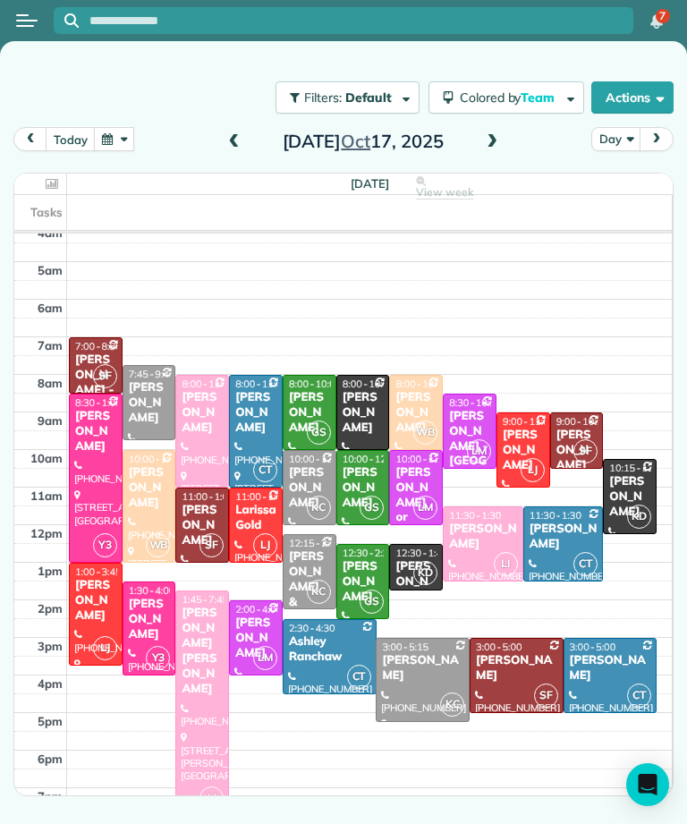
click at [372, 402] on div "[PERSON_NAME]" at bounding box center [363, 413] width 43 height 46
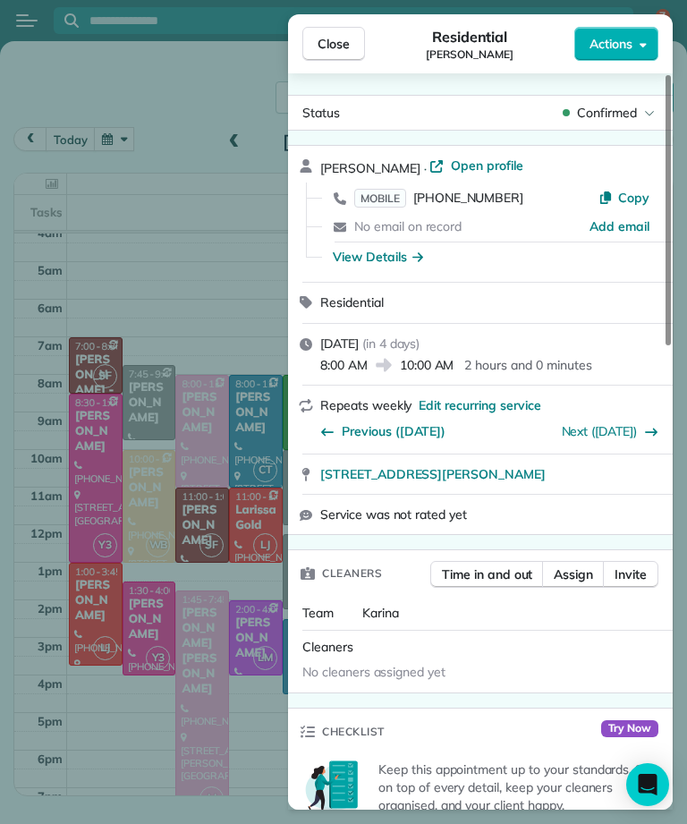
click at [347, 29] on button "Close" at bounding box center [333, 44] width 63 height 34
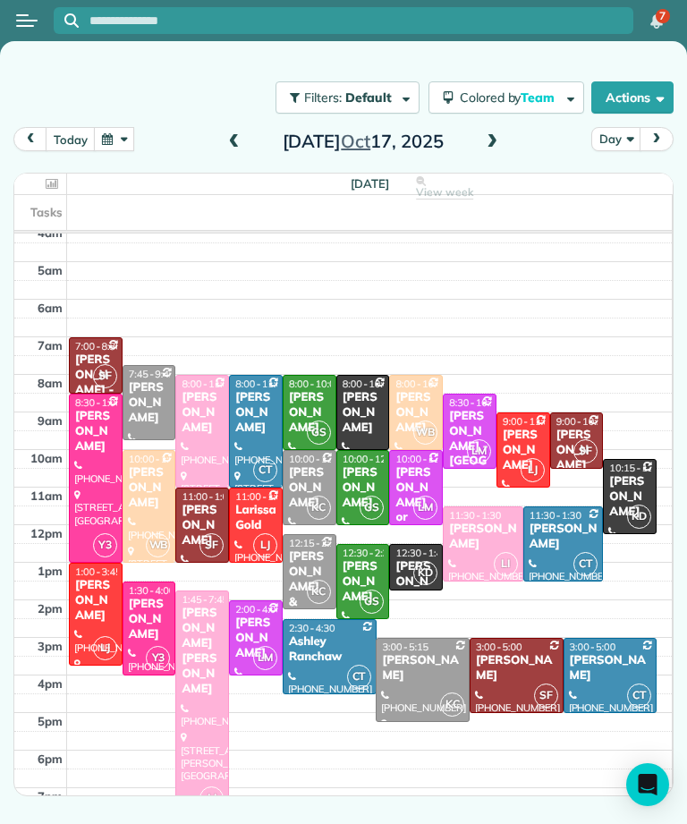
click at [634, 468] on span "10:15 - 12:15" at bounding box center [638, 467] width 58 height 13
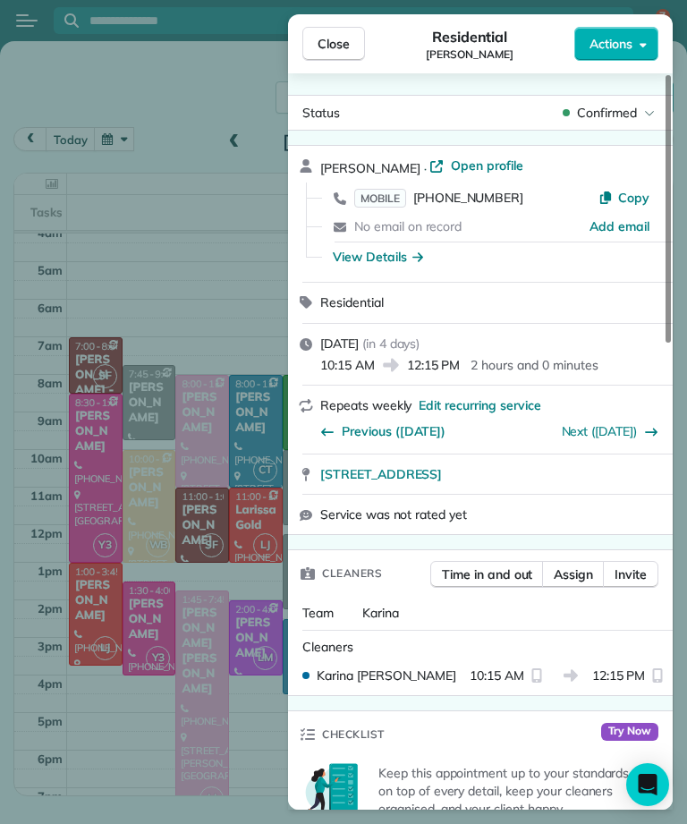
click at [349, 40] on span "Close" at bounding box center [333, 44] width 32 height 18
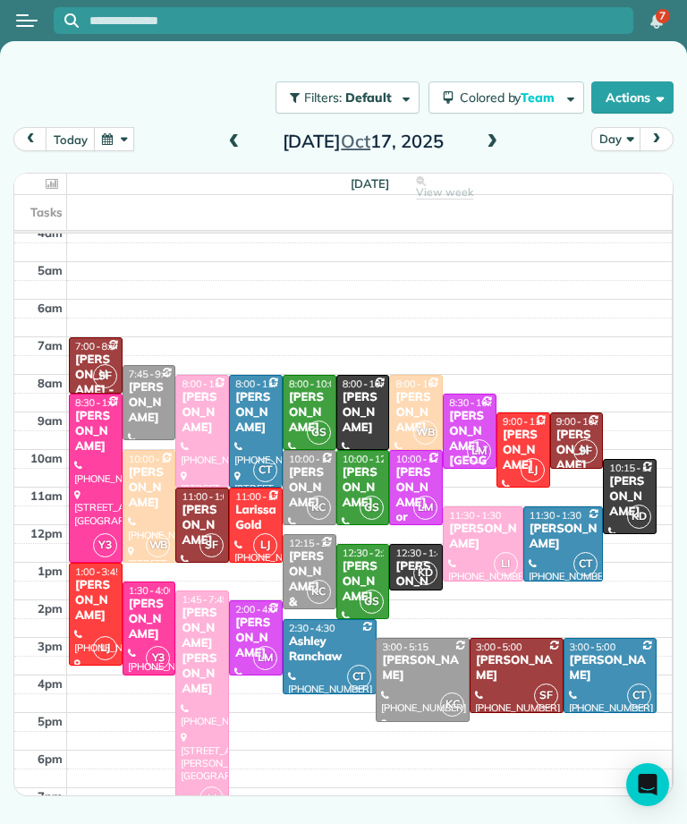
click at [161, 392] on div "[PERSON_NAME]" at bounding box center [149, 403] width 43 height 46
